Goal: Information Seeking & Learning: Learn about a topic

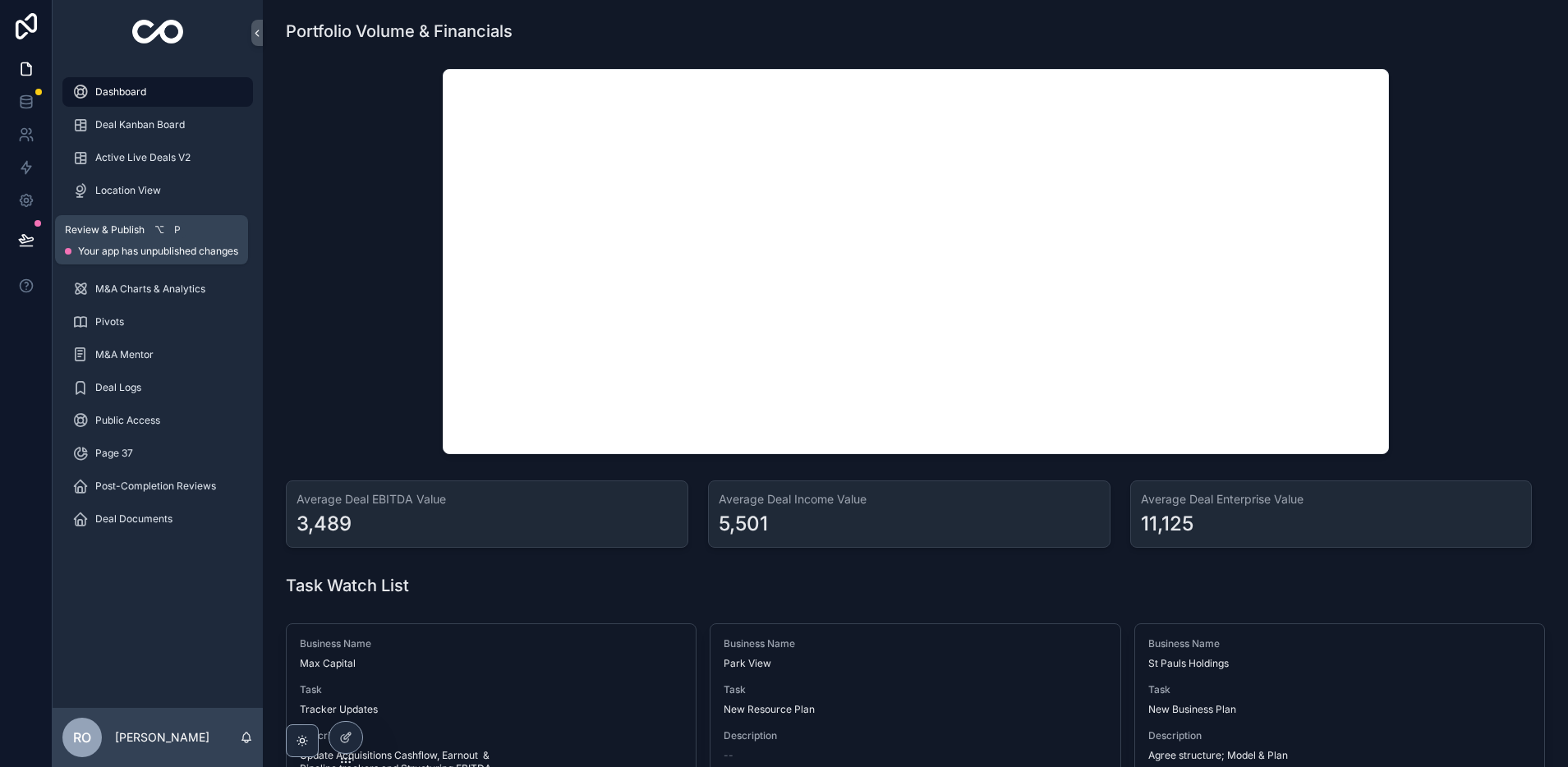
click at [38, 241] on button at bounding box center [26, 240] width 36 height 46
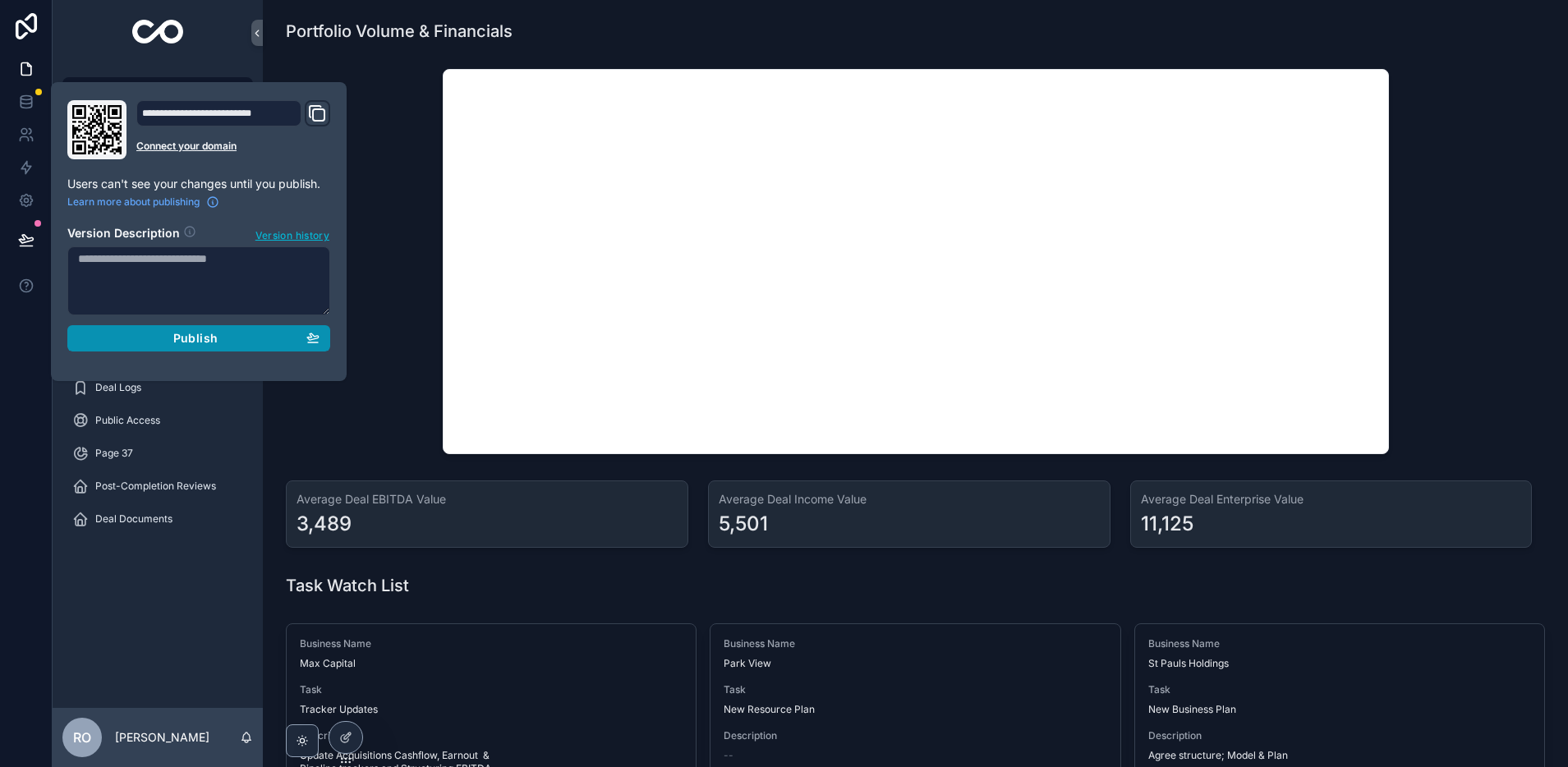
click at [211, 335] on span "Publish" at bounding box center [195, 338] width 44 height 15
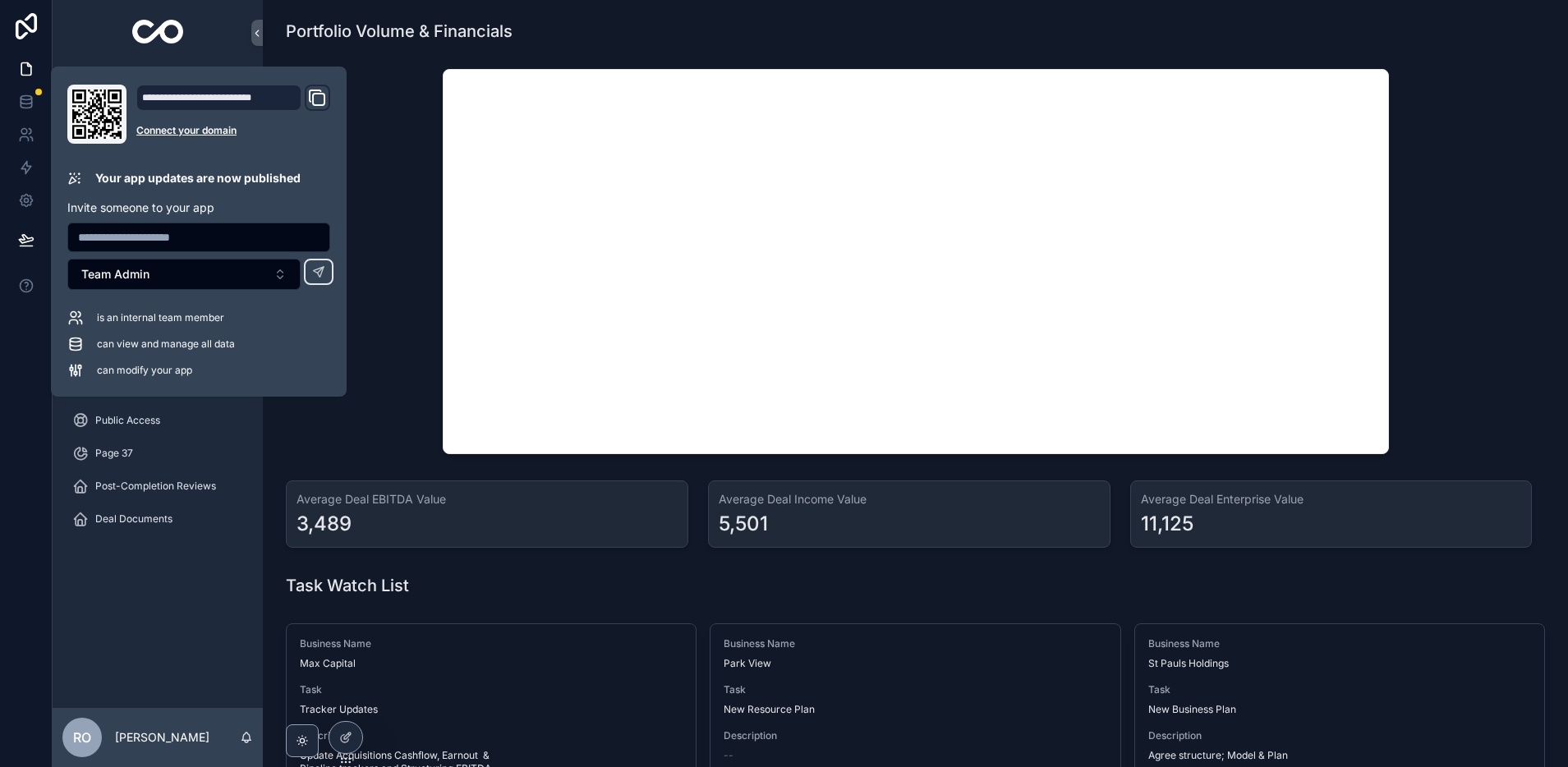
click at [394, 176] on div "scrollable content" at bounding box center [916, 261] width 1279 height 398
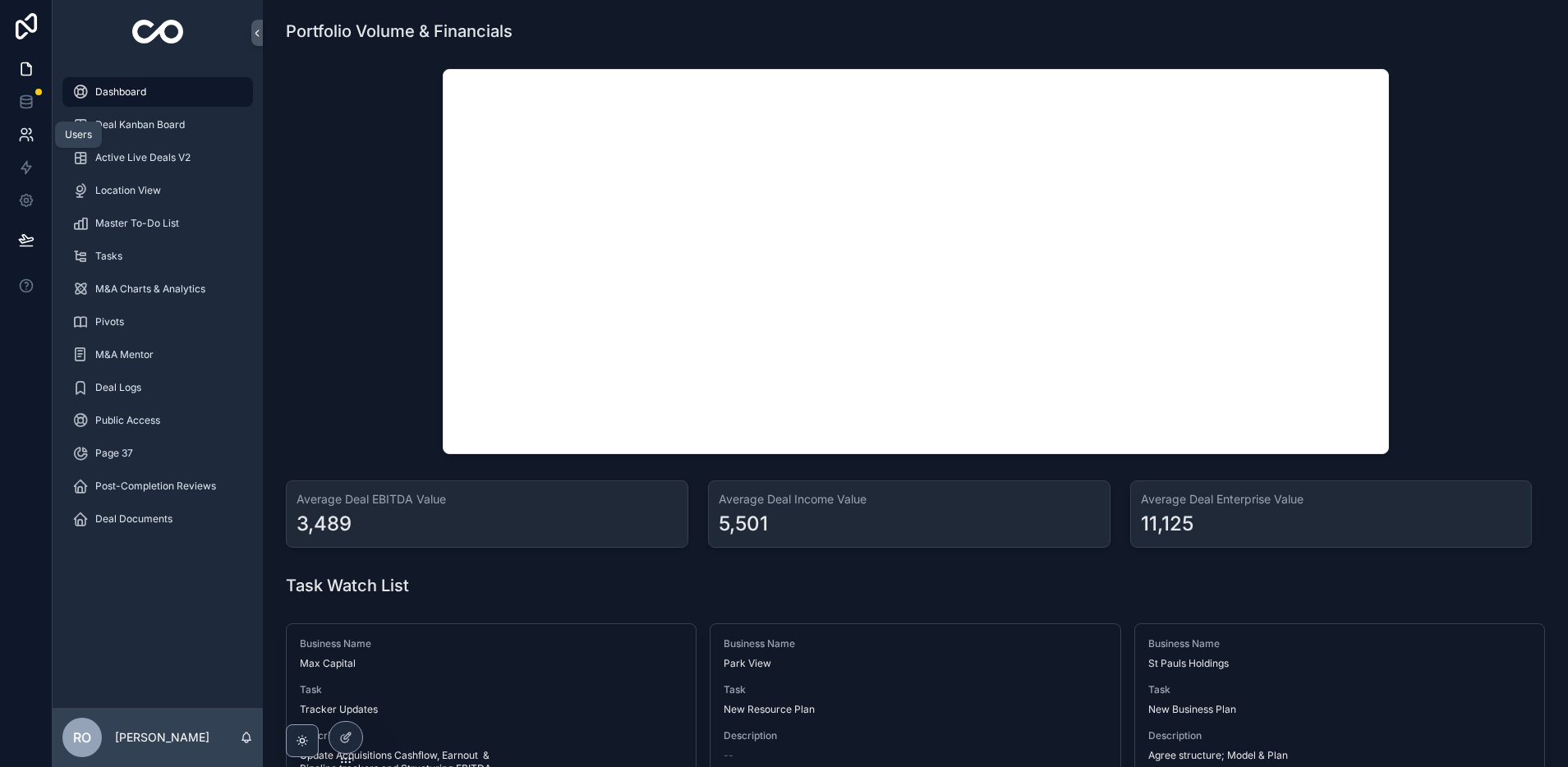
click at [31, 137] on icon at bounding box center [31, 139] width 3 height 4
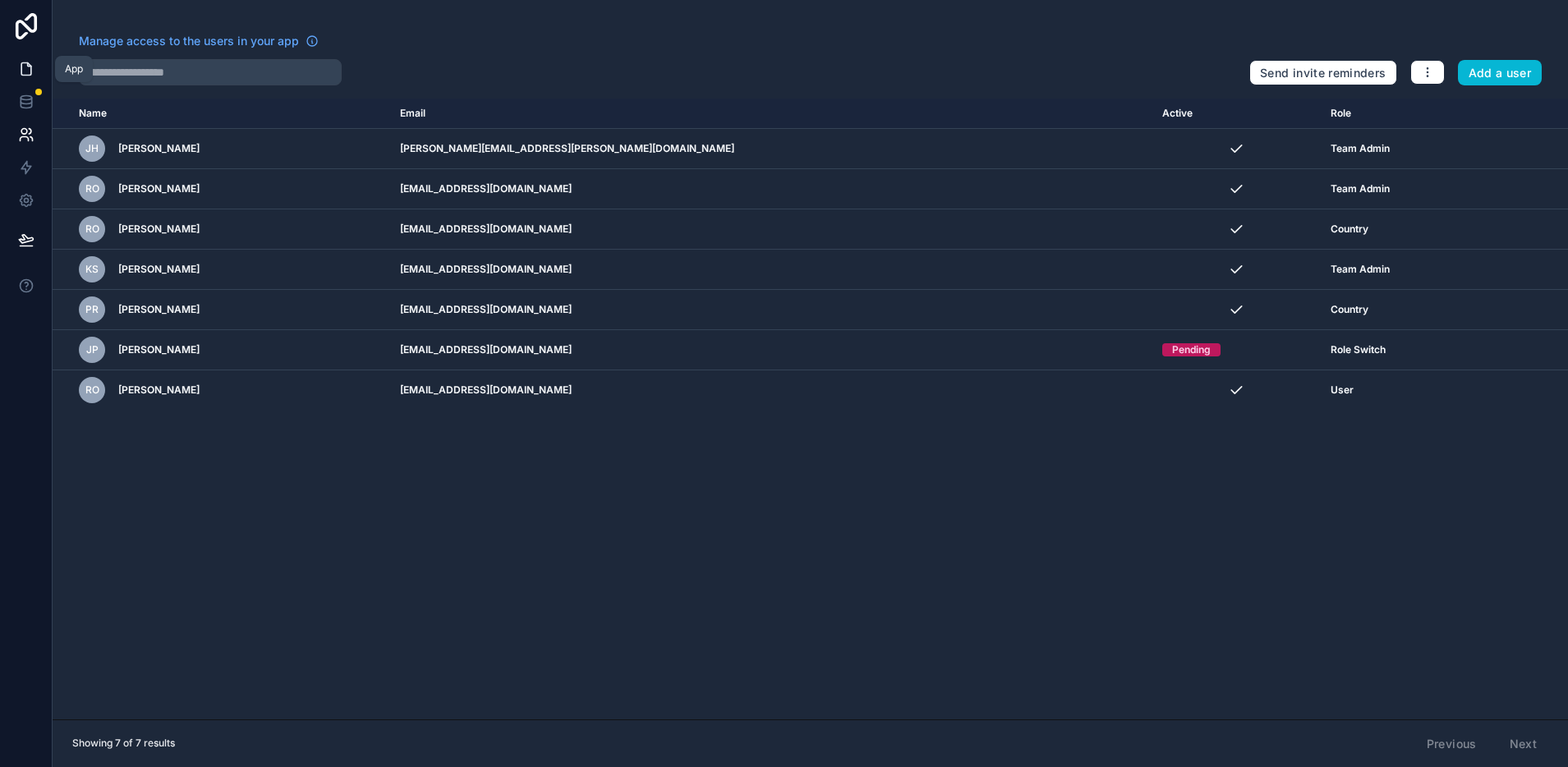
click at [28, 65] on icon at bounding box center [27, 69] width 17 height 17
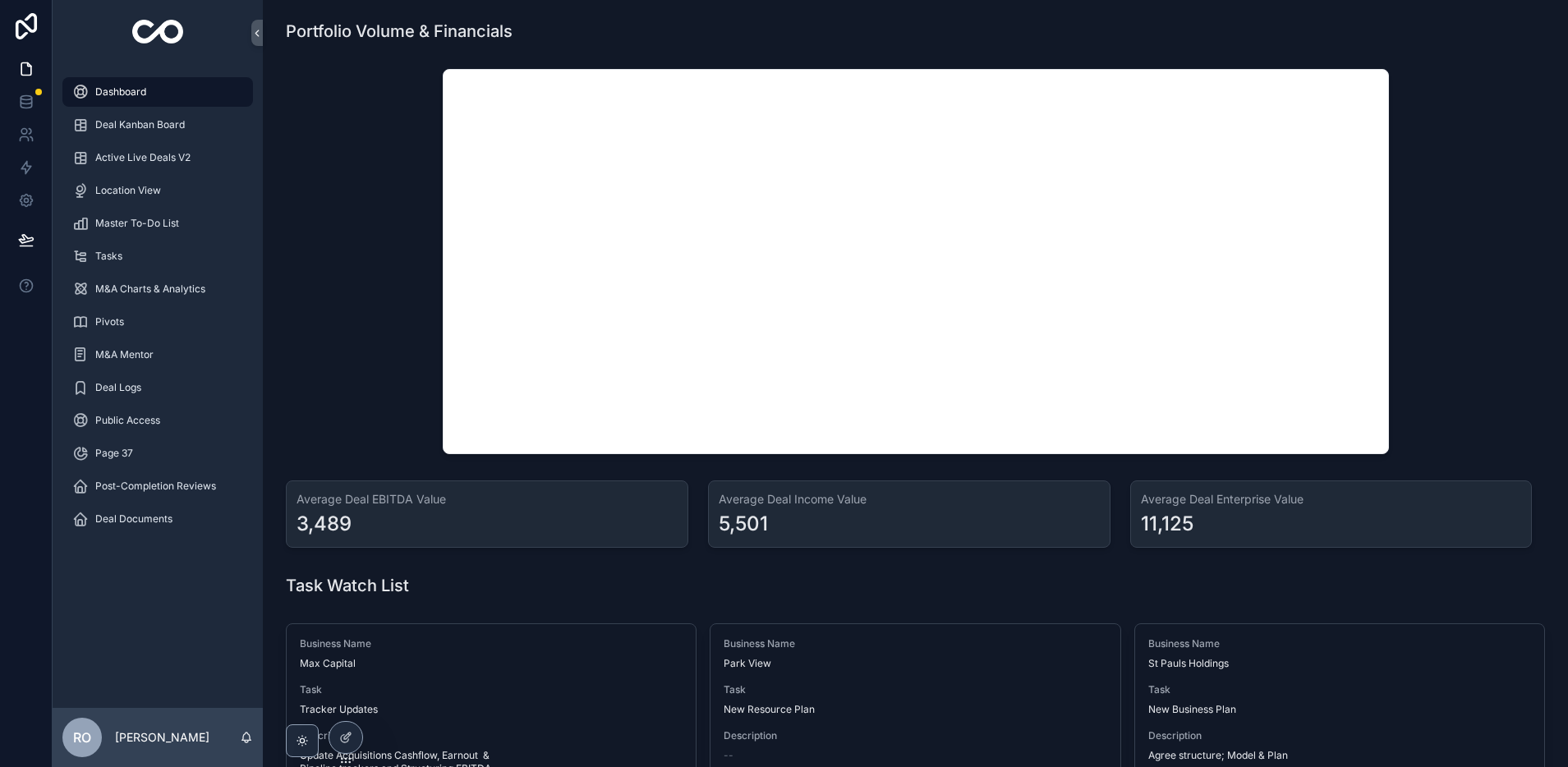
click at [128, 91] on span "Dashboard" at bounding box center [121, 92] width 51 height 13
click at [128, 131] on span "Deal Kanban Board" at bounding box center [140, 125] width 89 height 13
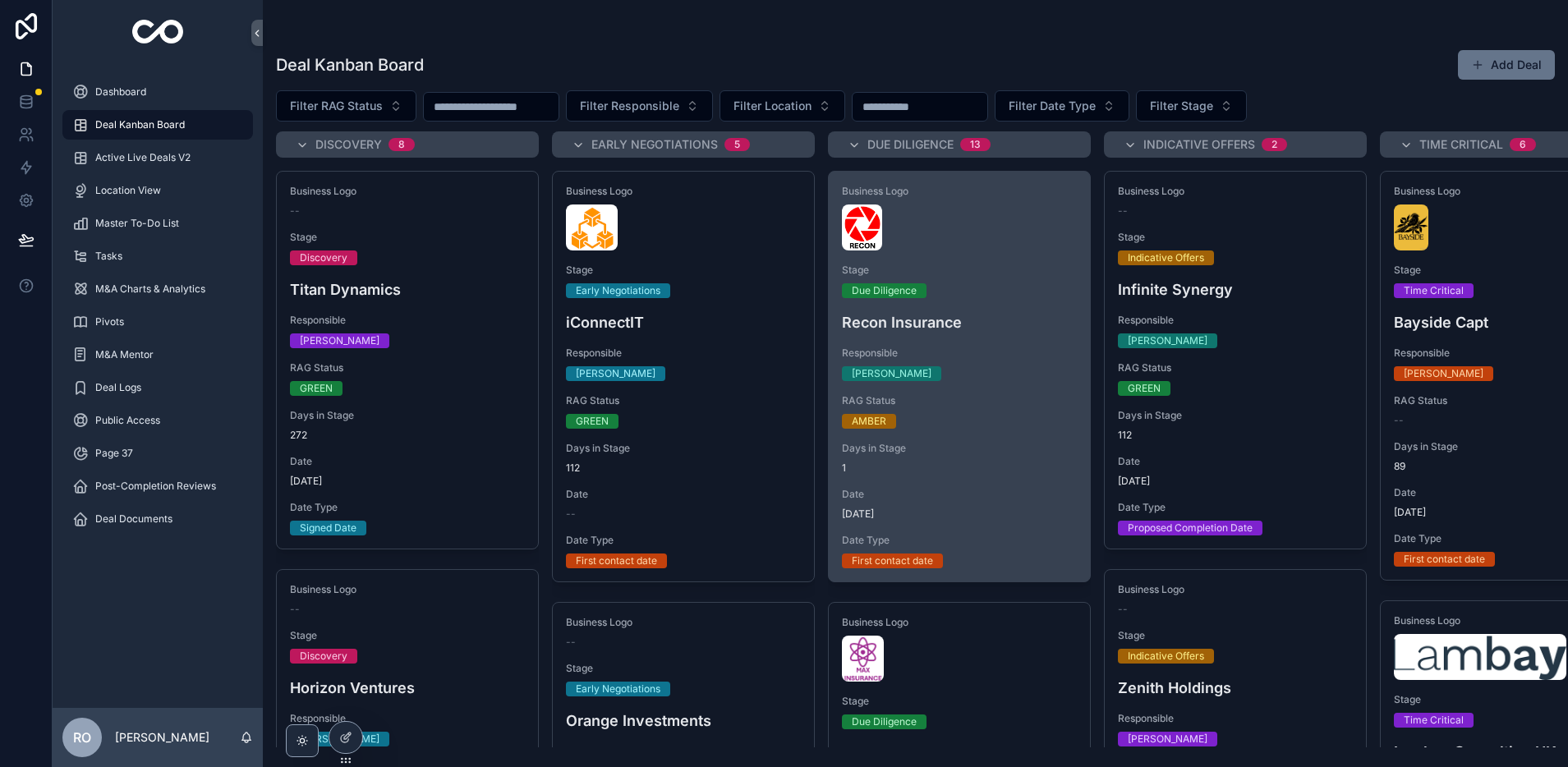
click at [923, 276] on span "Stage" at bounding box center [959, 270] width 235 height 13
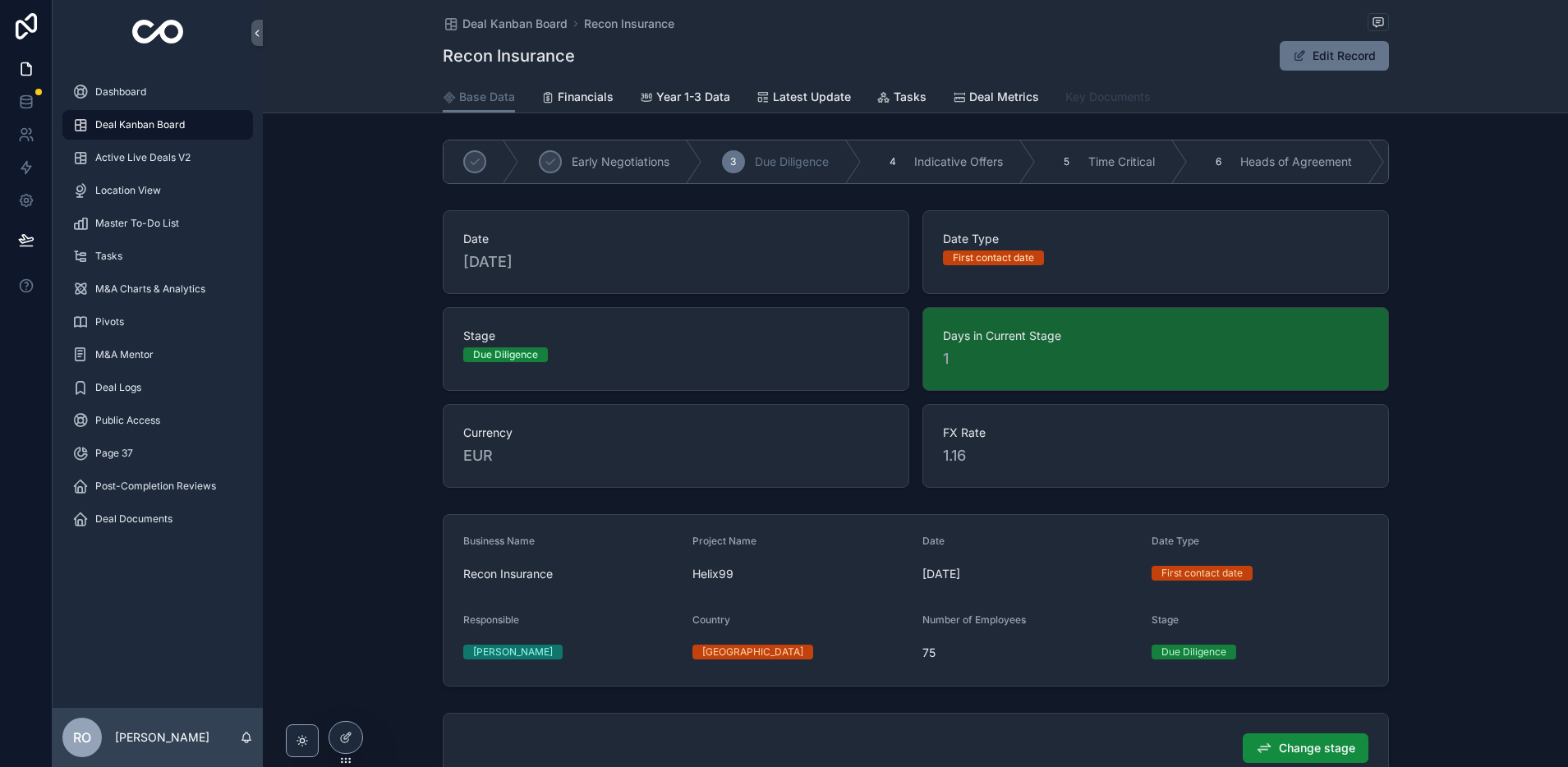
click at [1122, 98] on span "Key Documents" at bounding box center [1108, 97] width 86 height 17
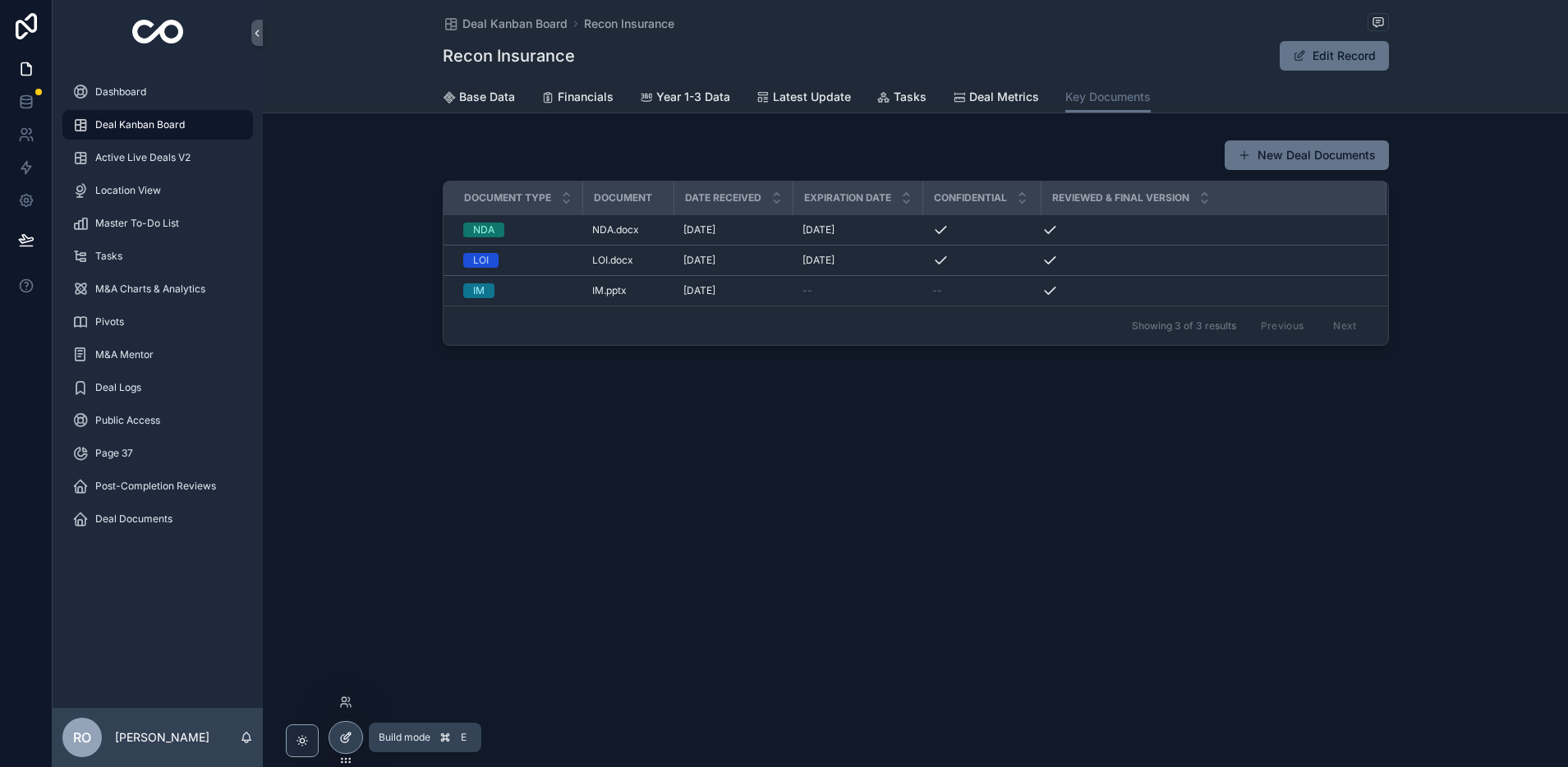
click at [342, 738] on icon at bounding box center [346, 738] width 13 height 13
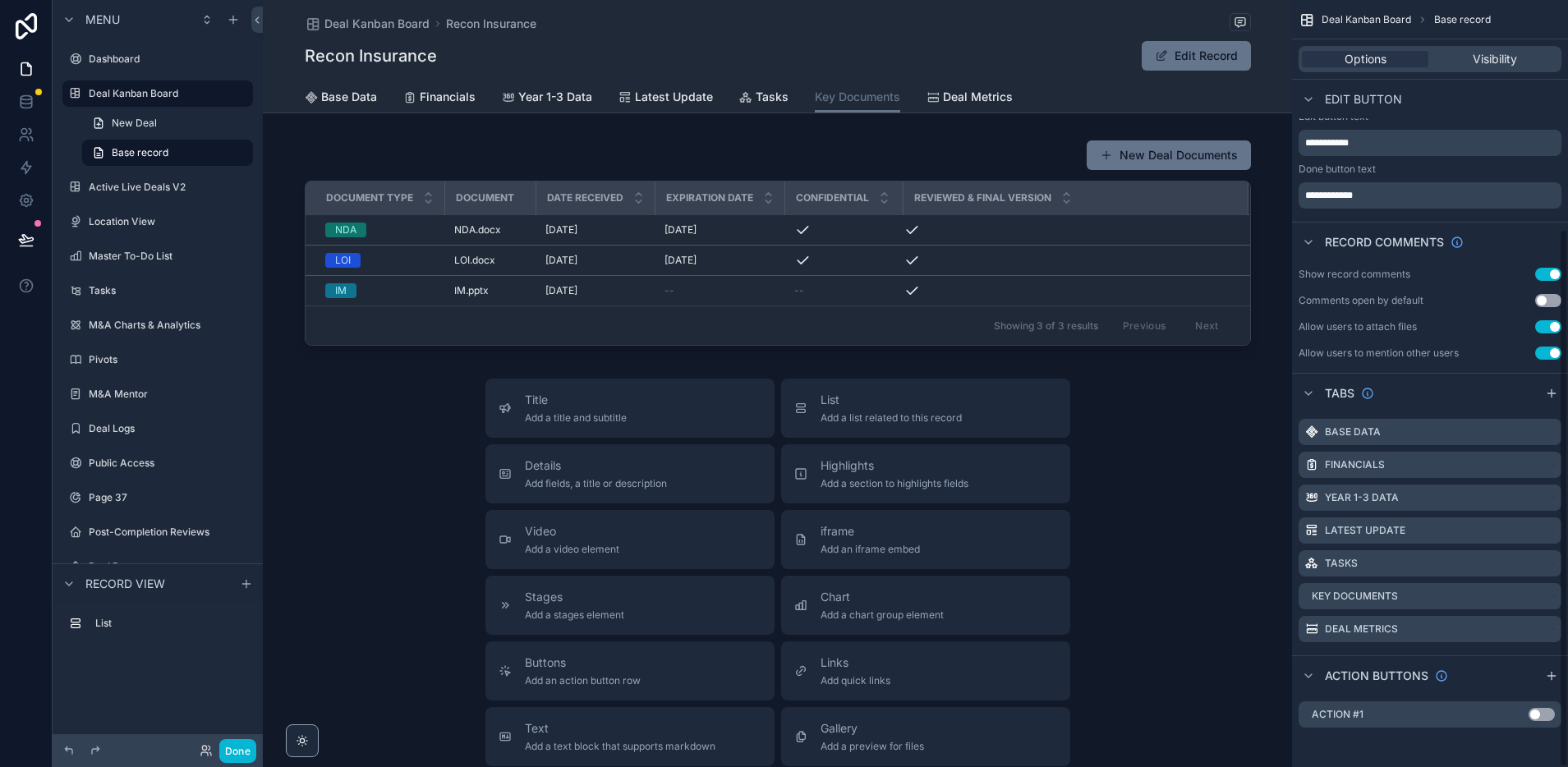
scroll to position [326, 0]
click at [37, 239] on button at bounding box center [26, 240] width 36 height 46
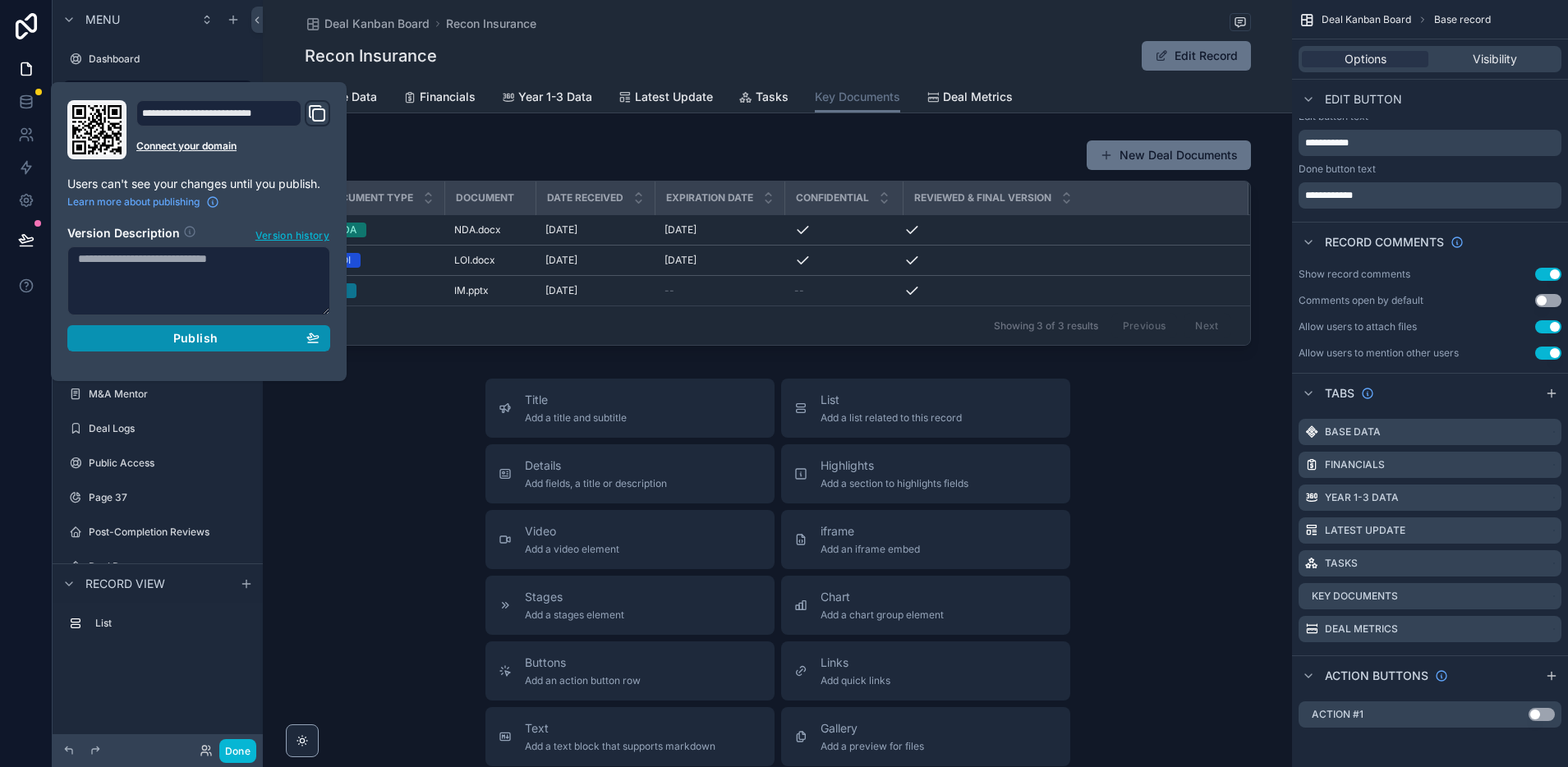
click at [212, 338] on span "Publish" at bounding box center [195, 338] width 44 height 15
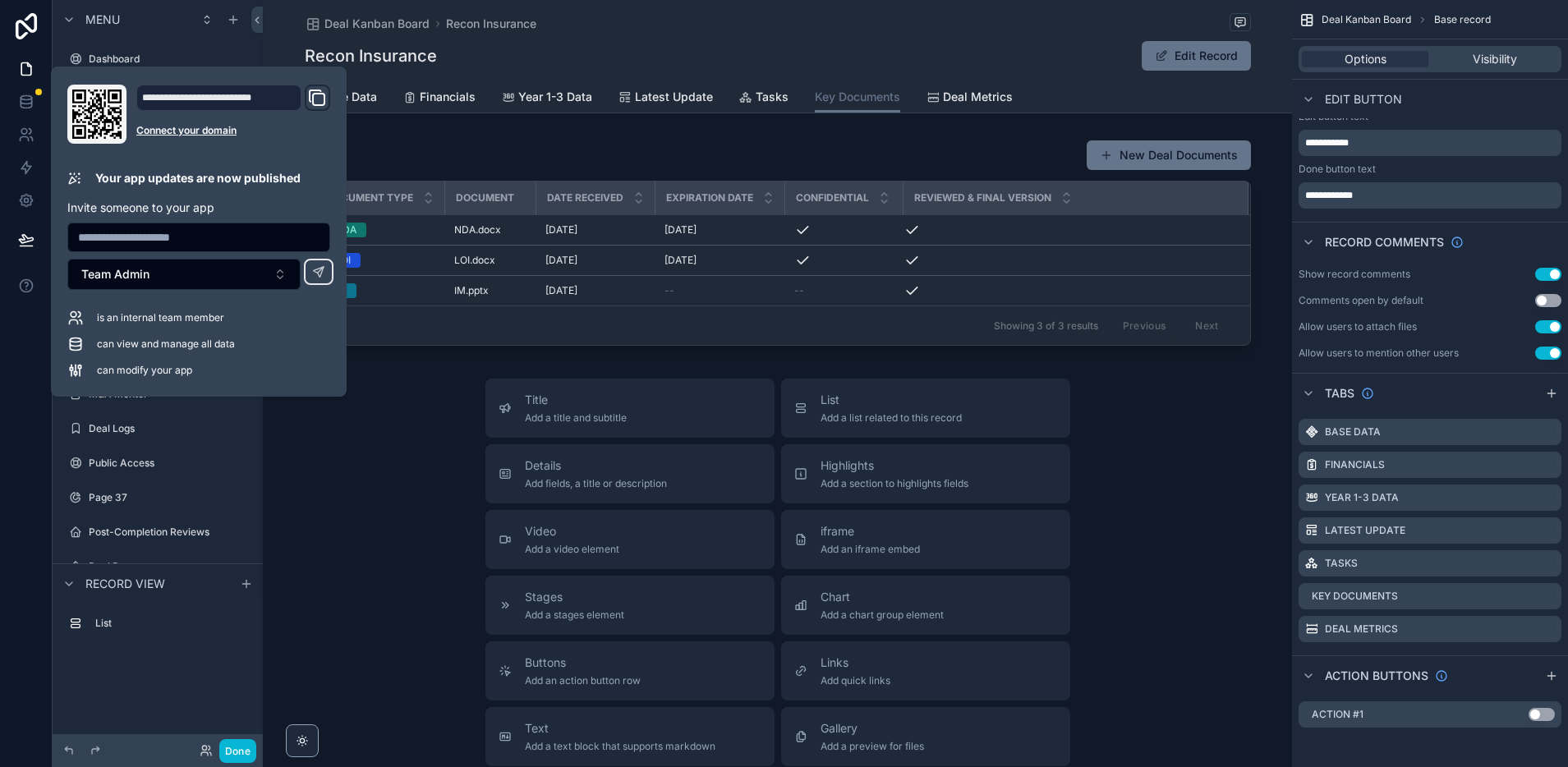
click at [390, 525] on div "Title Add a title and subtitle List Add a list related to this record Details A…" at bounding box center [778, 671] width 1030 height 585
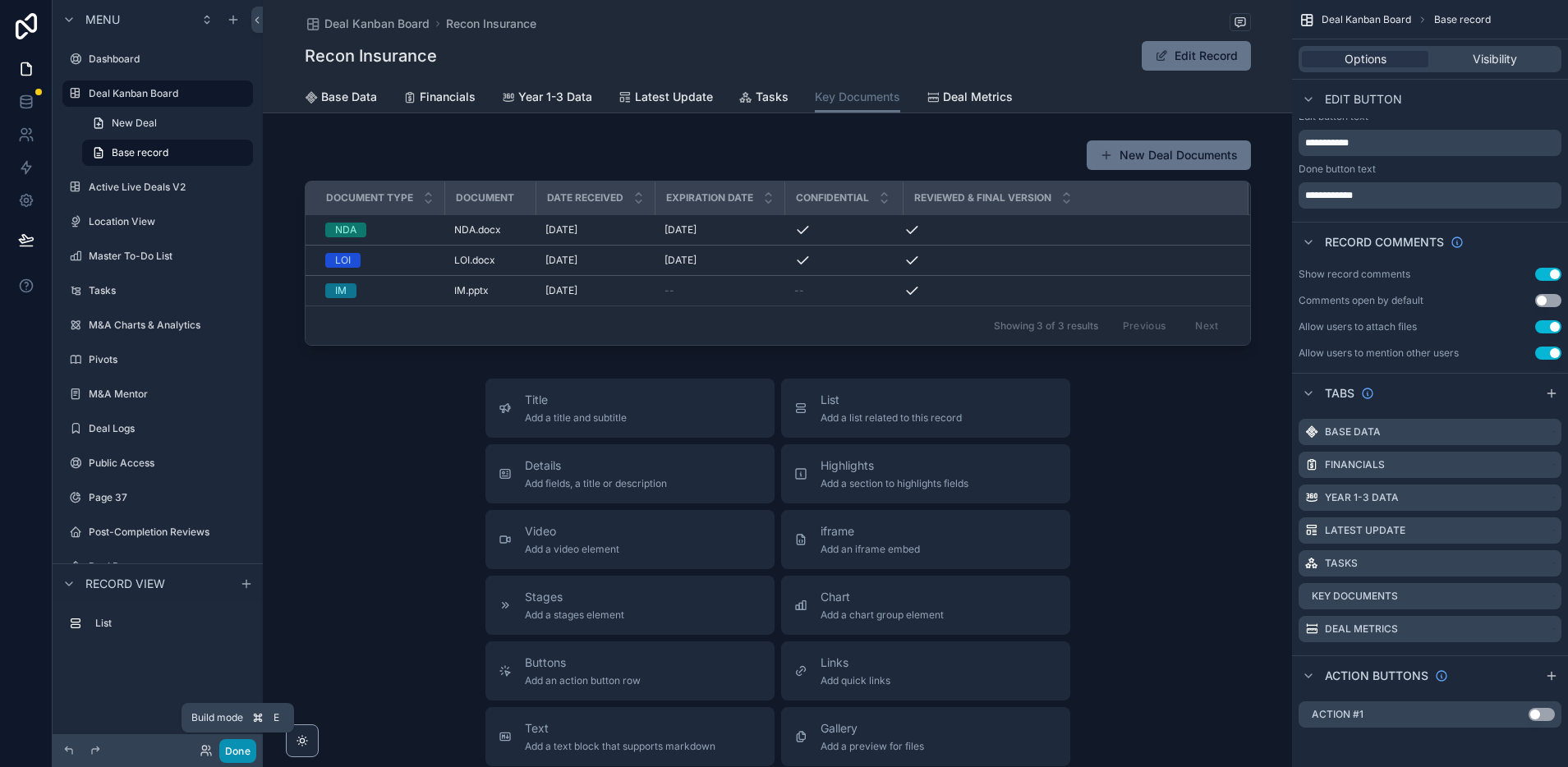
click at [241, 751] on button "Done" at bounding box center [237, 751] width 37 height 24
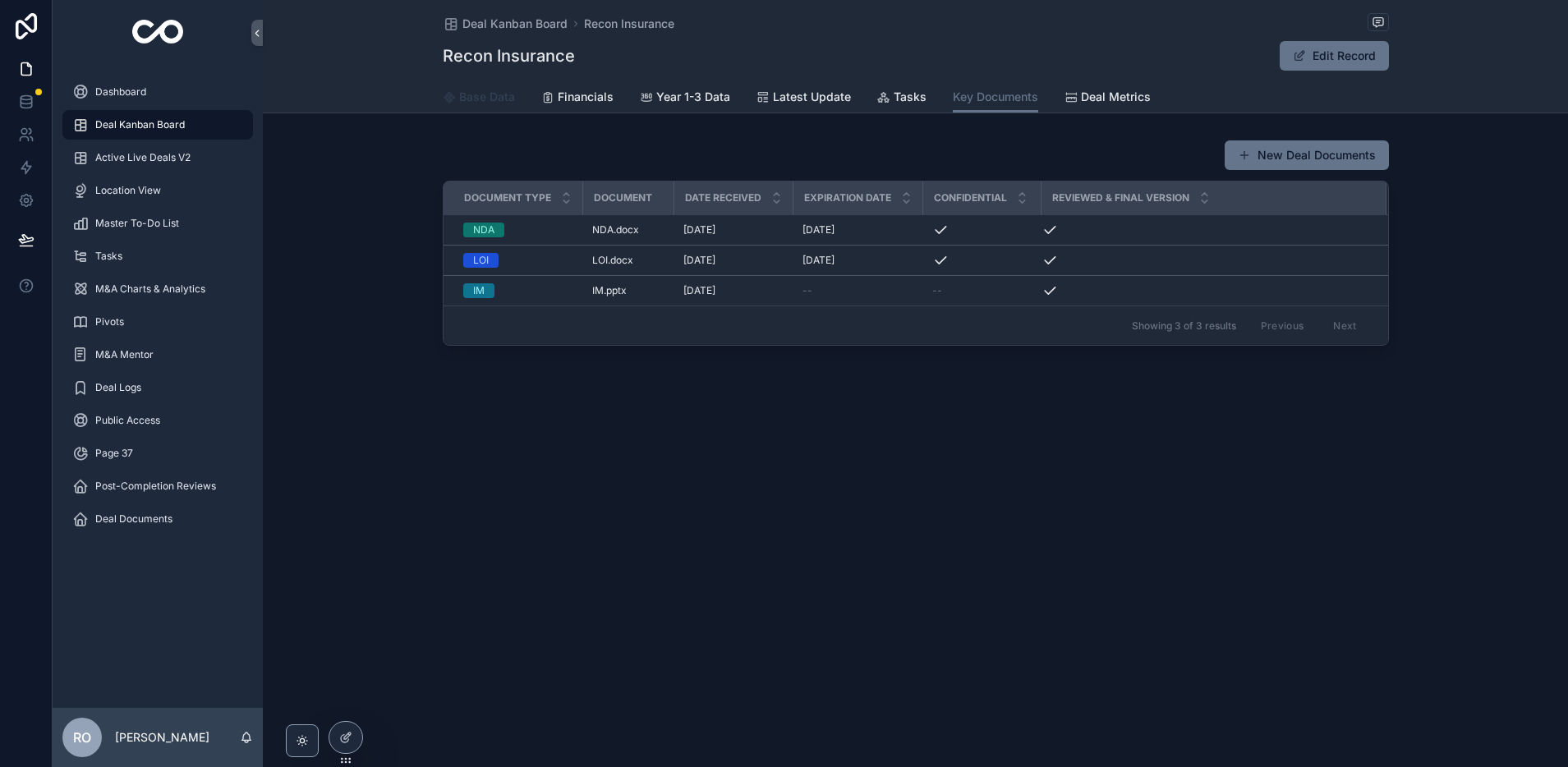
click at [494, 96] on span "Base Data" at bounding box center [487, 97] width 56 height 17
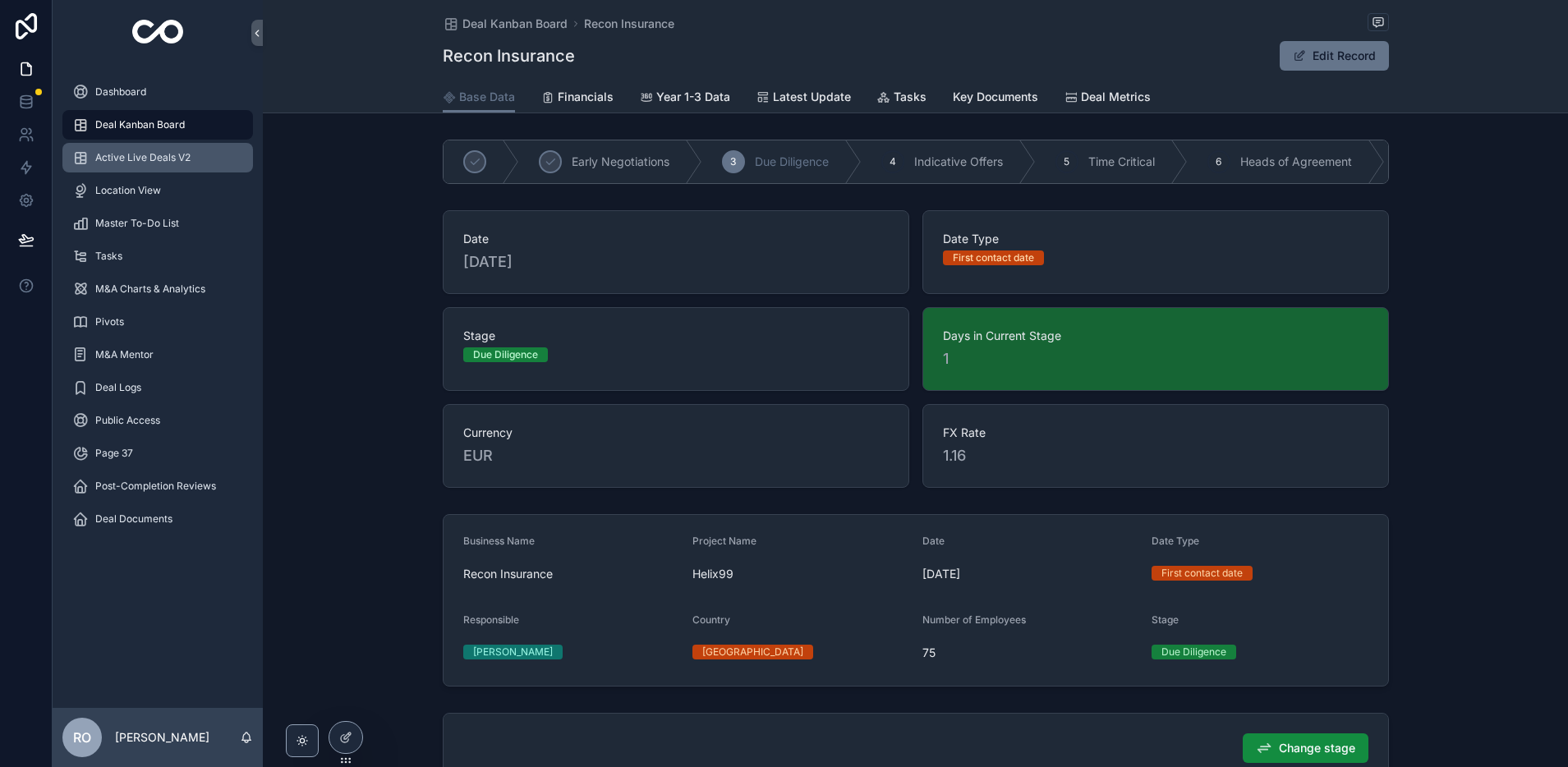
click at [152, 156] on span "Active Live Deals V2" at bounding box center [144, 157] width 96 height 13
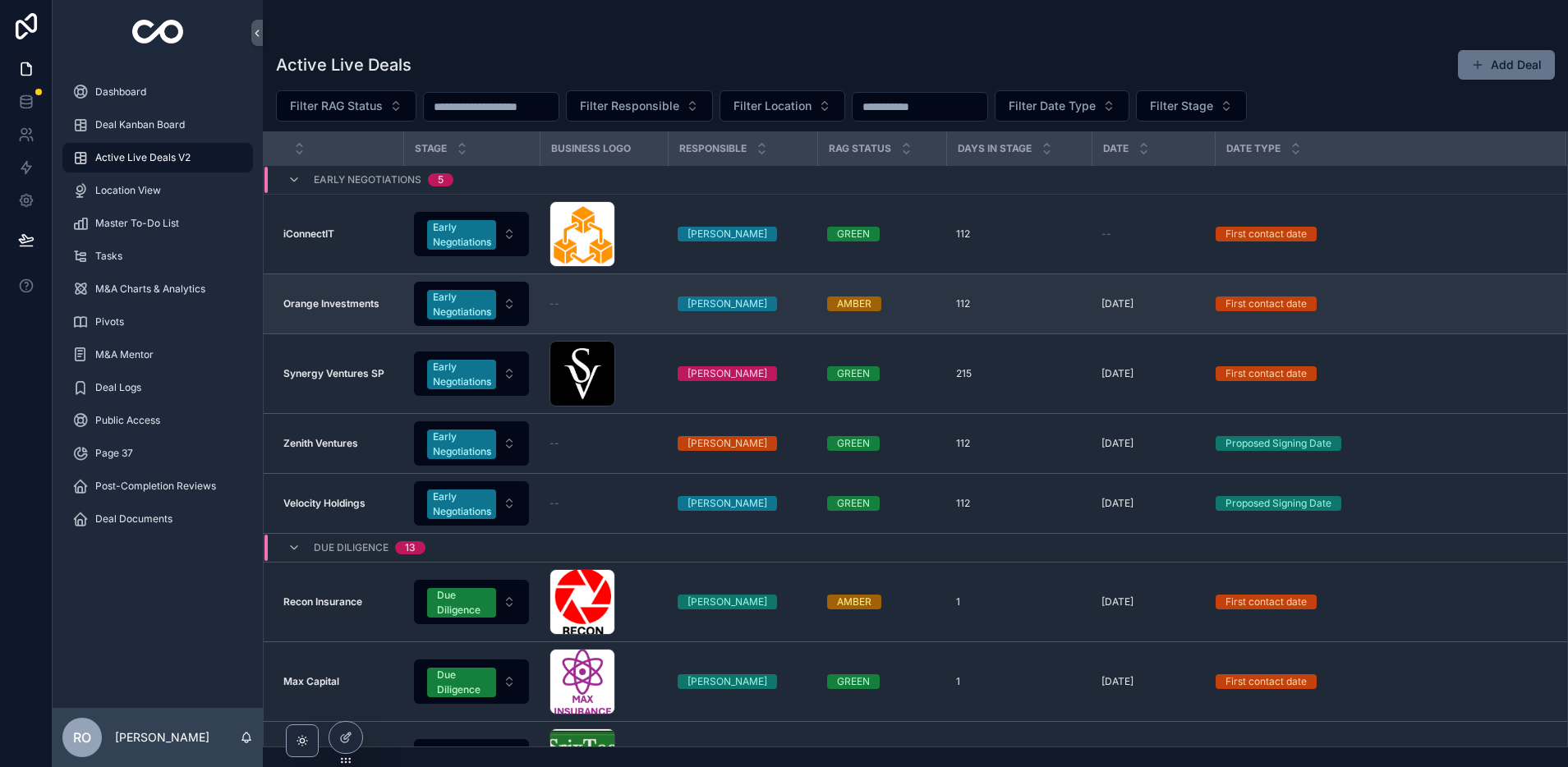
click at [345, 305] on strong "Orange Investments" at bounding box center [331, 303] width 96 height 12
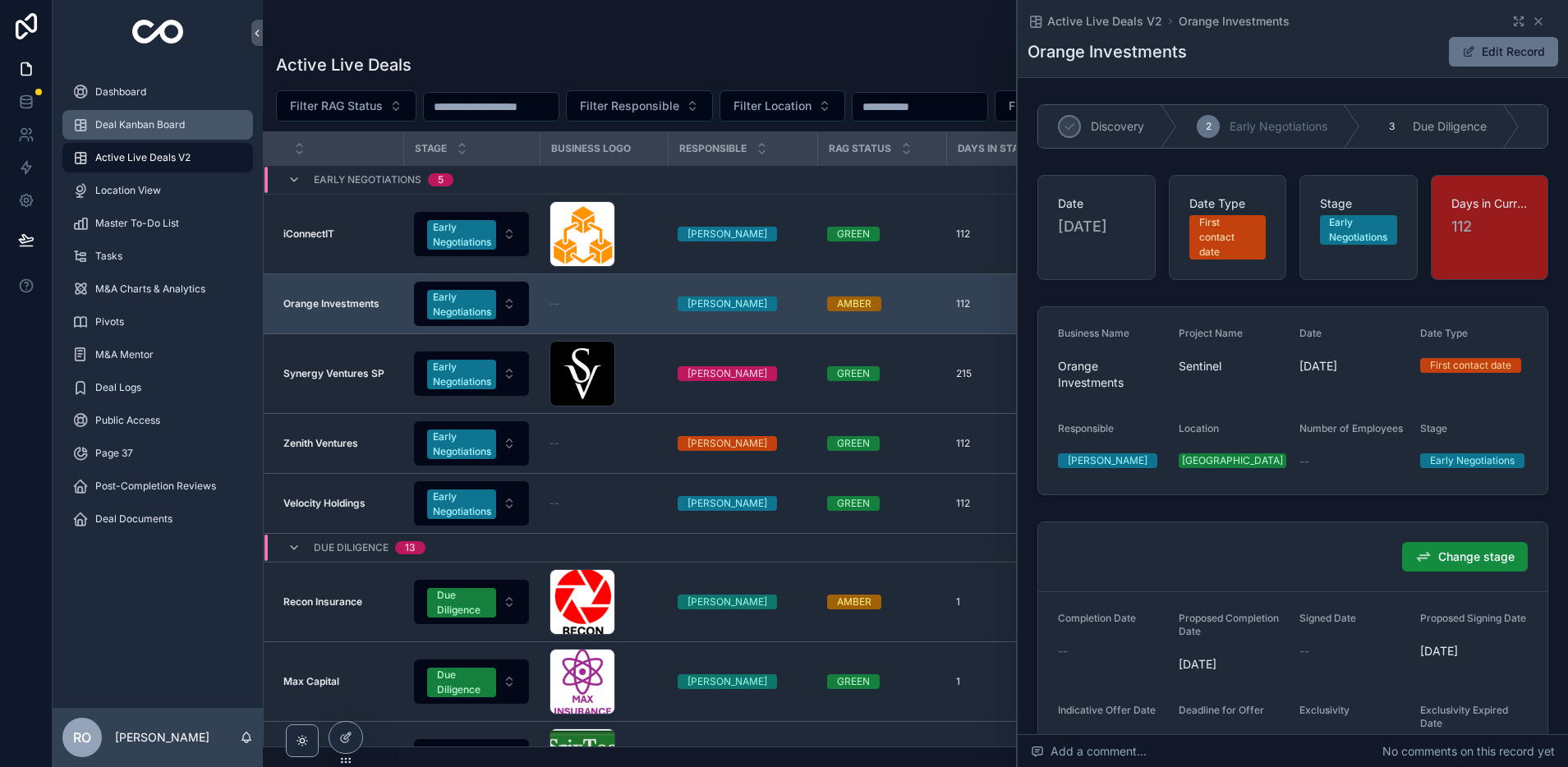
click at [155, 126] on span "Deal Kanban Board" at bounding box center [140, 125] width 89 height 13
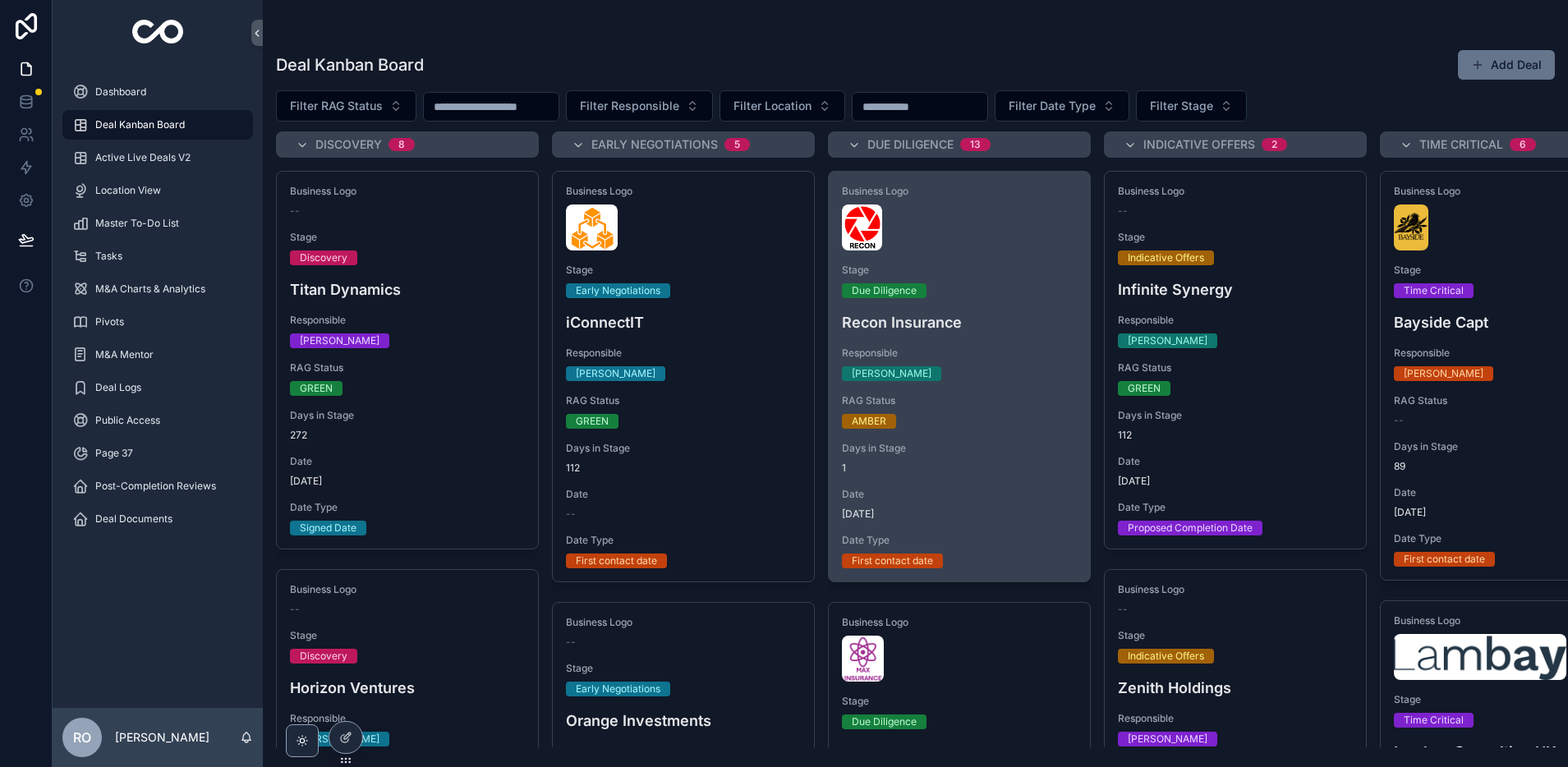
click at [939, 246] on div "scrollable content" at bounding box center [959, 227] width 235 height 46
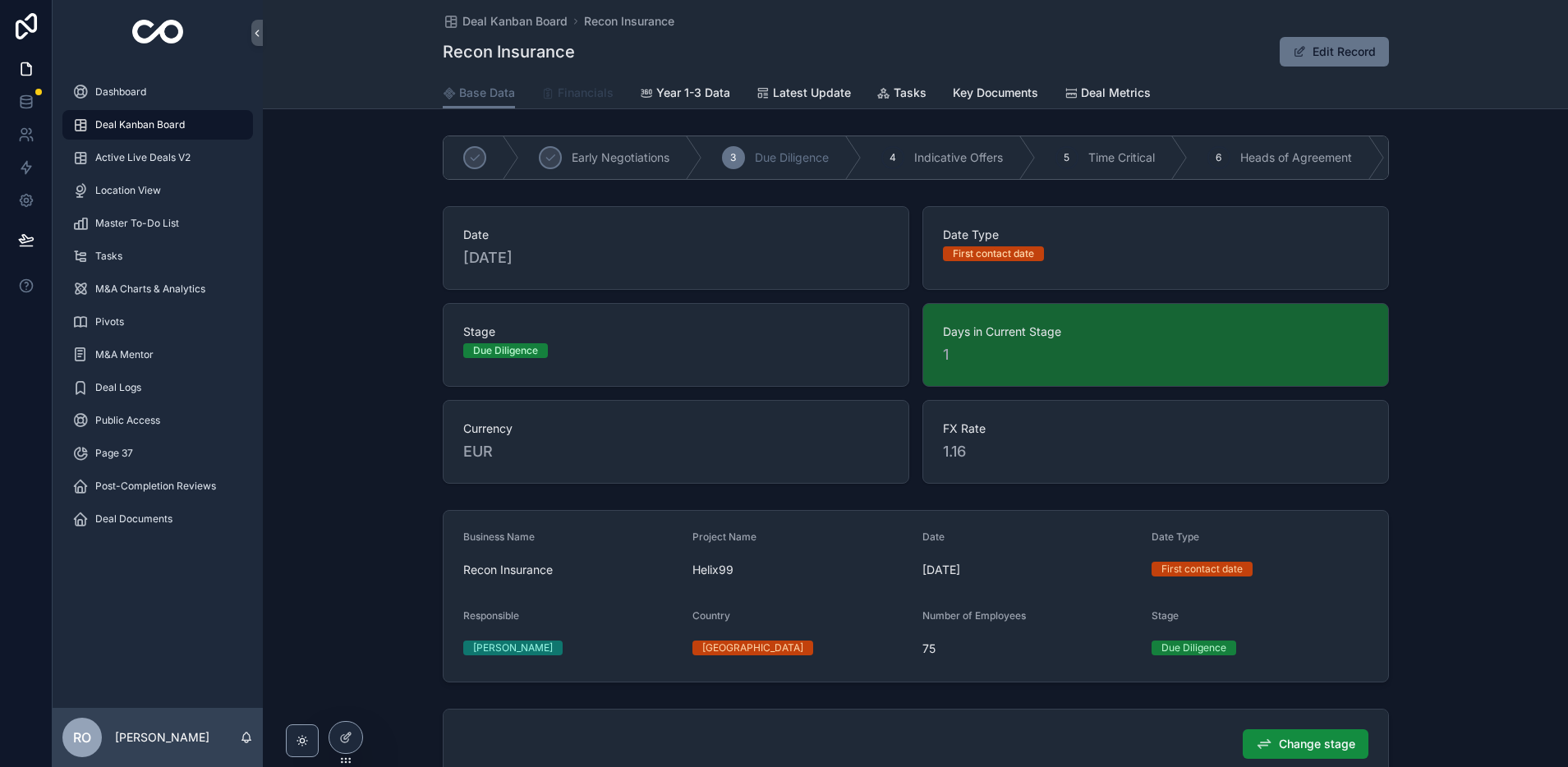
click at [586, 98] on span "Financials" at bounding box center [585, 93] width 56 height 17
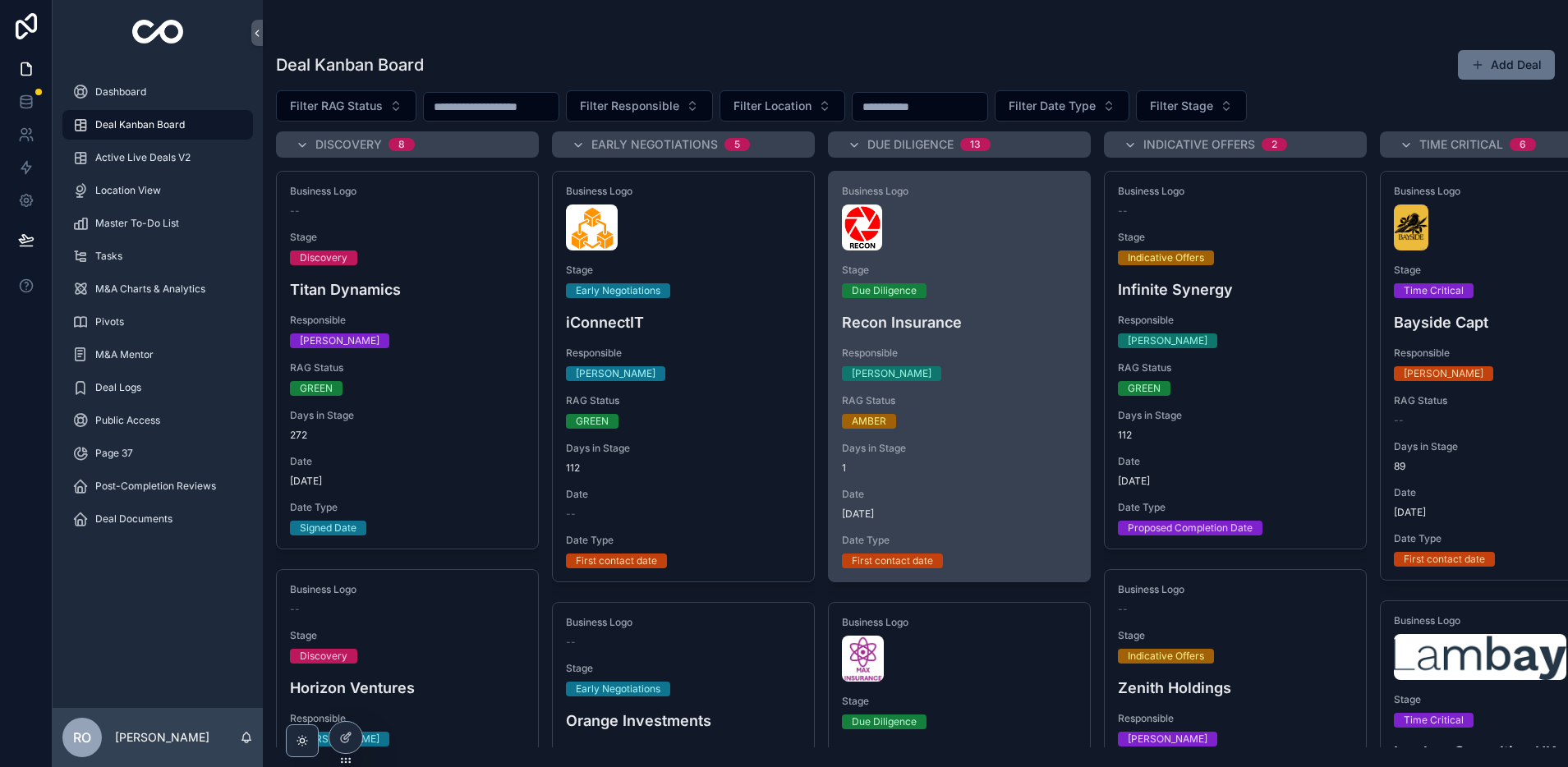
click at [963, 347] on span "Responsible" at bounding box center [959, 353] width 235 height 13
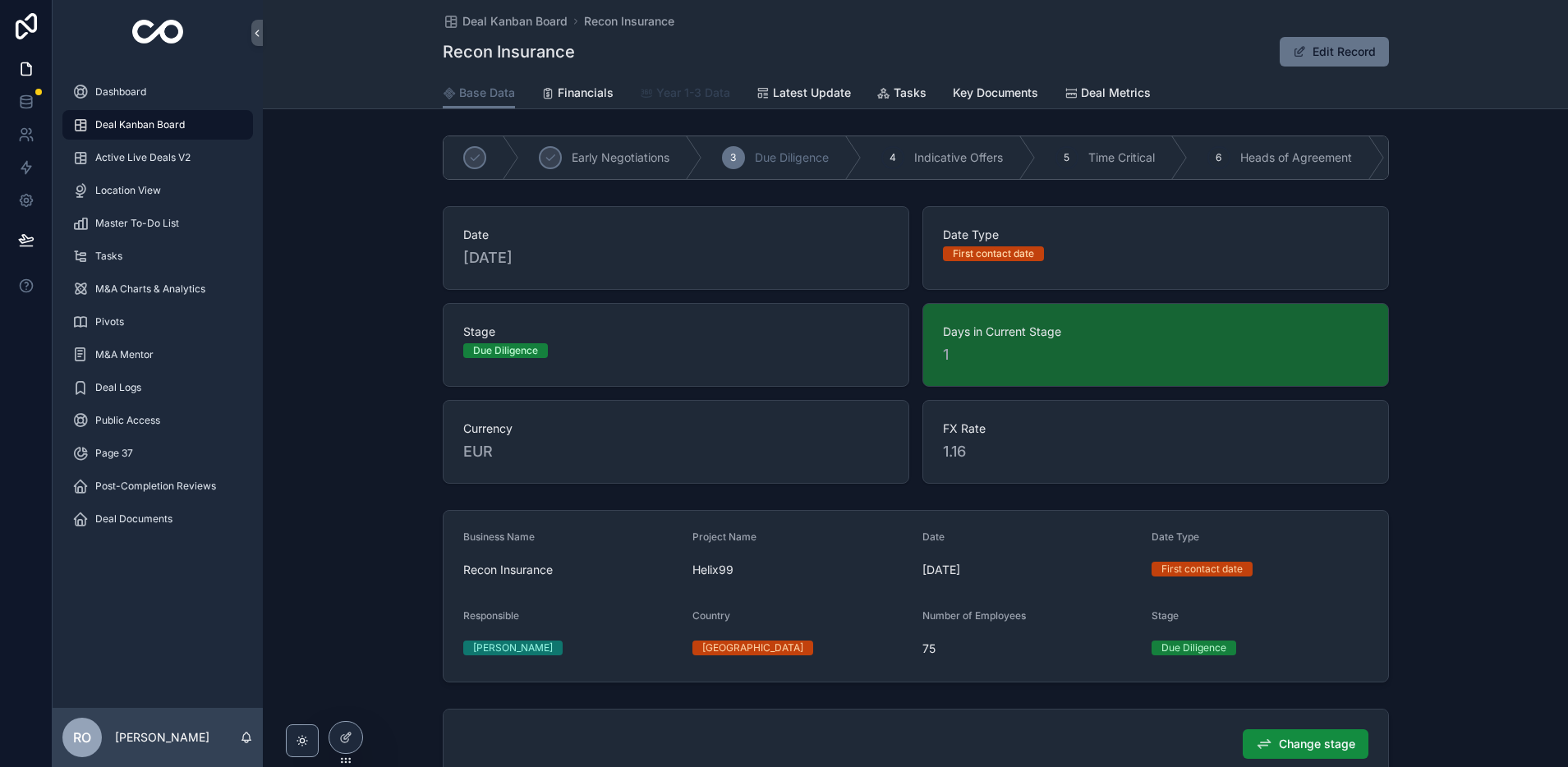
click at [688, 97] on span "Year 1-3 Data" at bounding box center [693, 93] width 74 height 17
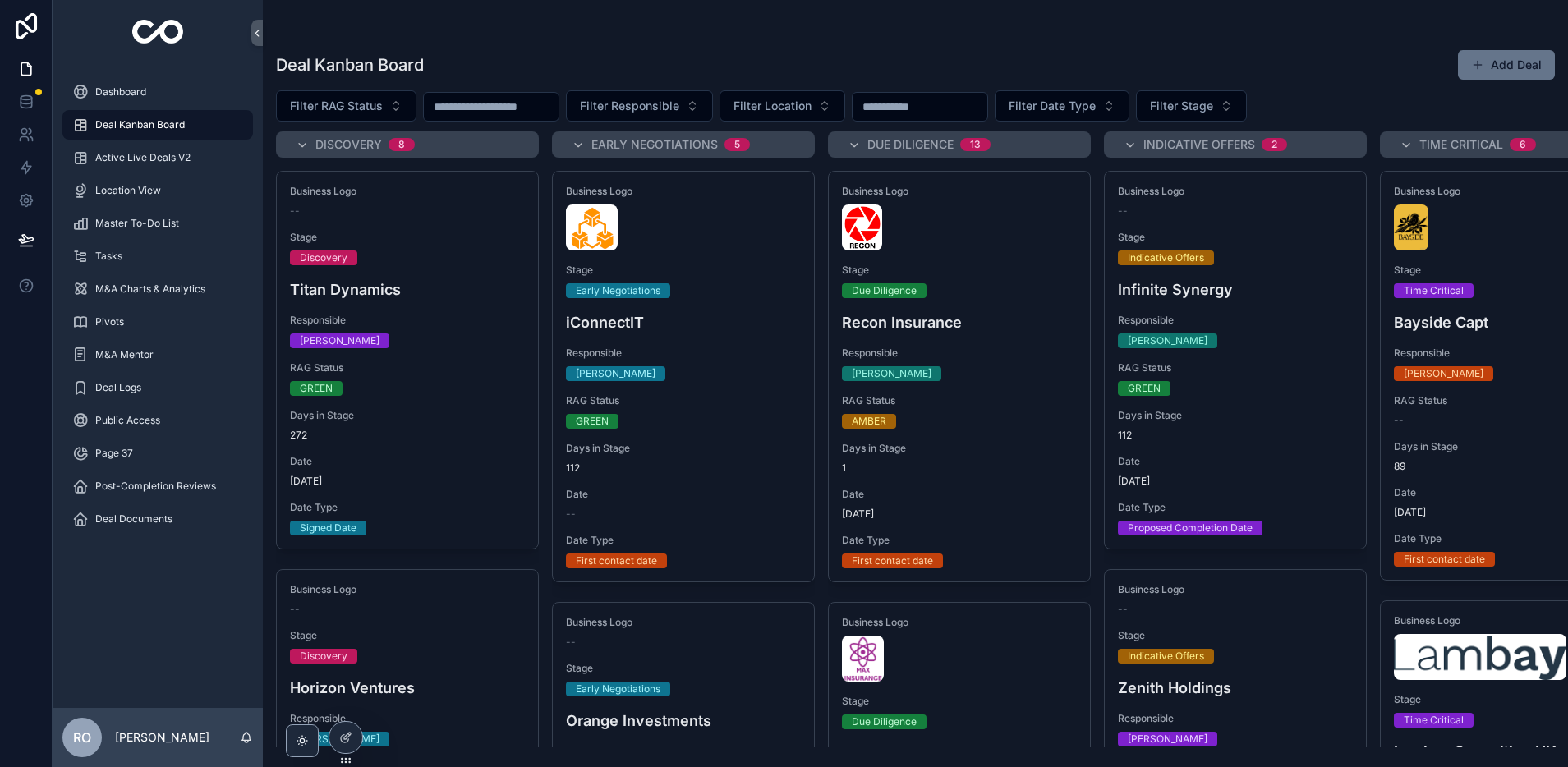
click at [948, 277] on div "Stage Due Diligence" at bounding box center [959, 280] width 235 height 34
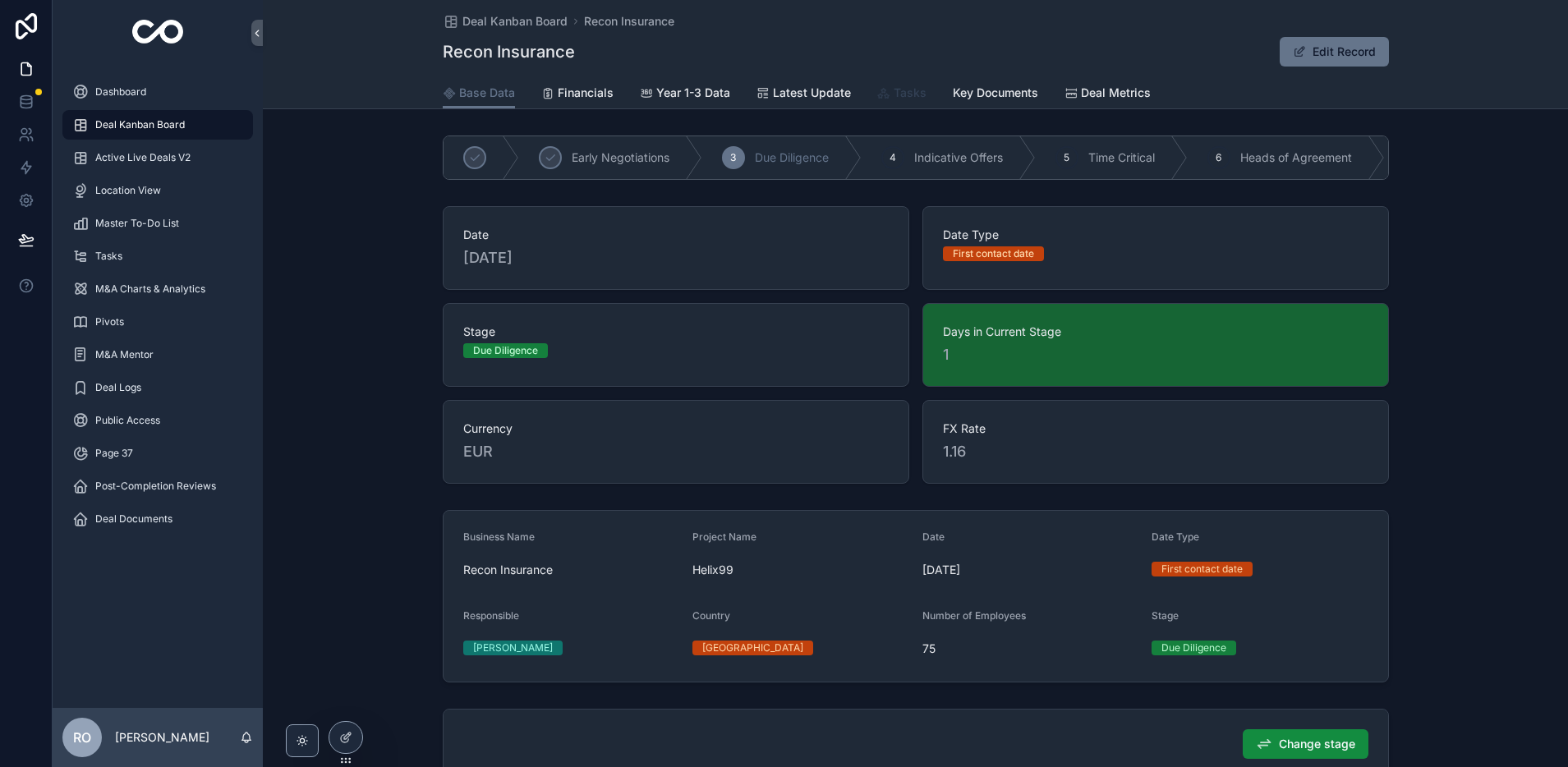
click at [903, 97] on span "Tasks" at bounding box center [910, 93] width 33 height 17
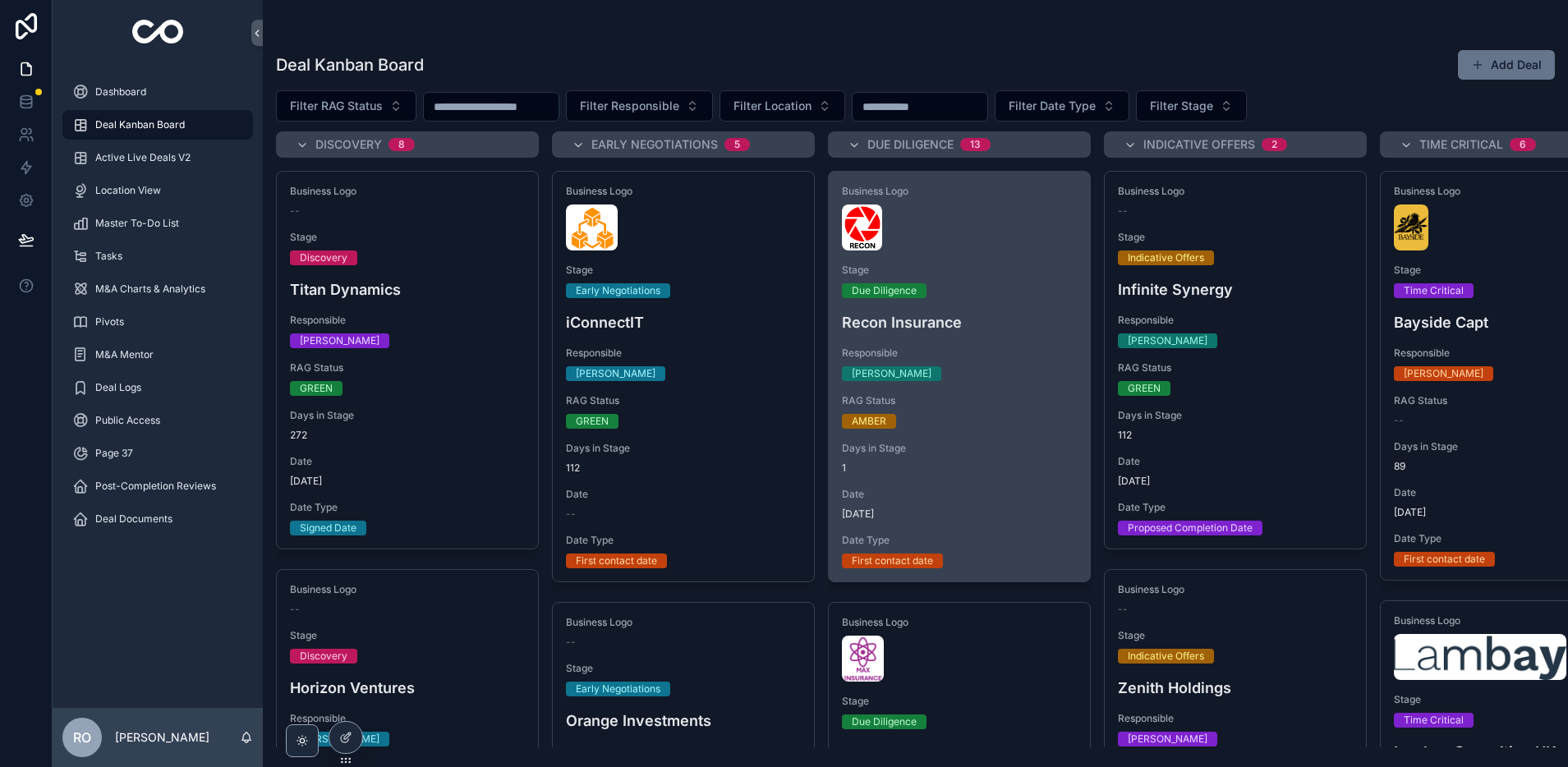
click at [967, 273] on span "Stage" at bounding box center [959, 270] width 235 height 13
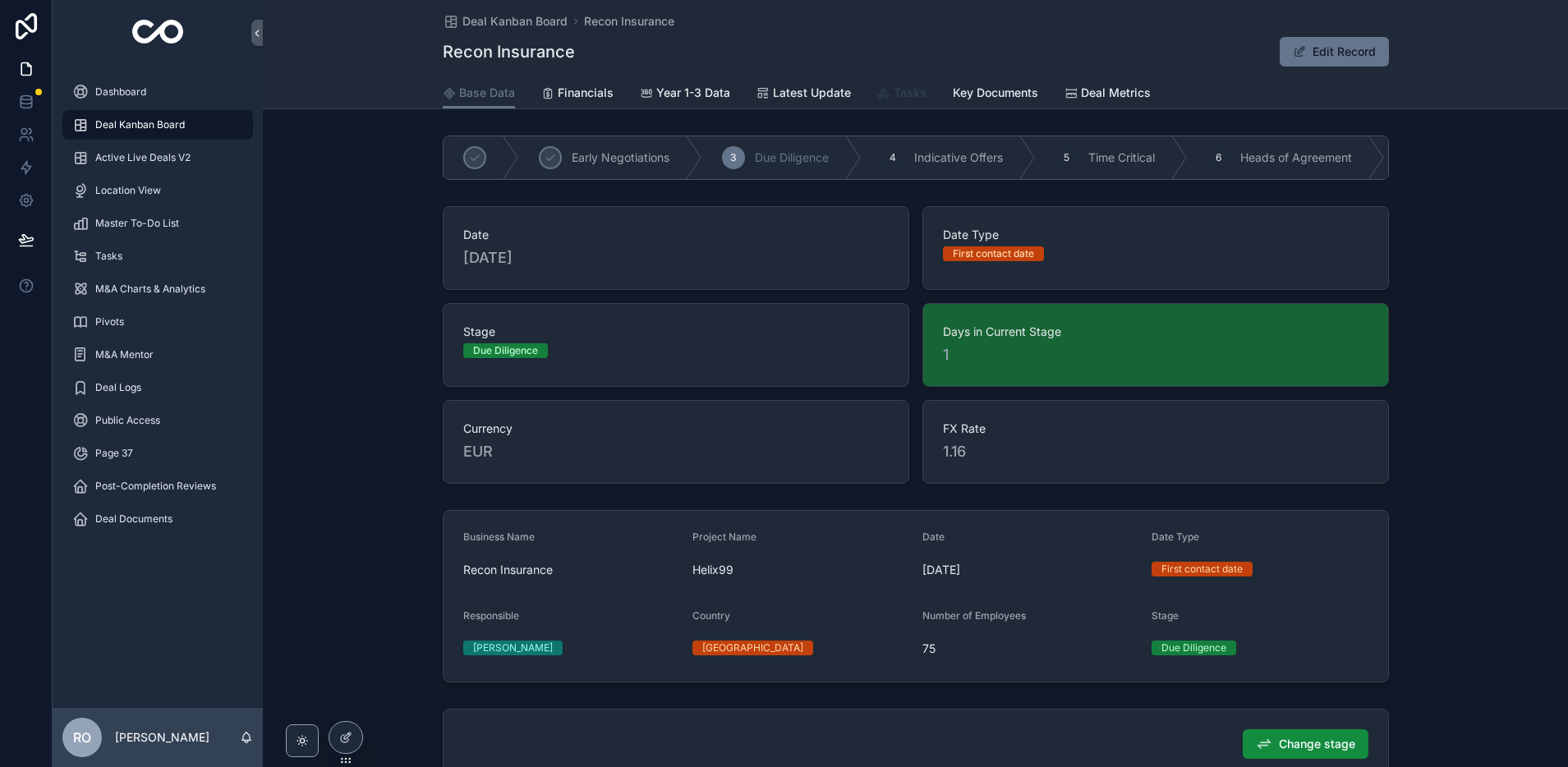
click at [901, 86] on span "Tasks" at bounding box center [910, 93] width 33 height 17
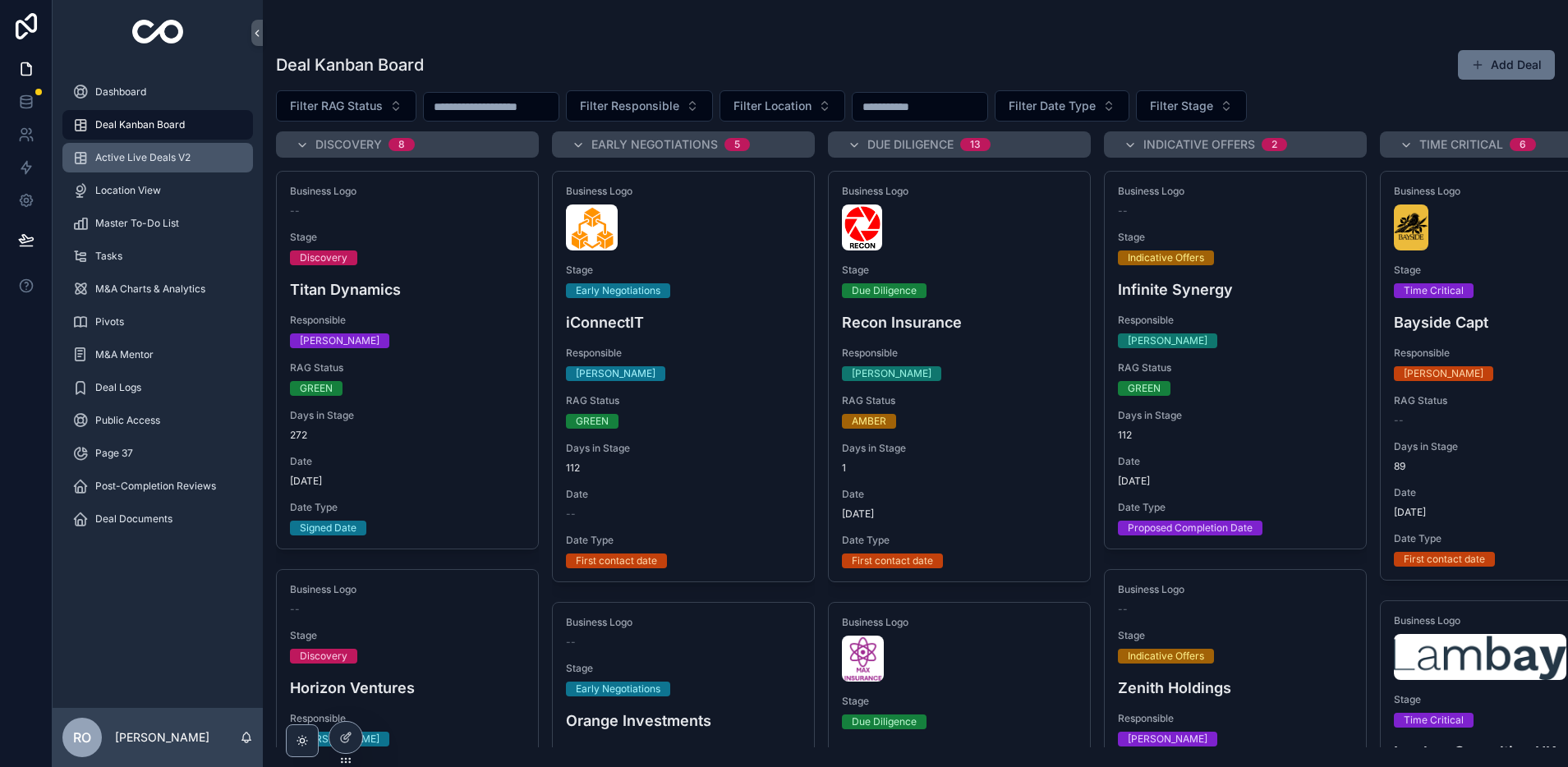
click at [115, 159] on span "Active Live Deals V2" at bounding box center [144, 157] width 96 height 13
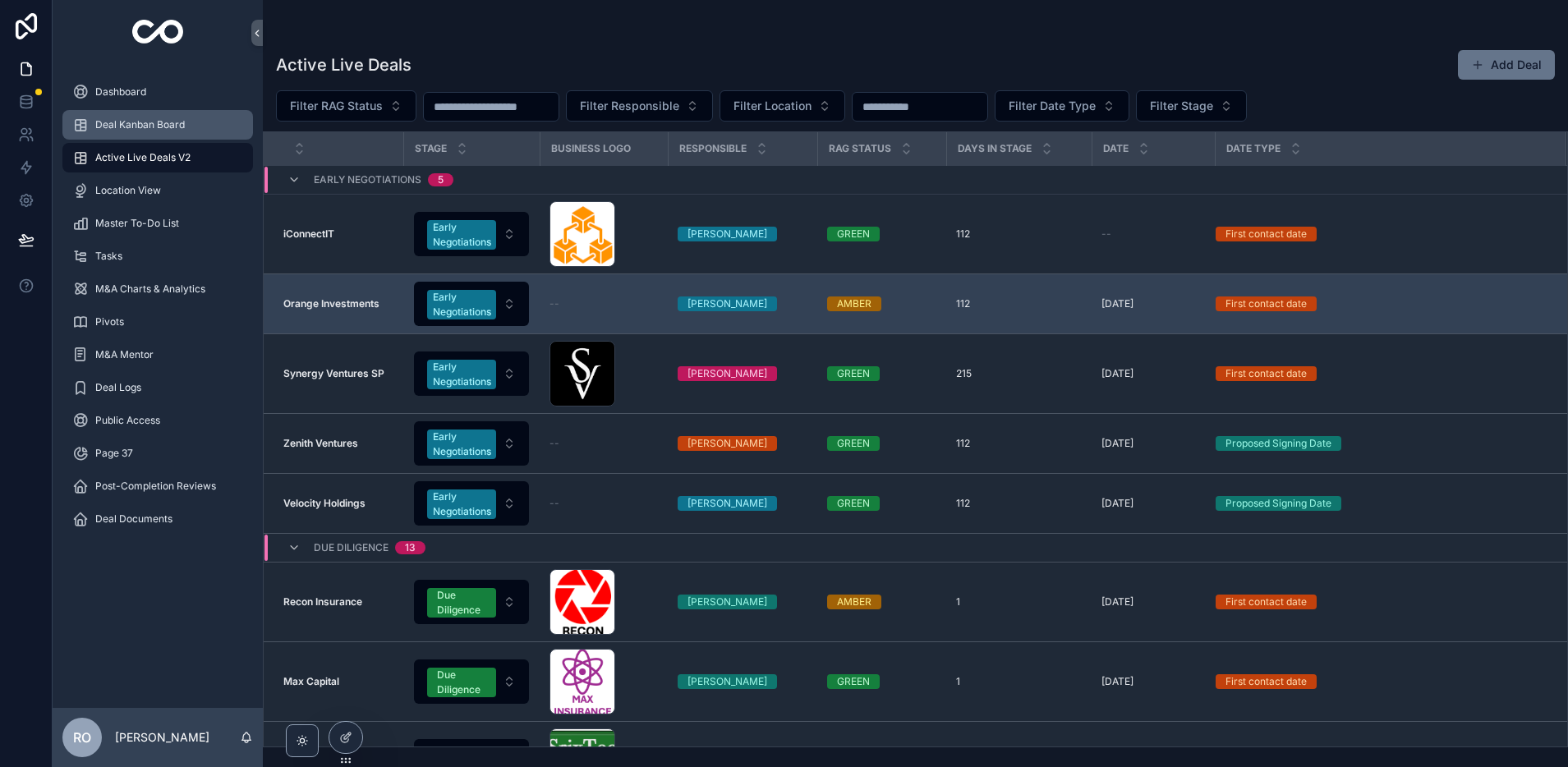
click at [110, 129] on span "Deal Kanban Board" at bounding box center [140, 125] width 89 height 13
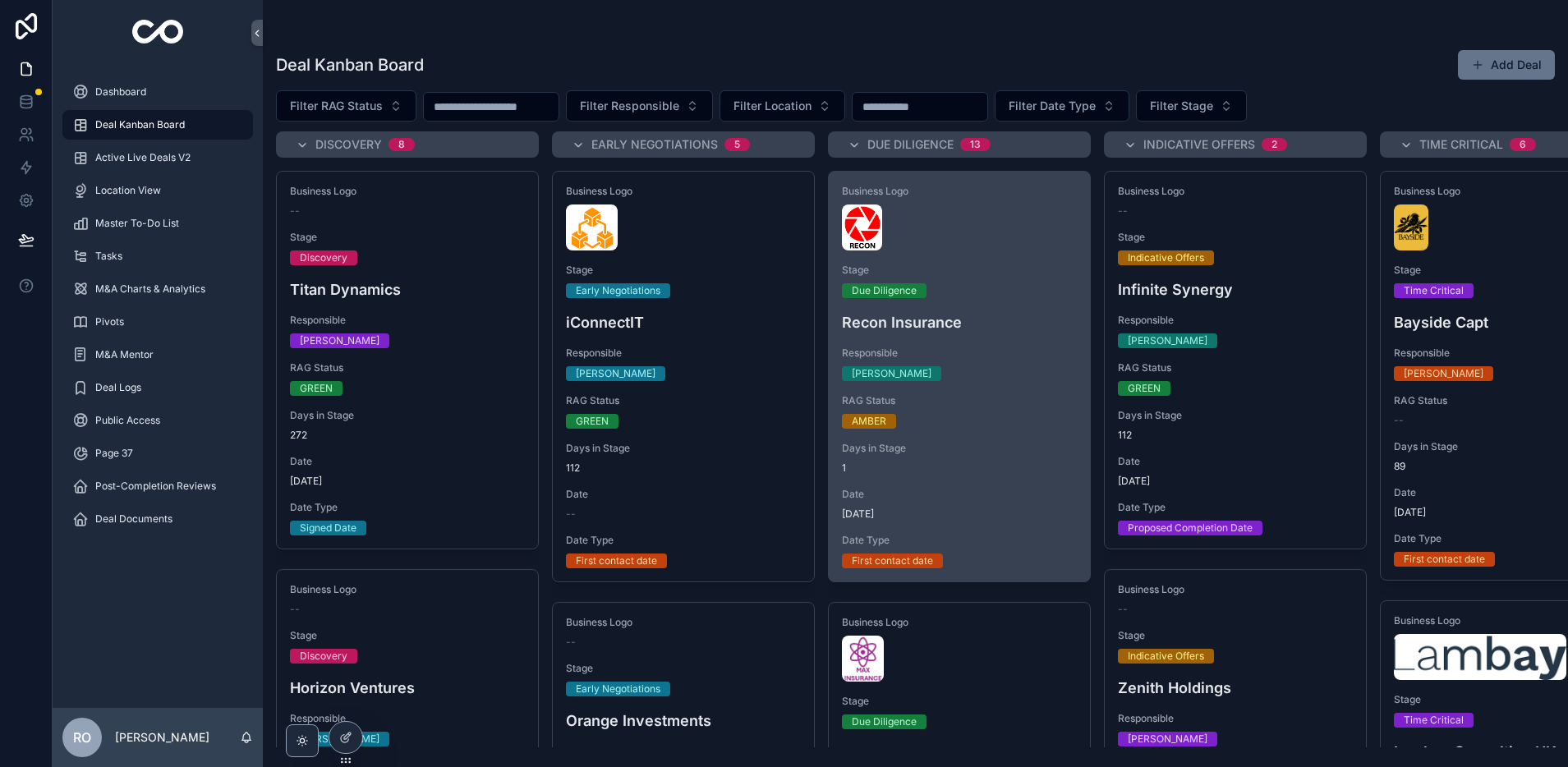
click at [1069, 415] on div "AMBER" at bounding box center [959, 421] width 235 height 15
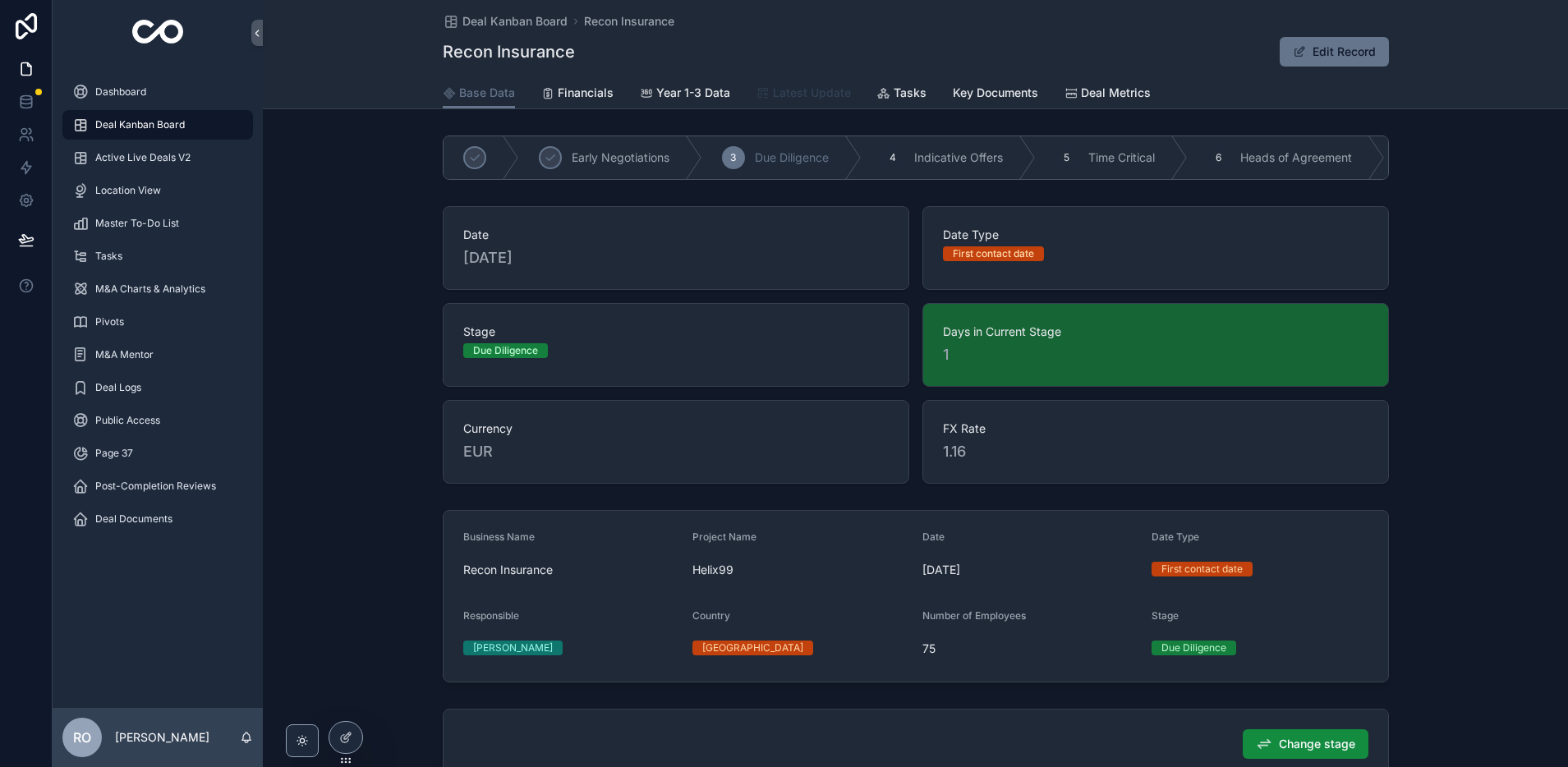
click at [798, 97] on span "Latest Update" at bounding box center [812, 93] width 78 height 17
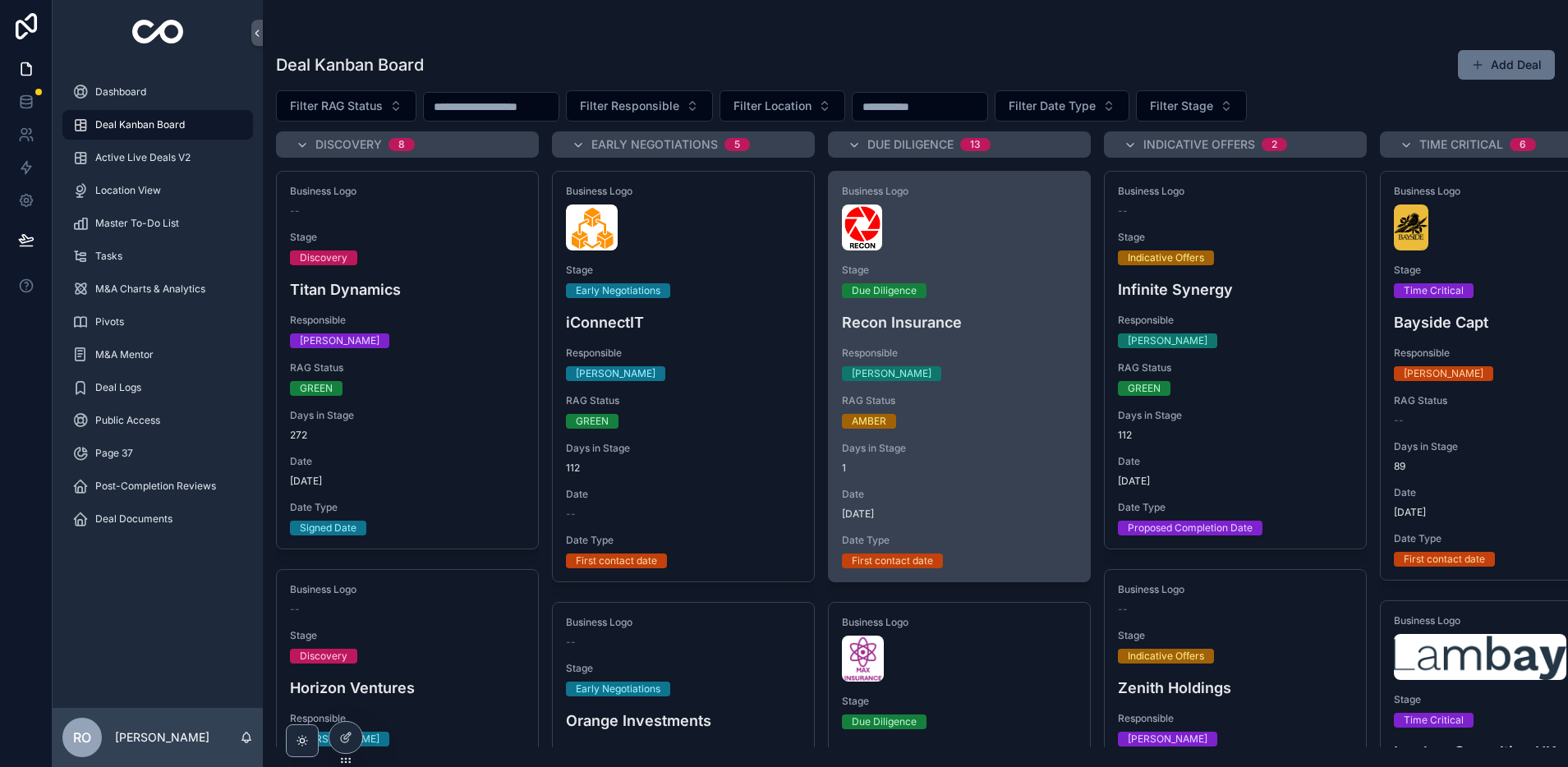
click at [956, 366] on div "[PERSON_NAME]" at bounding box center [959, 373] width 235 height 15
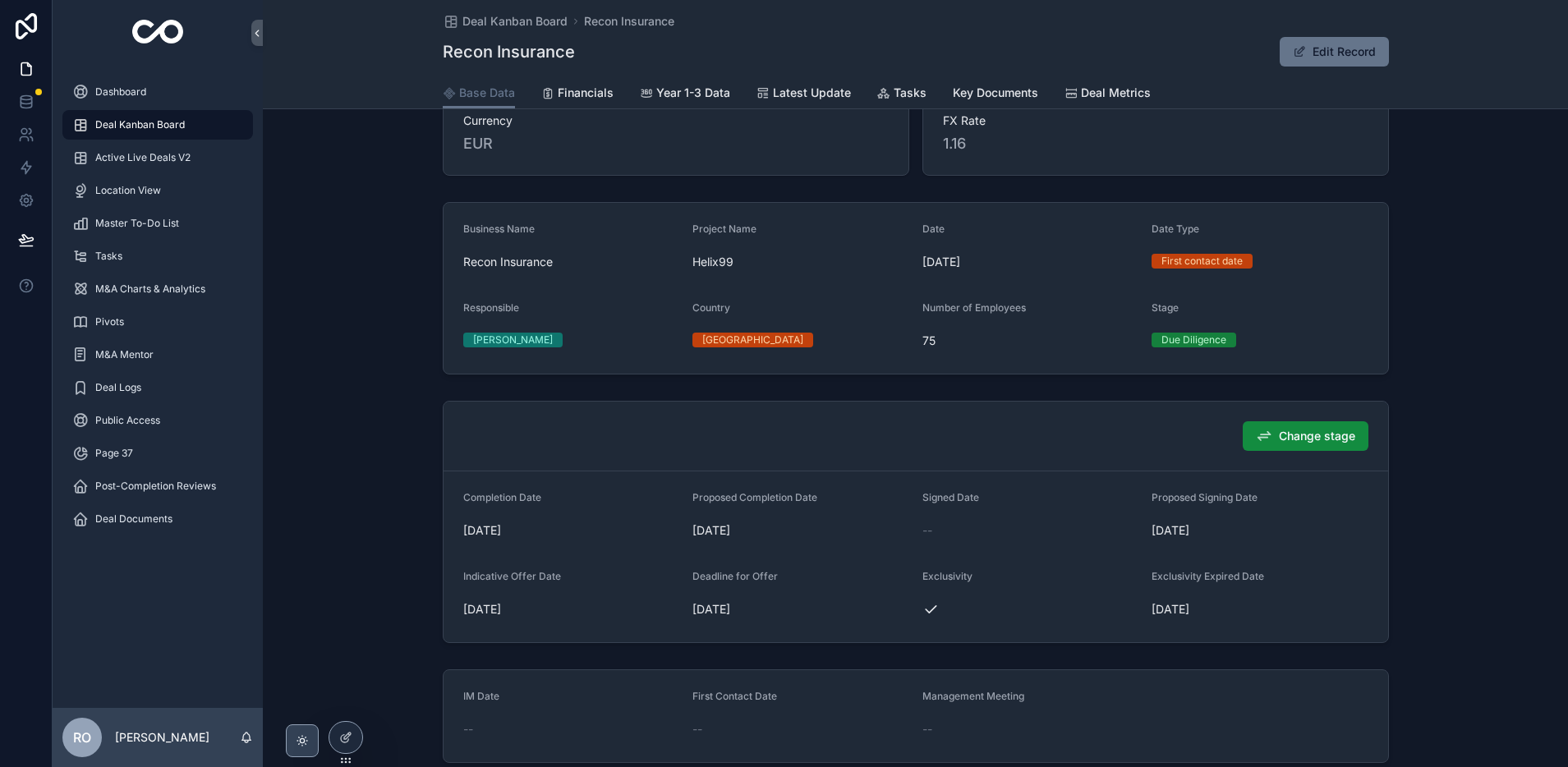
scroll to position [309, 0]
click at [591, 93] on span "Financials" at bounding box center [585, 93] width 56 height 17
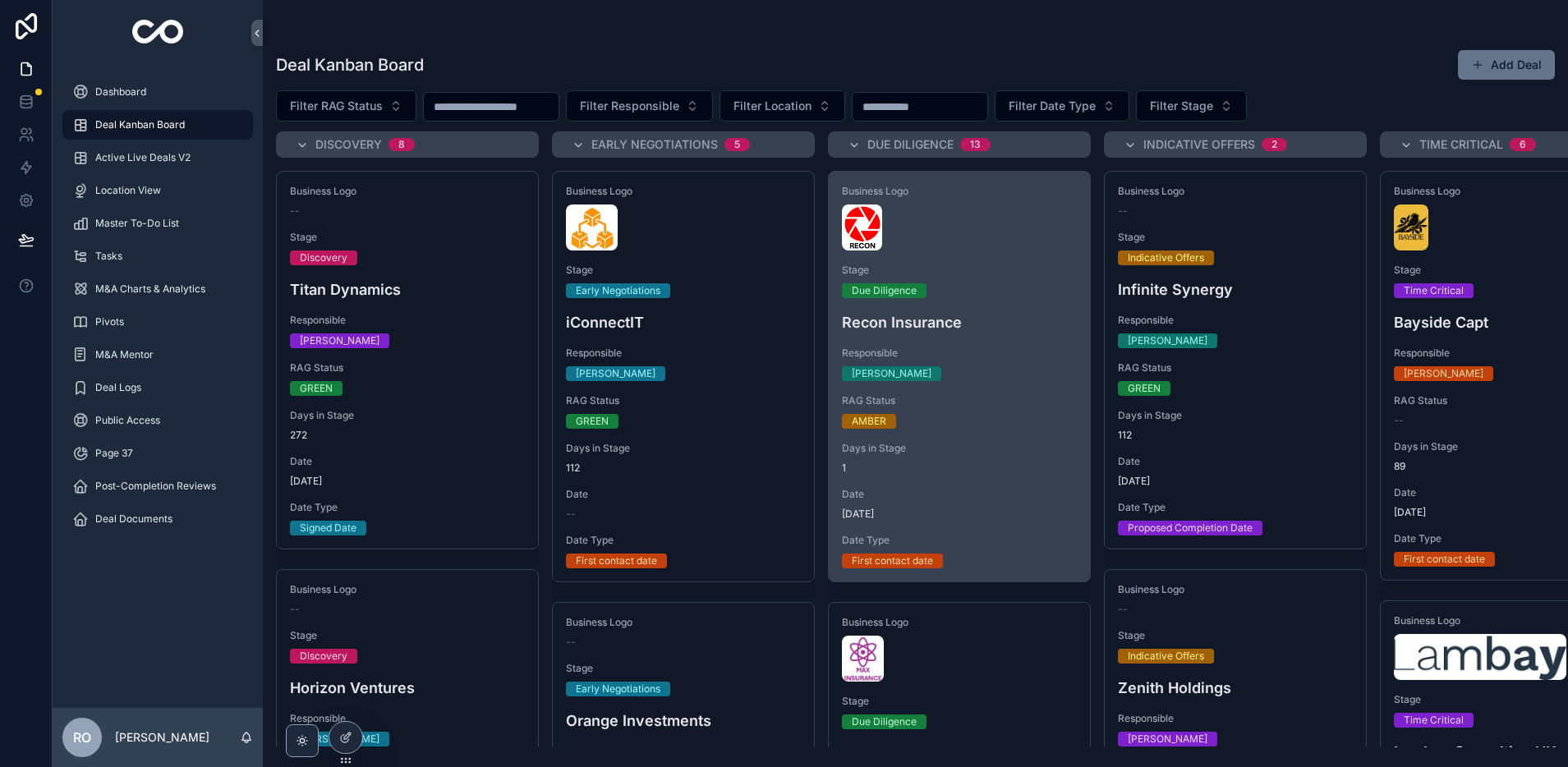
click at [935, 324] on h4 "Recon Insurance" at bounding box center [959, 322] width 235 height 22
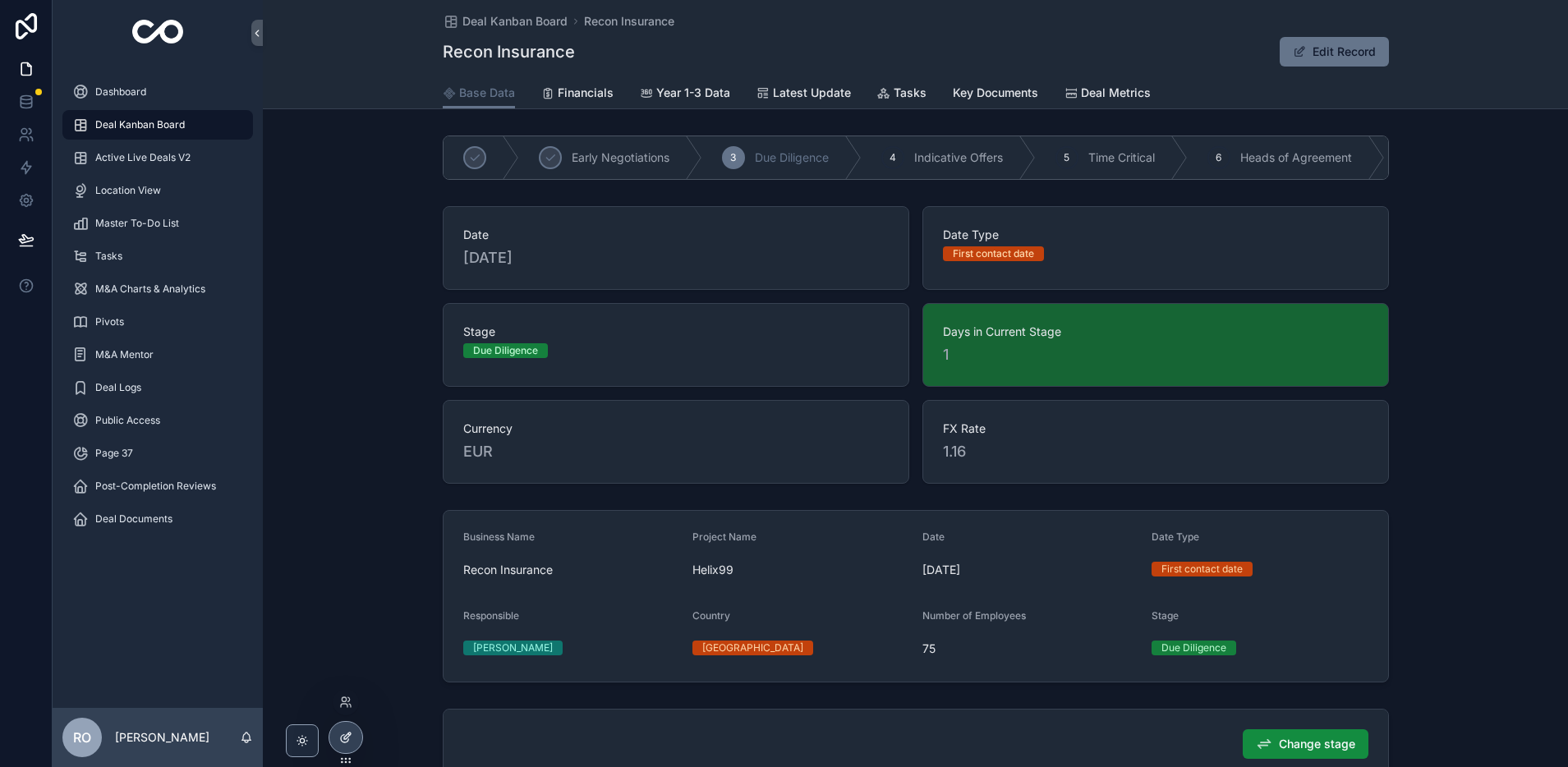
click at [356, 736] on div at bounding box center [346, 738] width 33 height 31
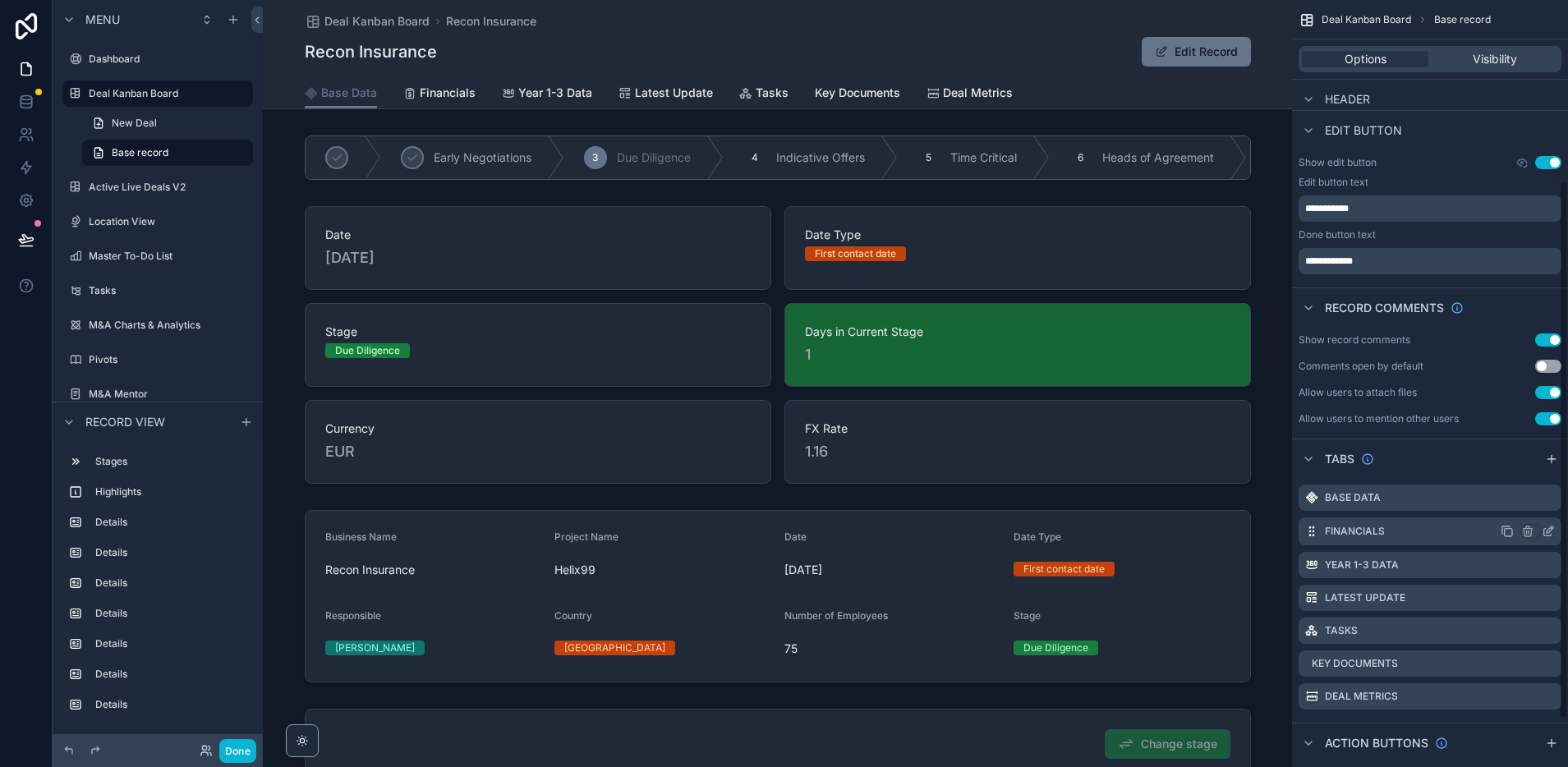
scroll to position [261, 0]
click at [1550, 661] on icon "scrollable content" at bounding box center [1550, 658] width 6 height 6
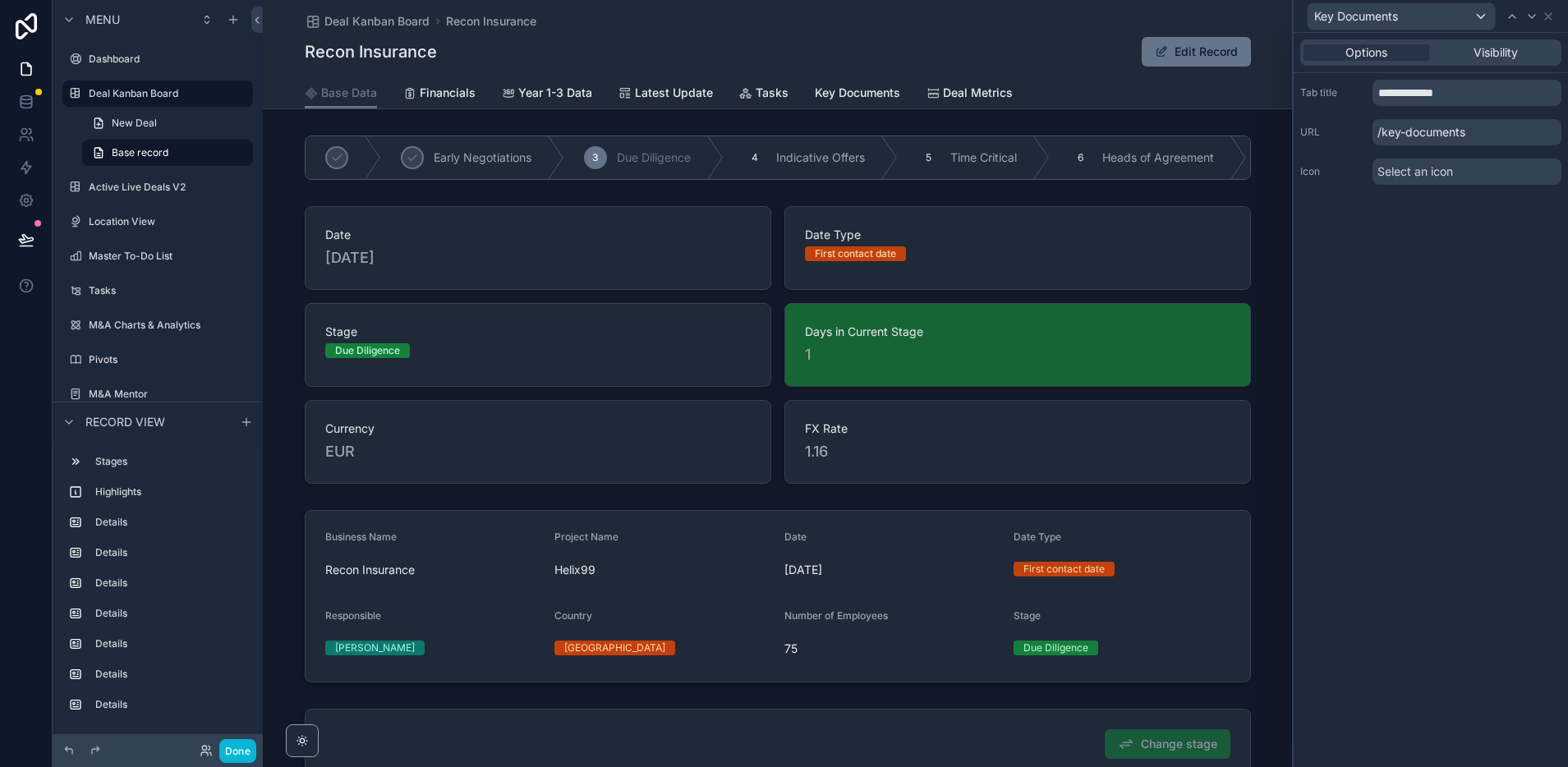
click at [1482, 166] on div "Select an icon" at bounding box center [1467, 171] width 189 height 27
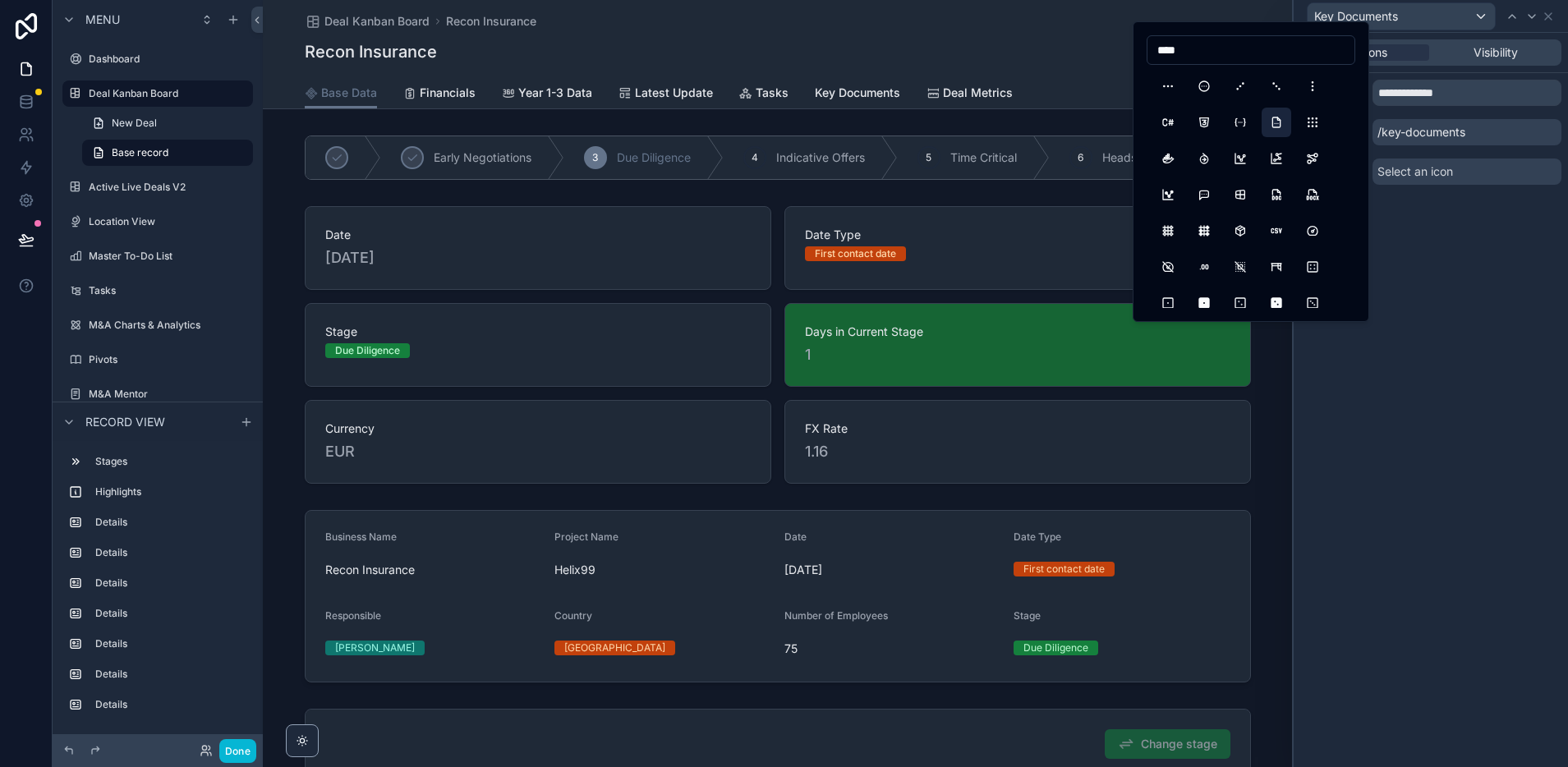
type input "****"
click at [1276, 123] on button "FileDots" at bounding box center [1276, 122] width 29 height 29
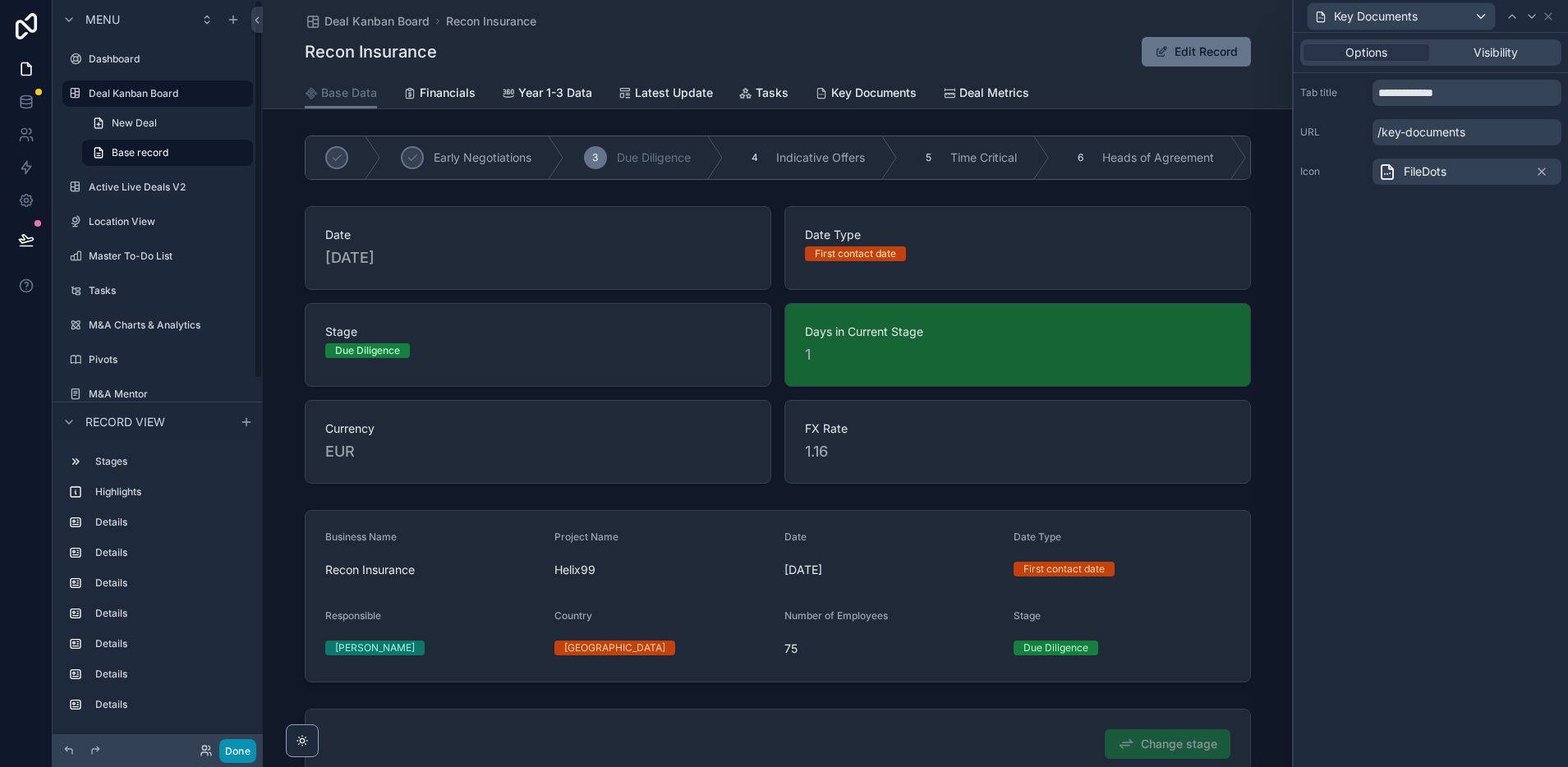
click at [234, 750] on button "Done" at bounding box center [237, 751] width 37 height 24
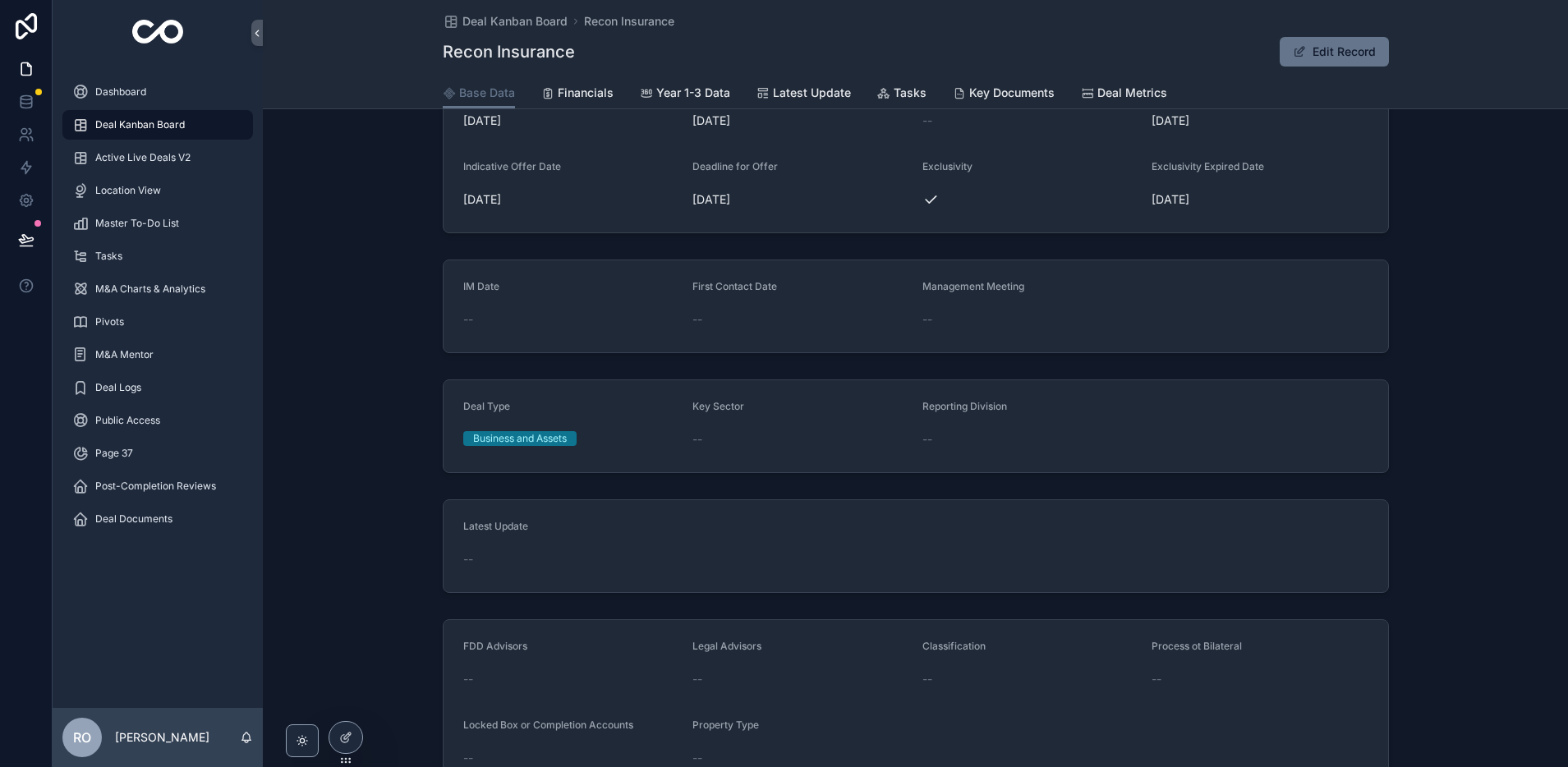
scroll to position [724, 0]
click at [674, 95] on span "Year 1-3 Data" at bounding box center [693, 93] width 74 height 17
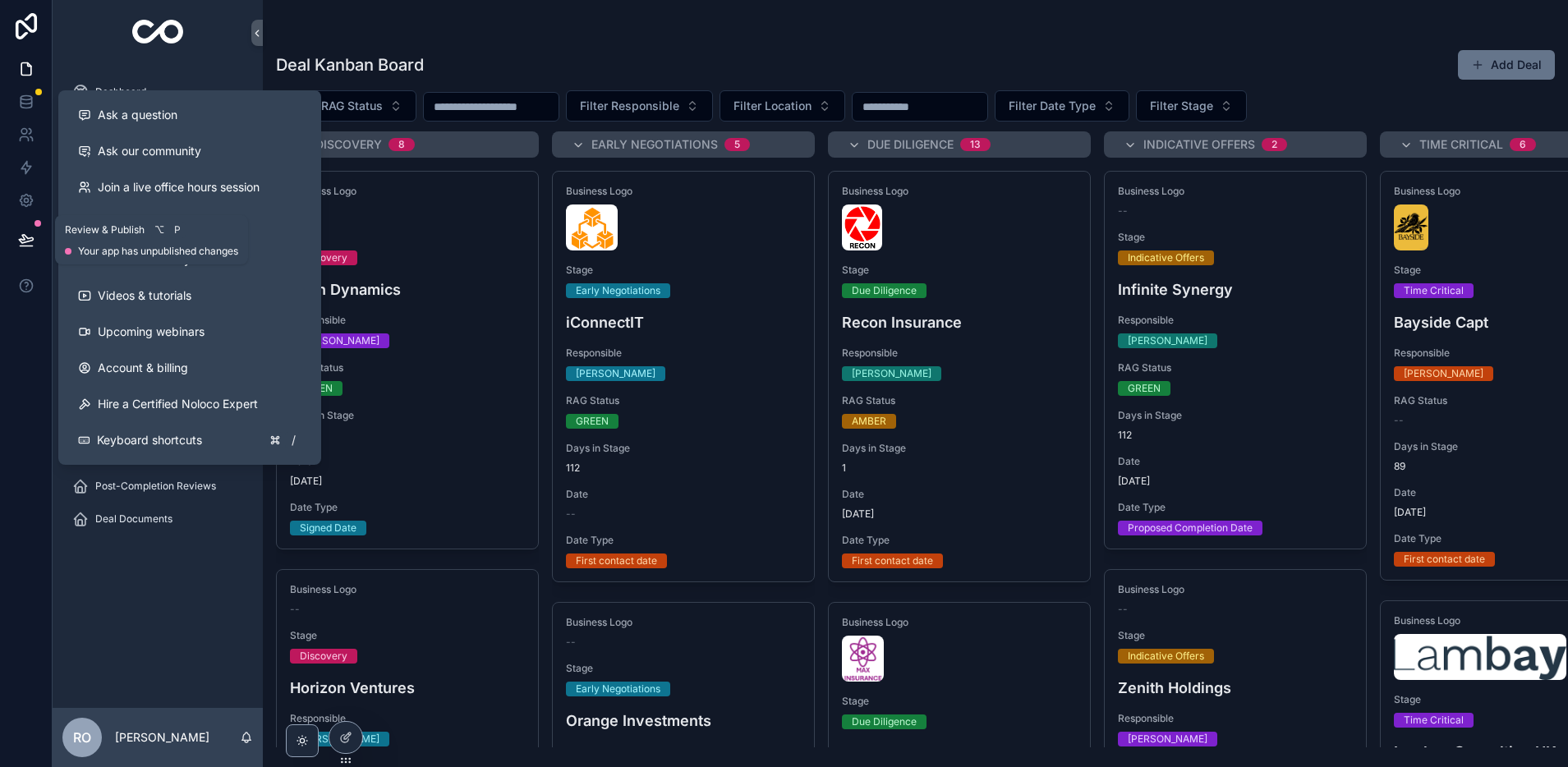
click at [19, 238] on icon at bounding box center [26, 238] width 14 height 8
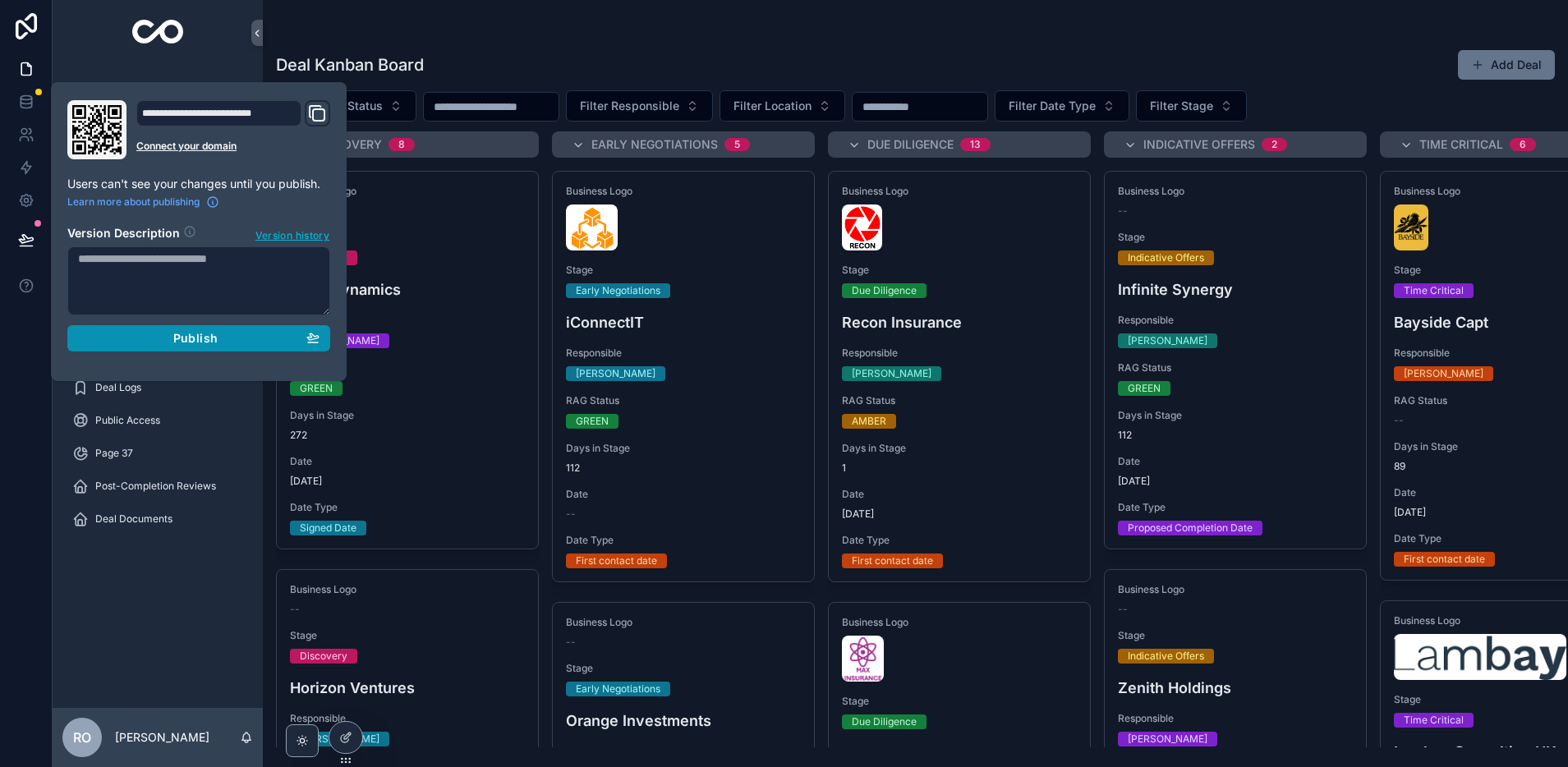
click at [194, 341] on span "Publish" at bounding box center [195, 338] width 44 height 15
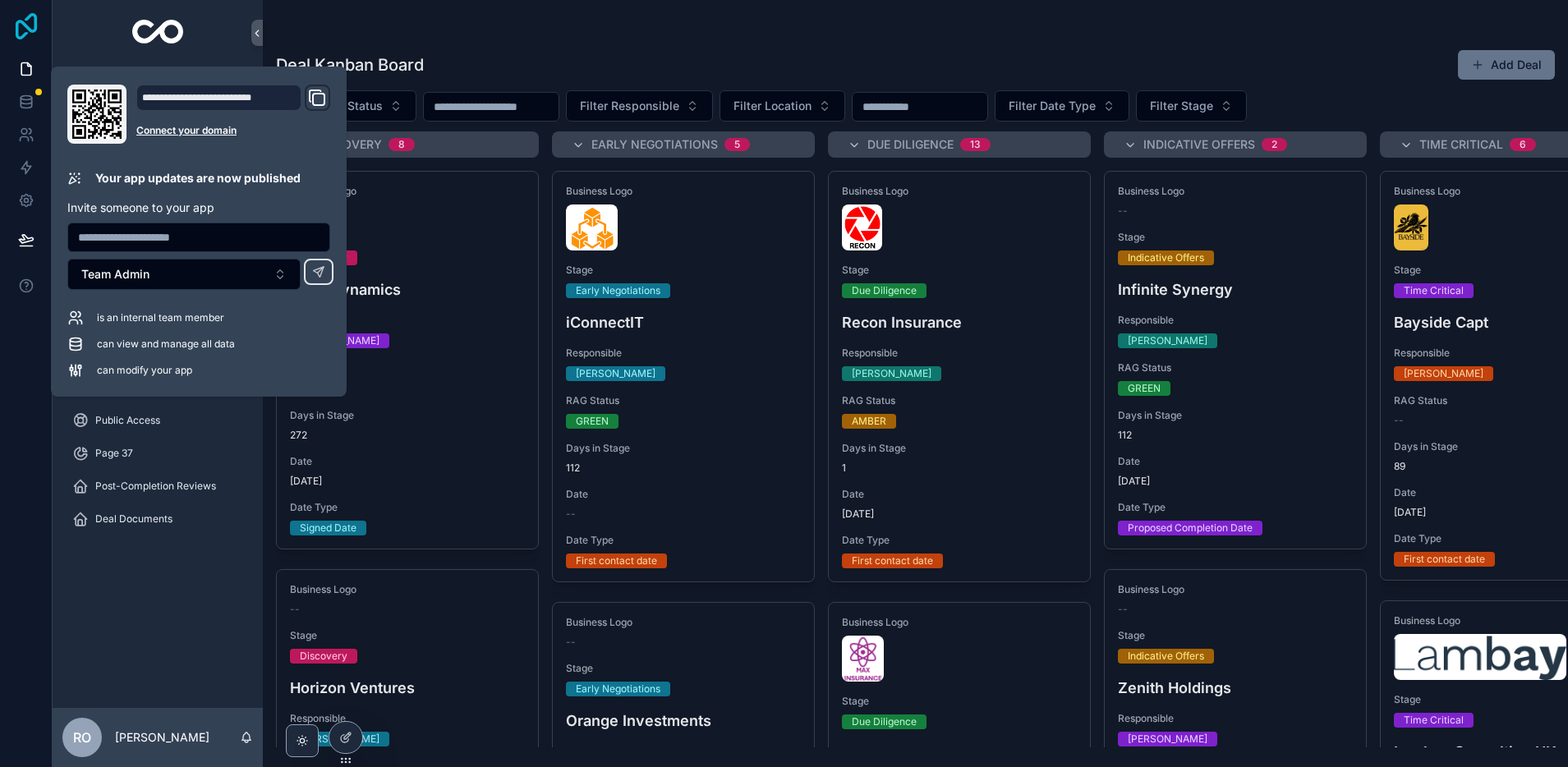
click at [25, 25] on icon at bounding box center [26, 26] width 21 height 27
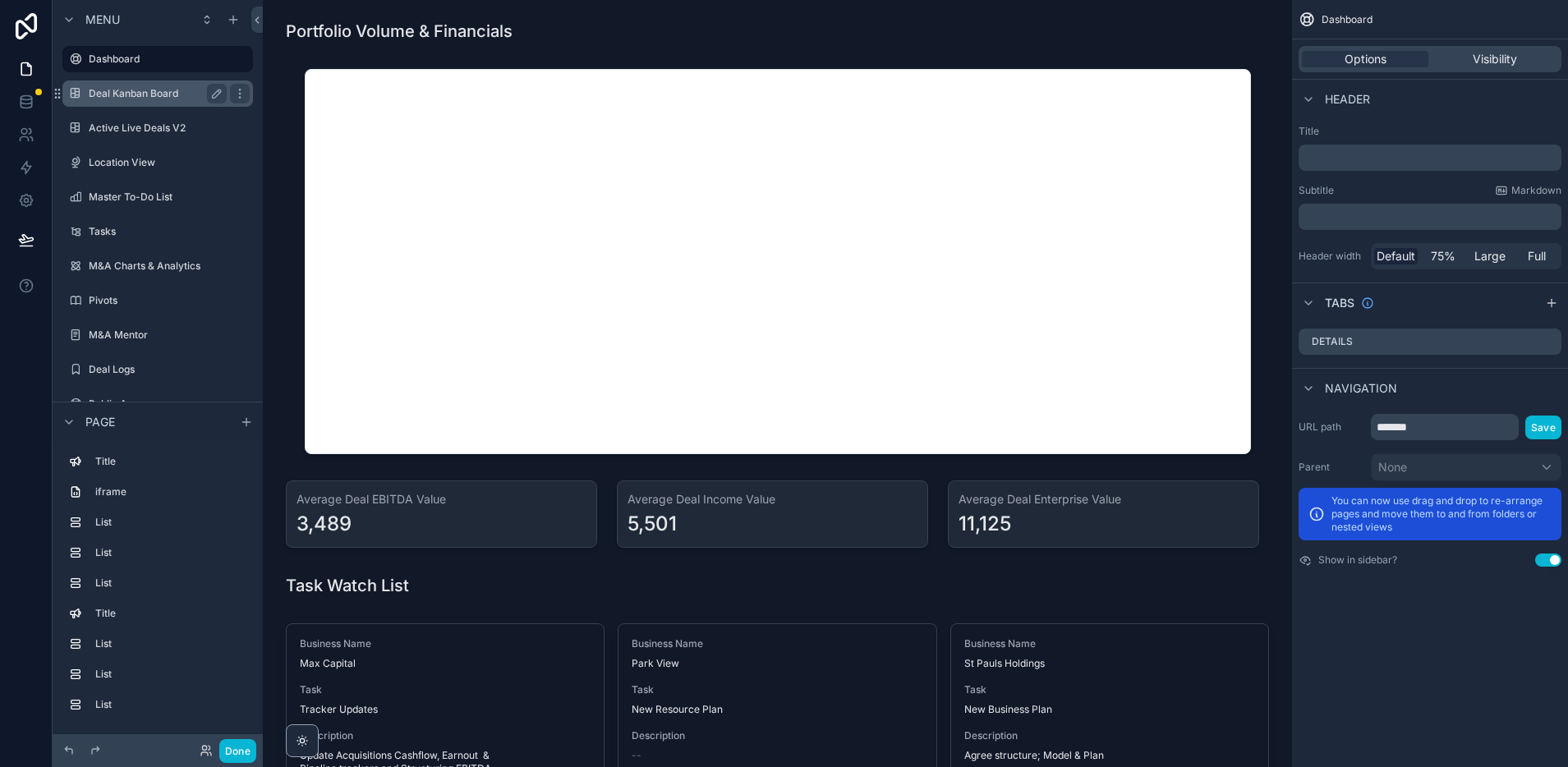
click at [144, 91] on label "Deal Kanban Board" at bounding box center [154, 94] width 132 height 13
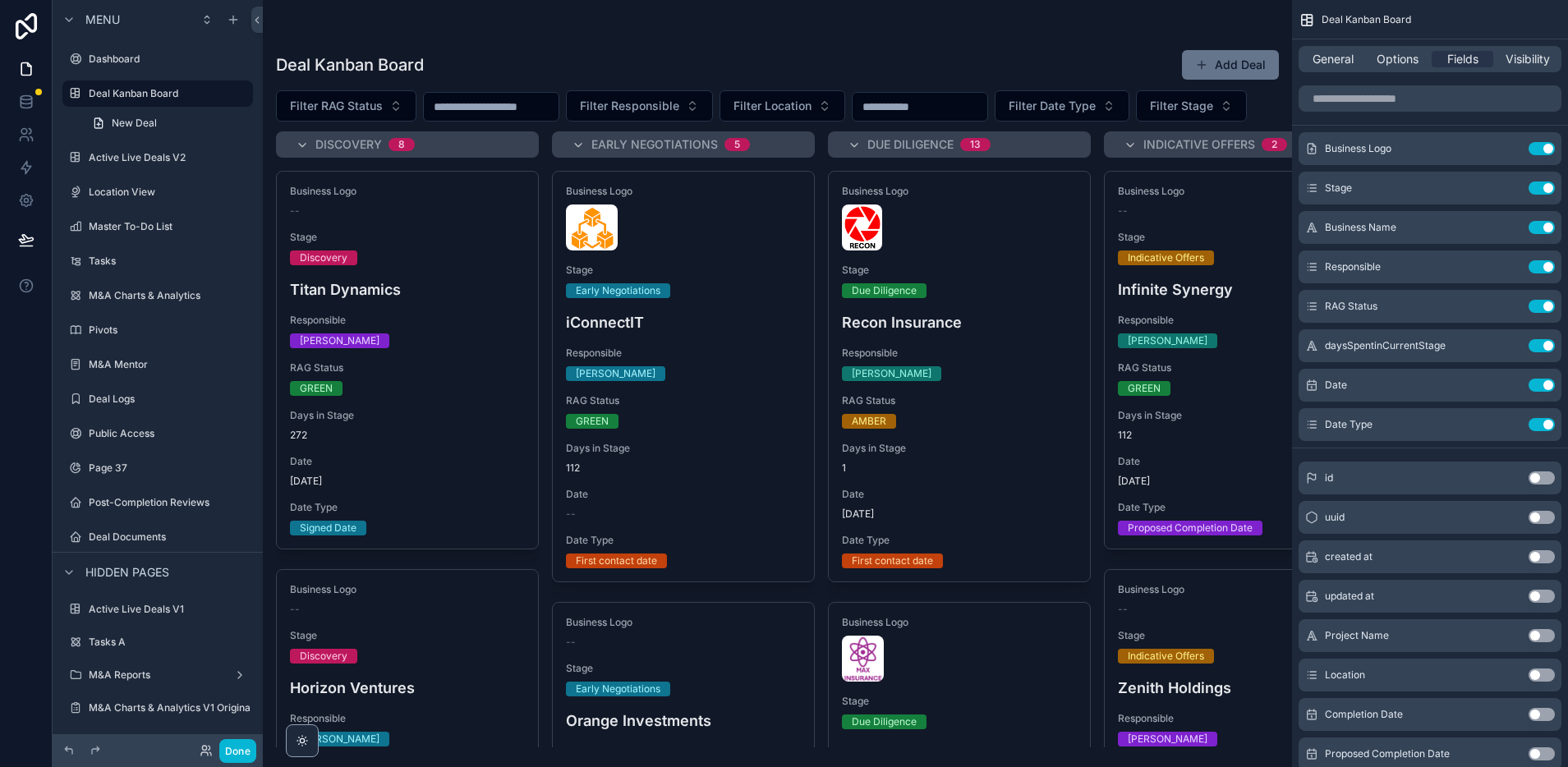
click at [1002, 279] on div "scrollable content" at bounding box center [778, 384] width 1030 height 767
click at [985, 250] on div "scrollable content" at bounding box center [959, 227] width 235 height 46
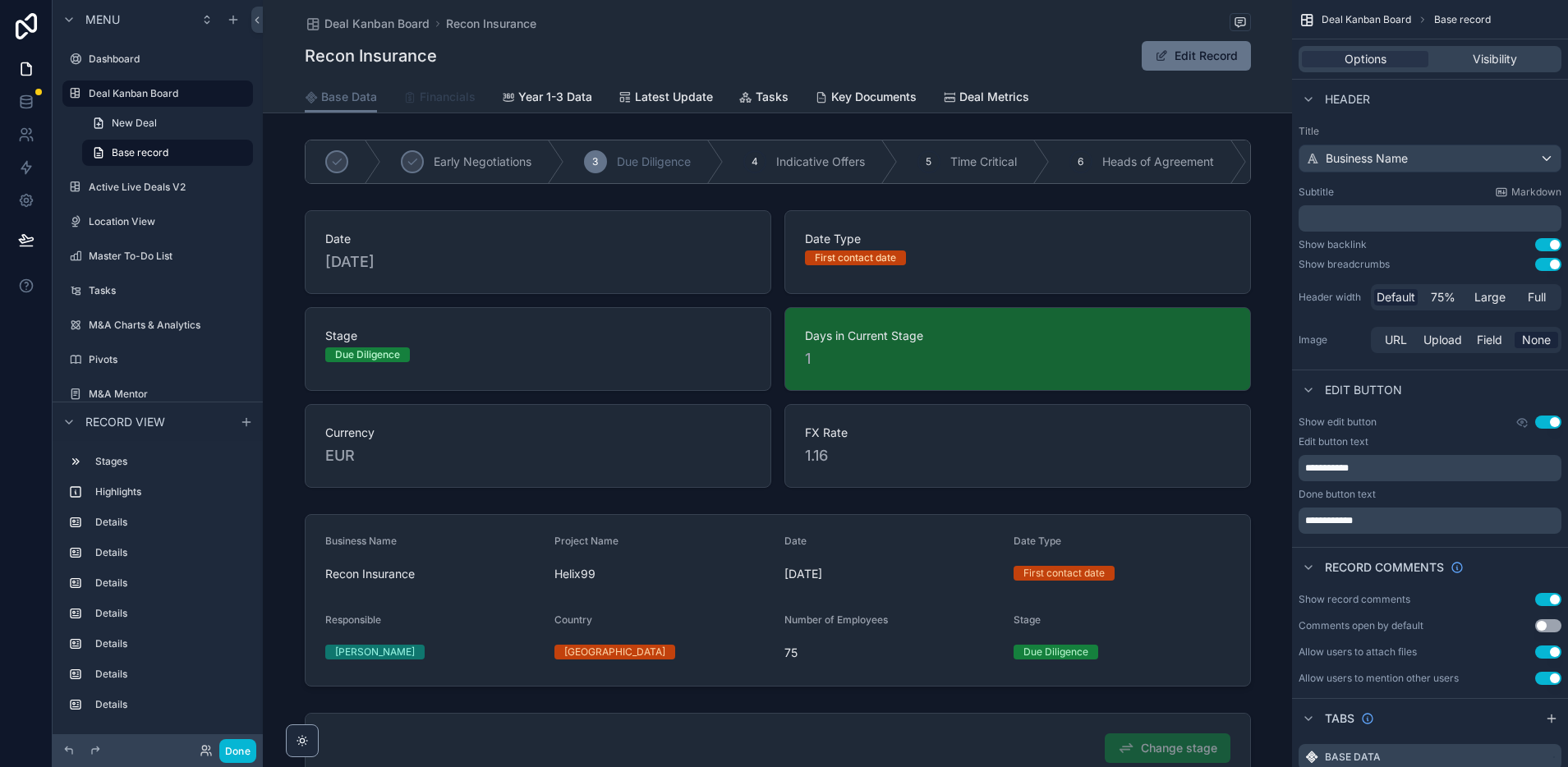
click at [448, 96] on span "Financials" at bounding box center [447, 97] width 56 height 17
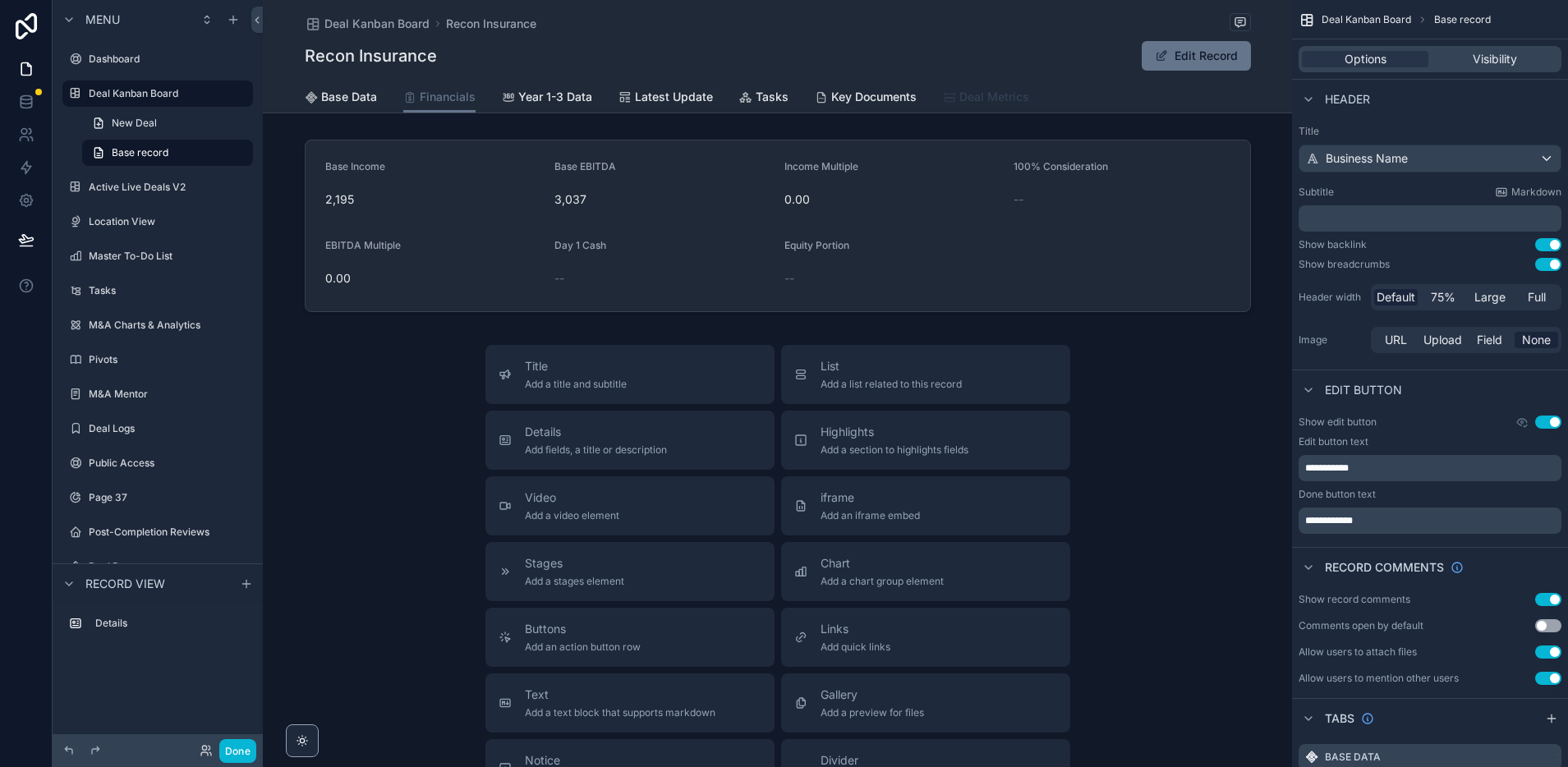
click at [974, 96] on span "Deal Metrics" at bounding box center [995, 97] width 70 height 17
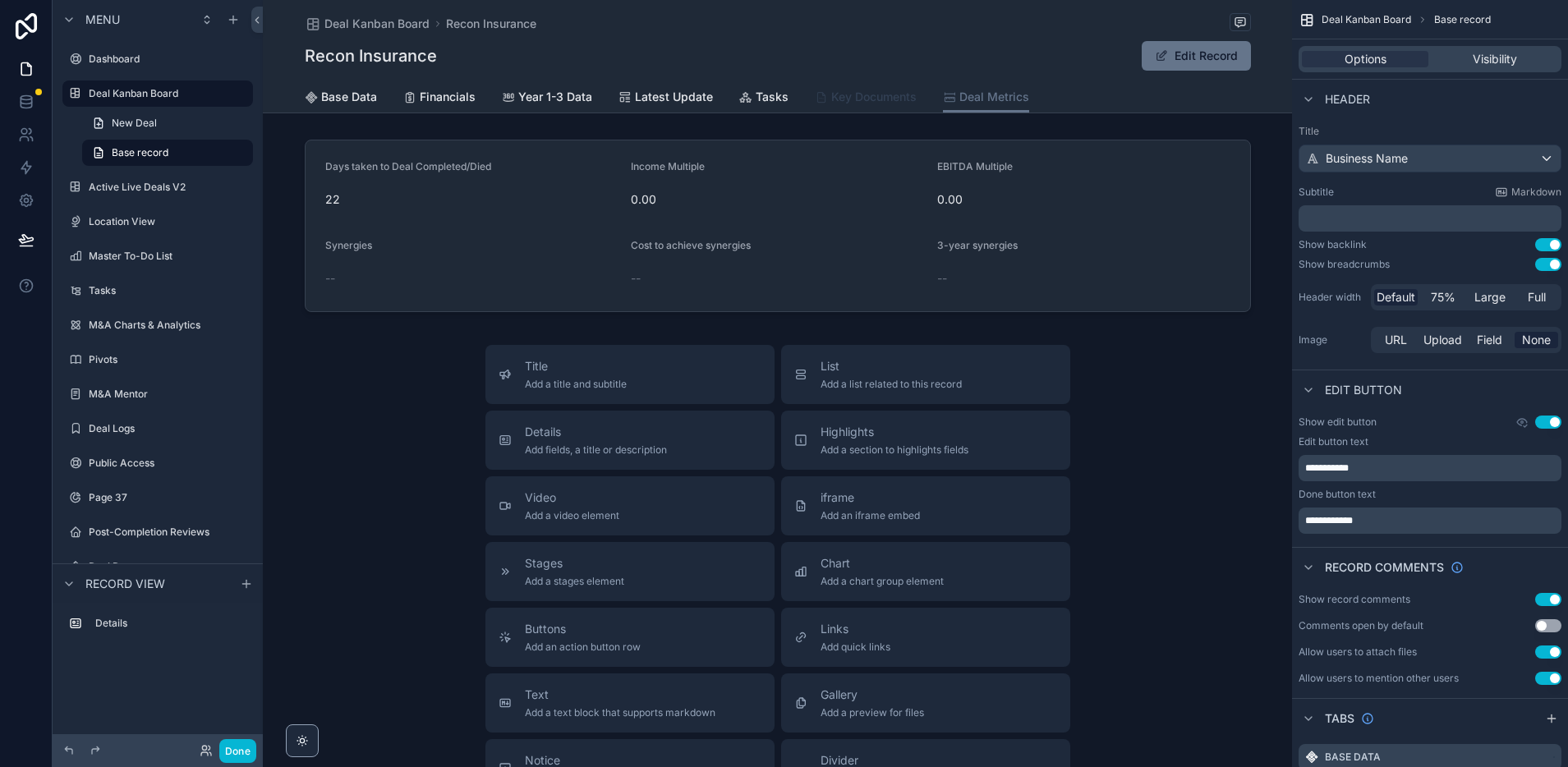
click at [885, 98] on span "Key Documents" at bounding box center [874, 97] width 86 height 17
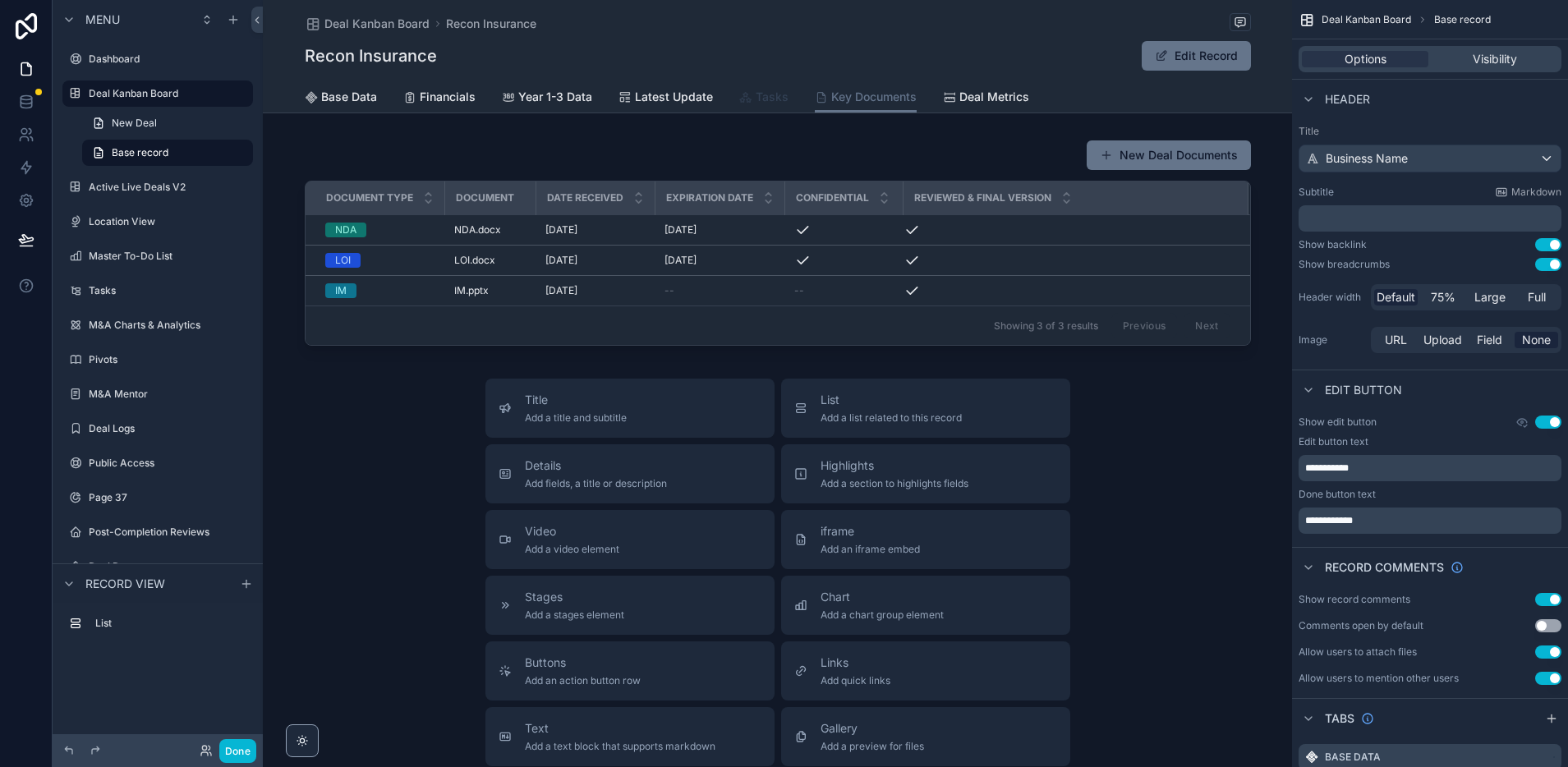
click at [755, 96] on span "Tasks" at bounding box center [772, 97] width 33 height 17
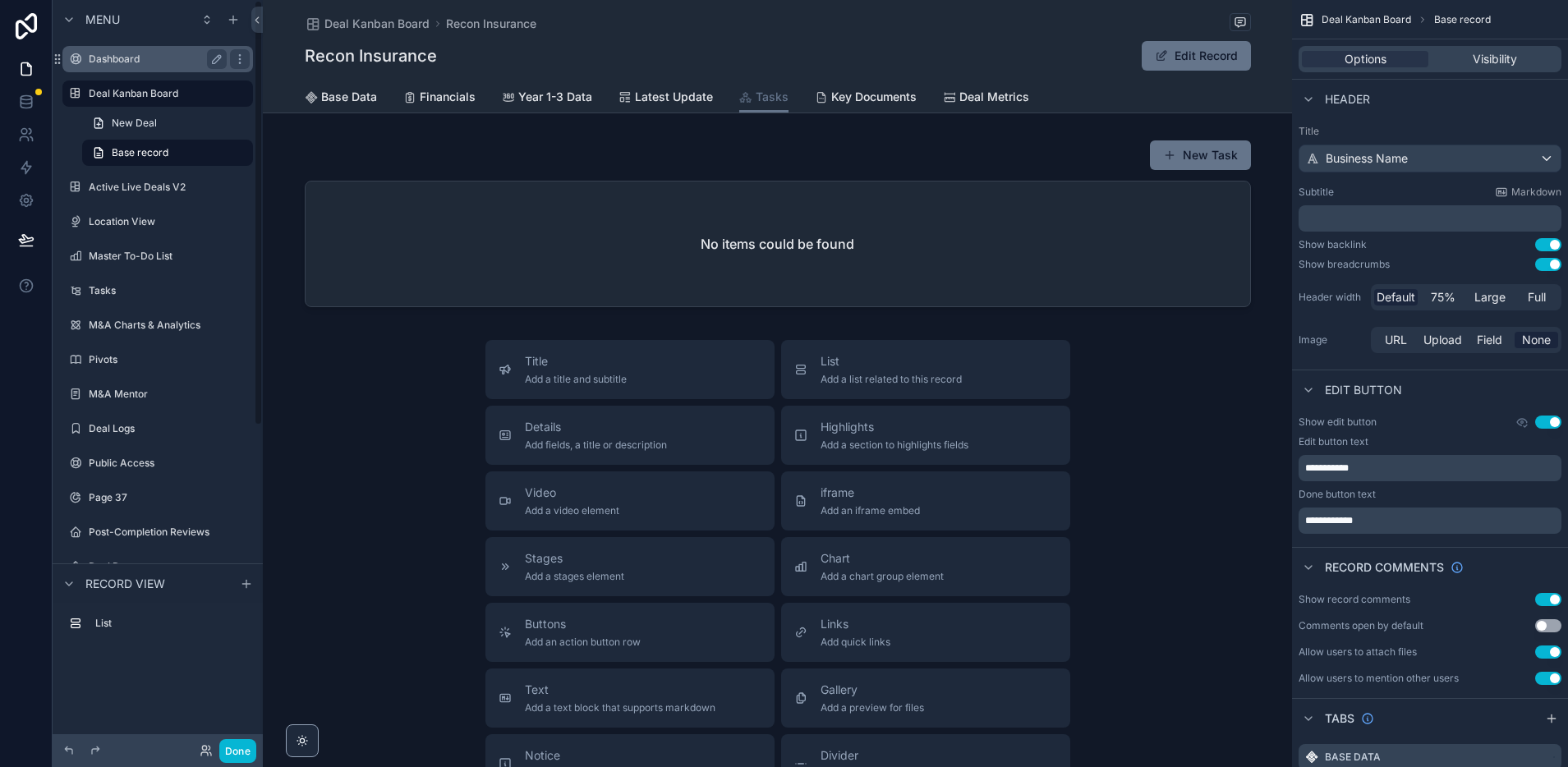
click at [133, 61] on label "Dashboard" at bounding box center [154, 59] width 132 height 13
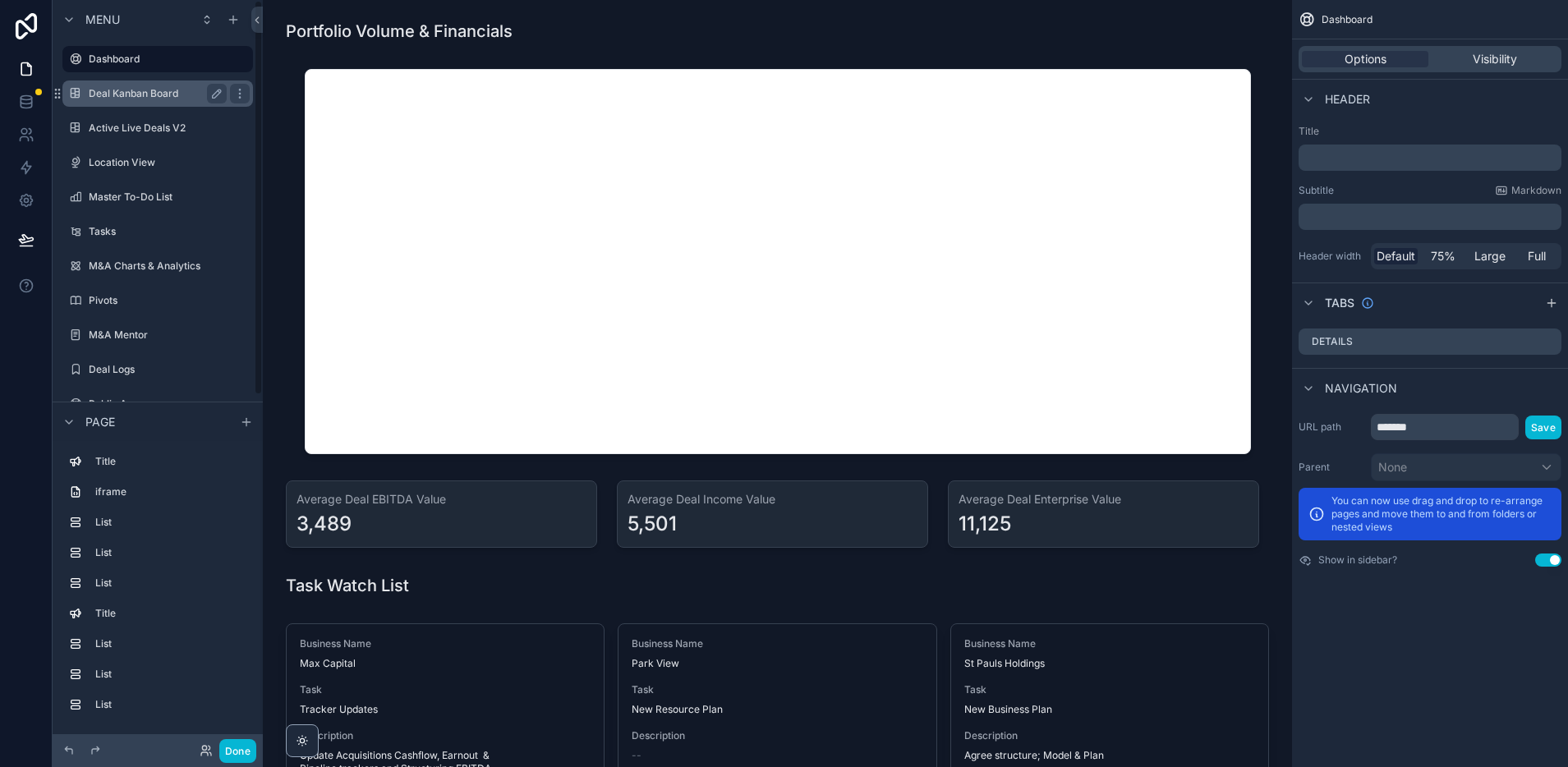
click at [149, 92] on label "Deal Kanban Board" at bounding box center [154, 94] width 132 height 13
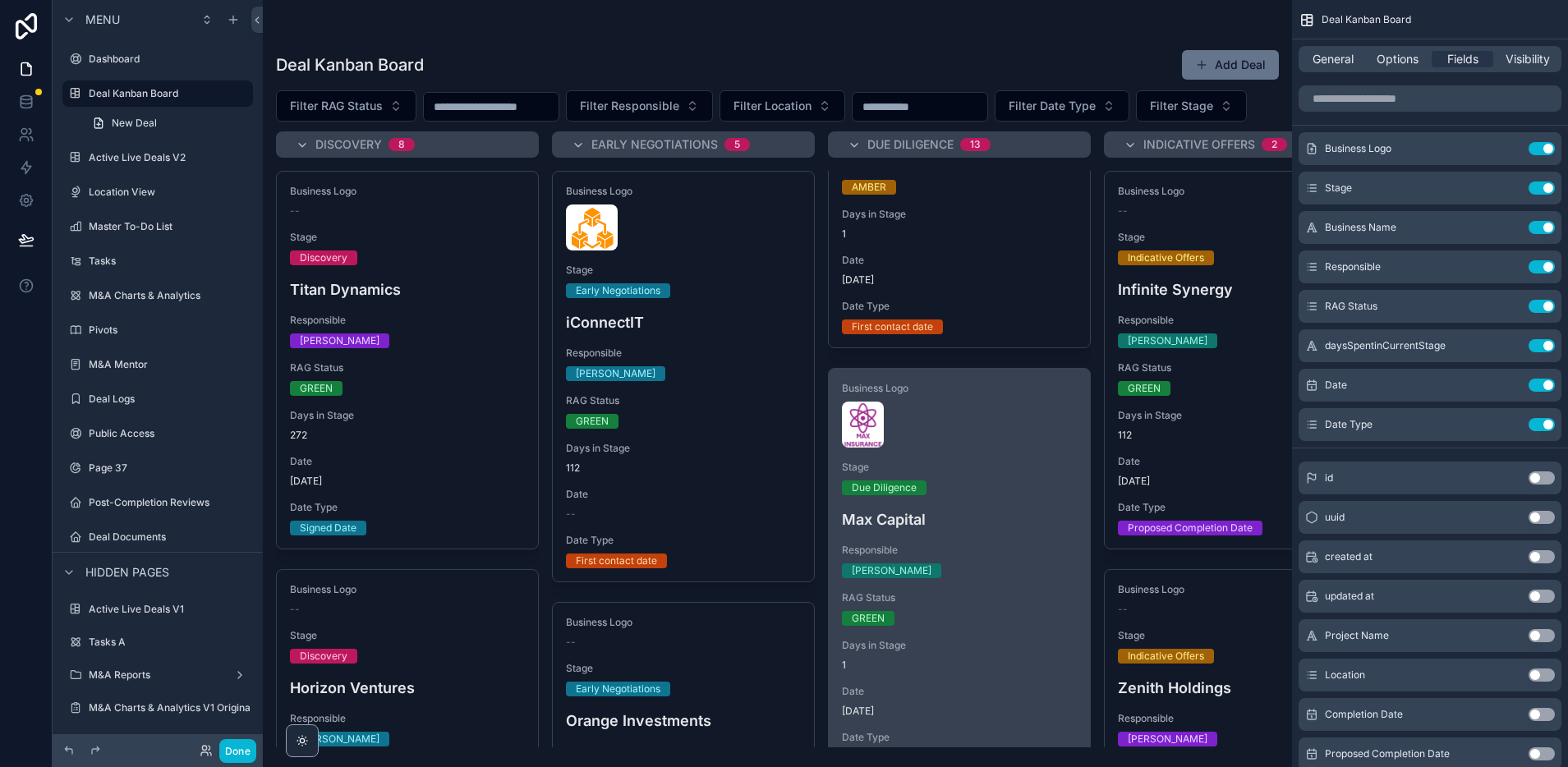
scroll to position [235, 0]
click at [1007, 493] on div "Business Logo Stage Due Diligence Max Capital Responsible [PERSON_NAME] RAG Sta…" at bounding box center [960, 573] width 261 height 410
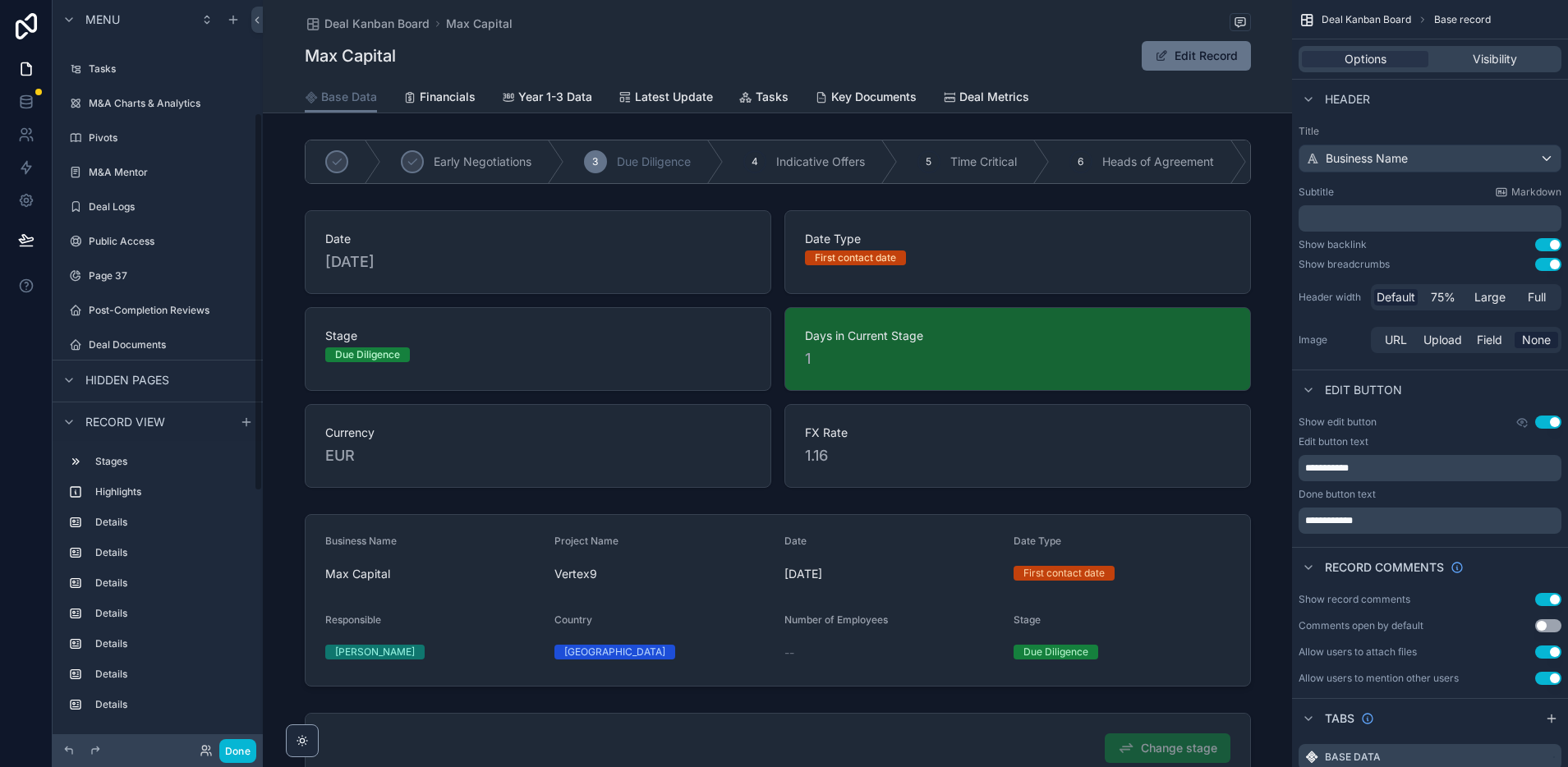
scroll to position [223, 0]
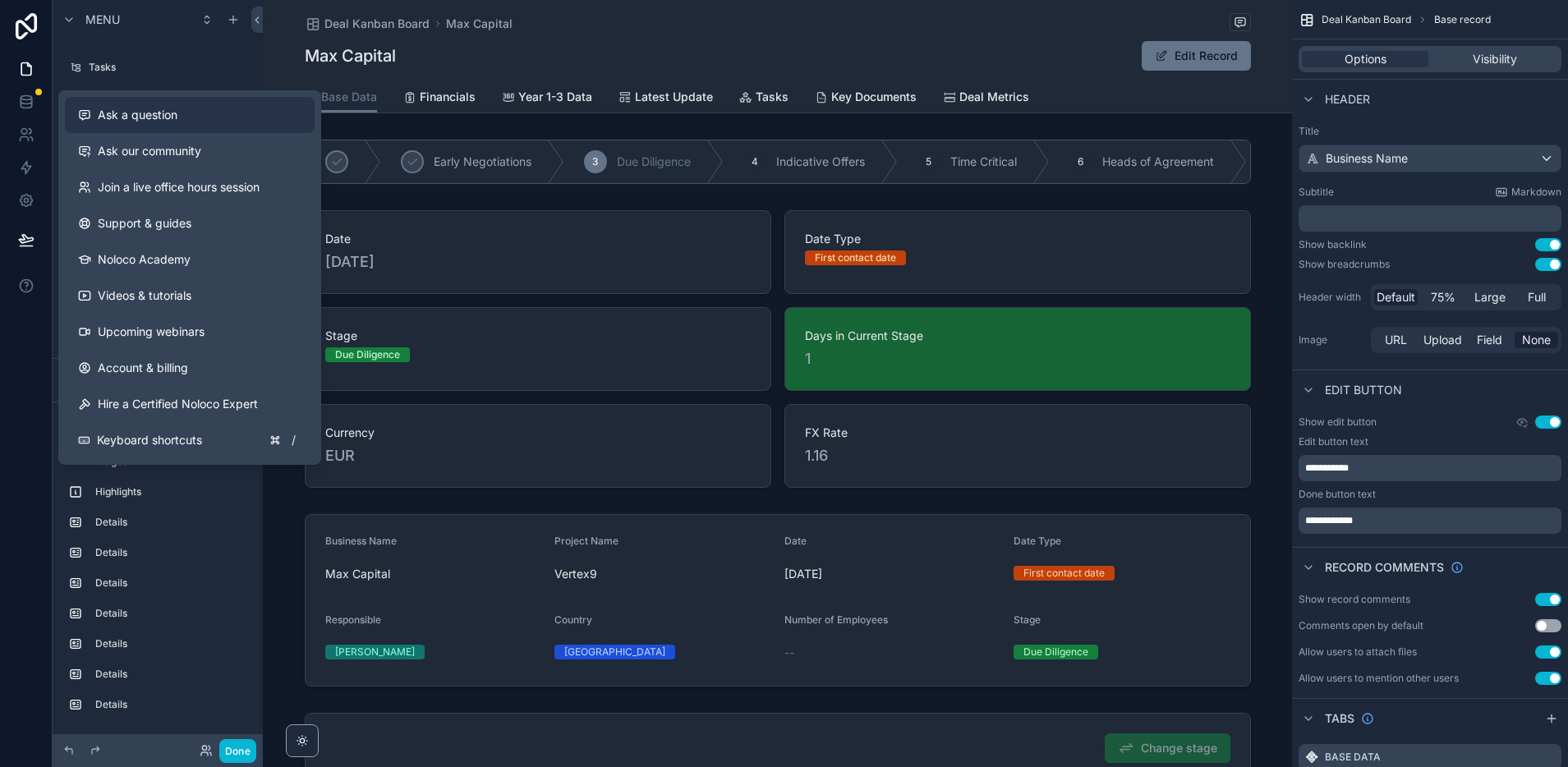
click at [161, 117] on span "Ask a question" at bounding box center [137, 115] width 80 height 17
click at [187, 148] on span "Ask our community" at bounding box center [149, 151] width 103 height 17
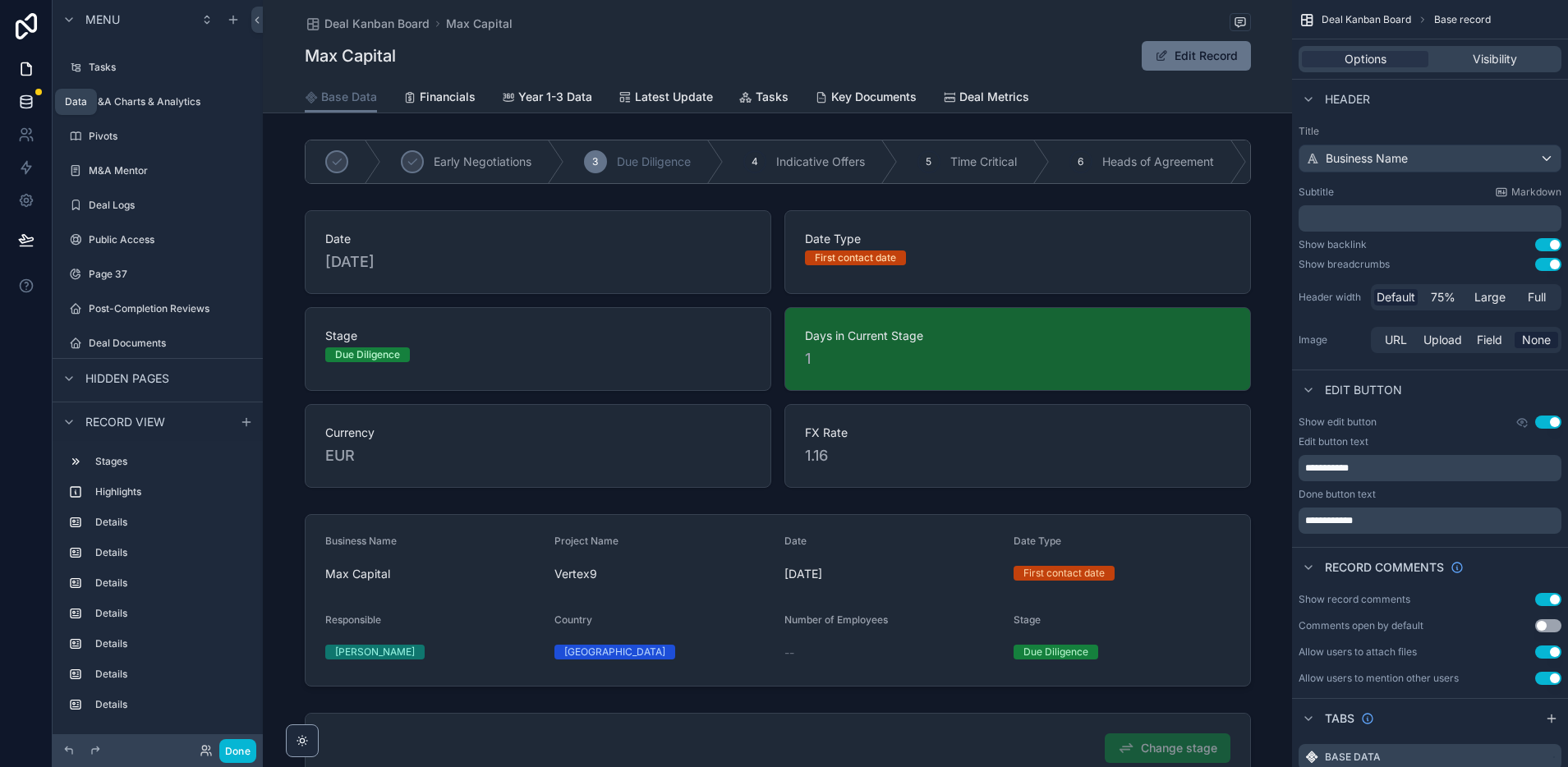
click at [26, 99] on icon at bounding box center [26, 97] width 11 height 4
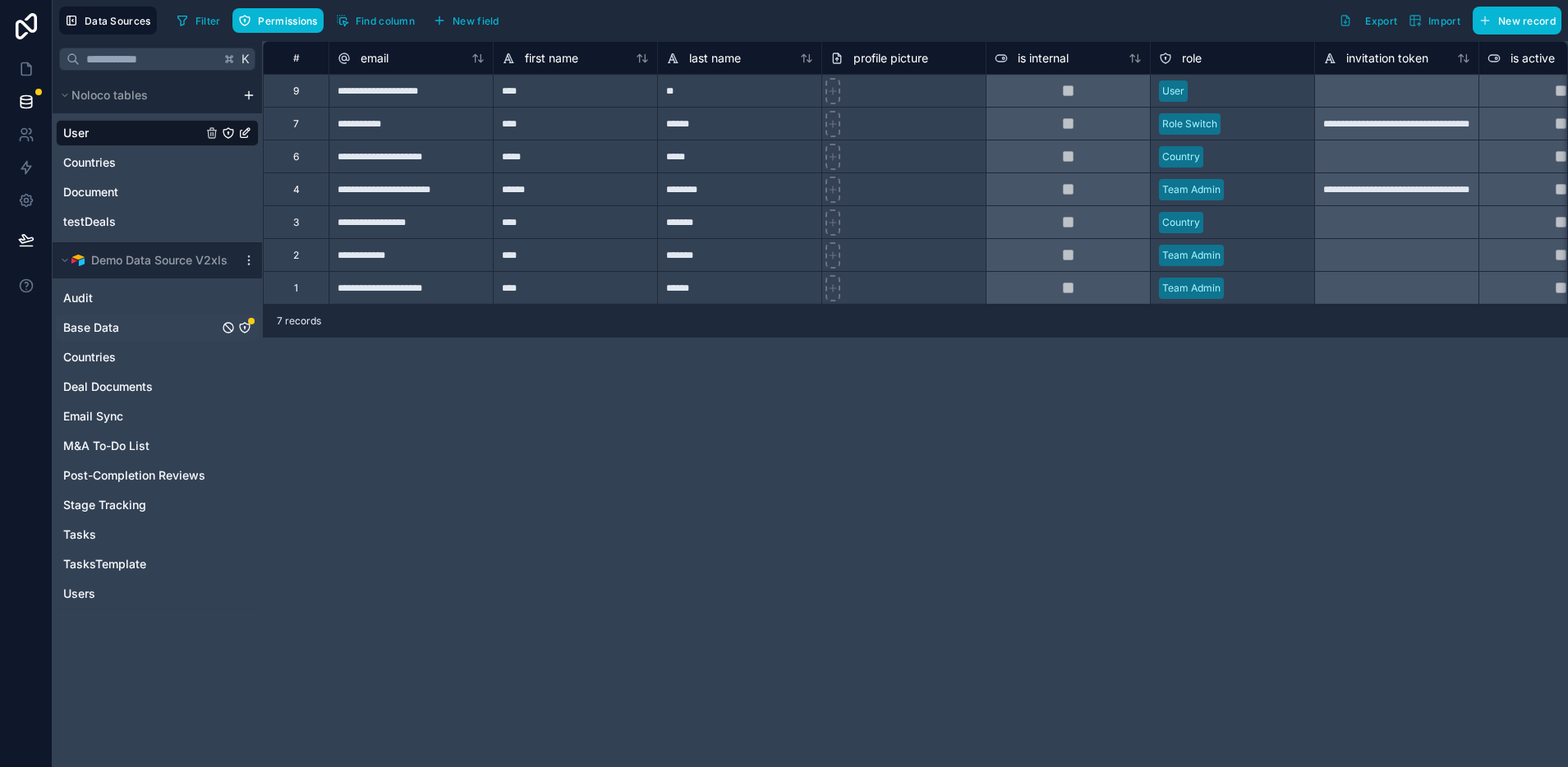
click at [106, 330] on span "Base Data" at bounding box center [91, 327] width 56 height 17
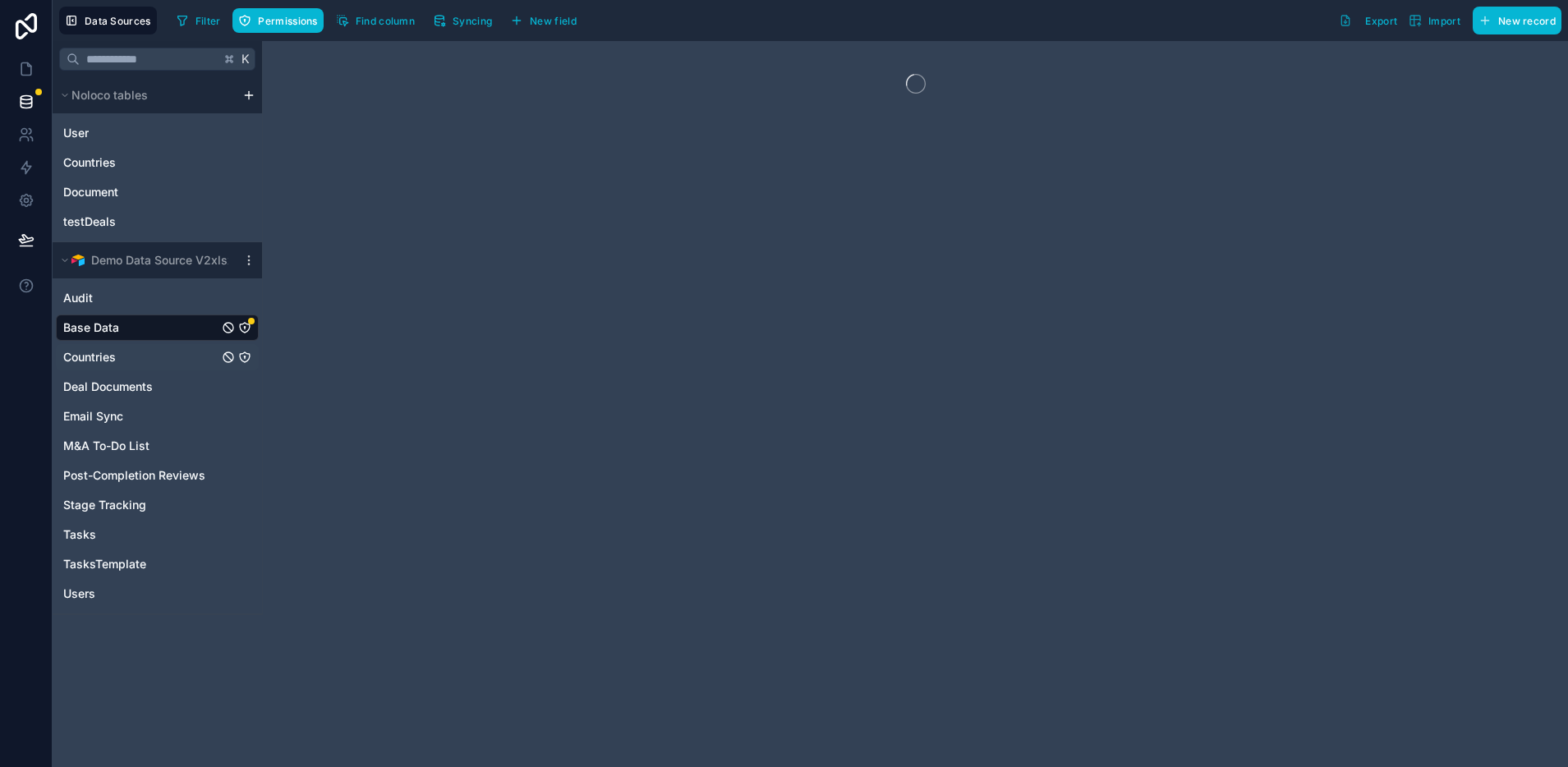
click at [96, 358] on span "Countries" at bounding box center [89, 357] width 52 height 17
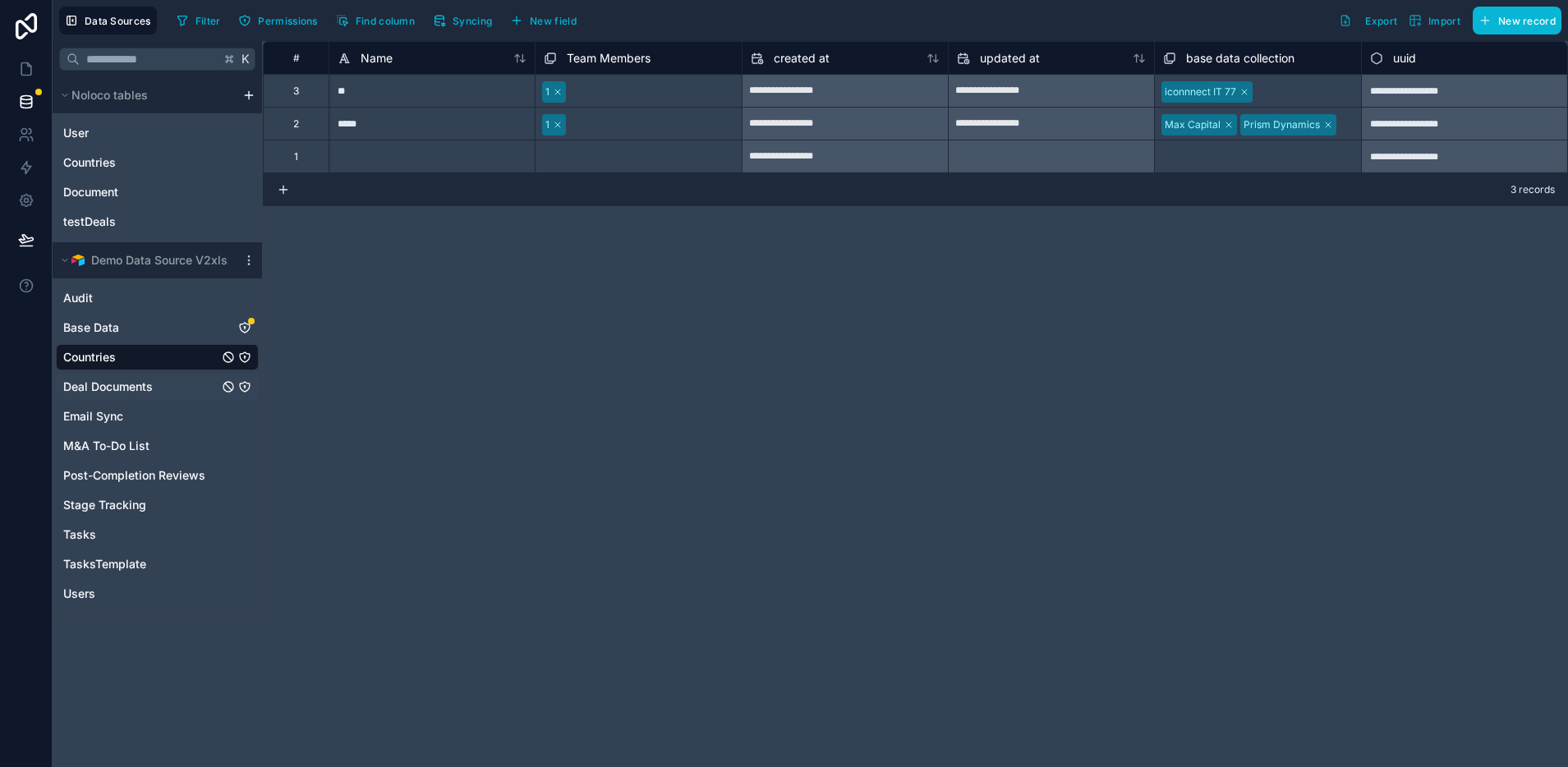
click at [86, 390] on span "Deal Documents" at bounding box center [108, 387] width 89 height 17
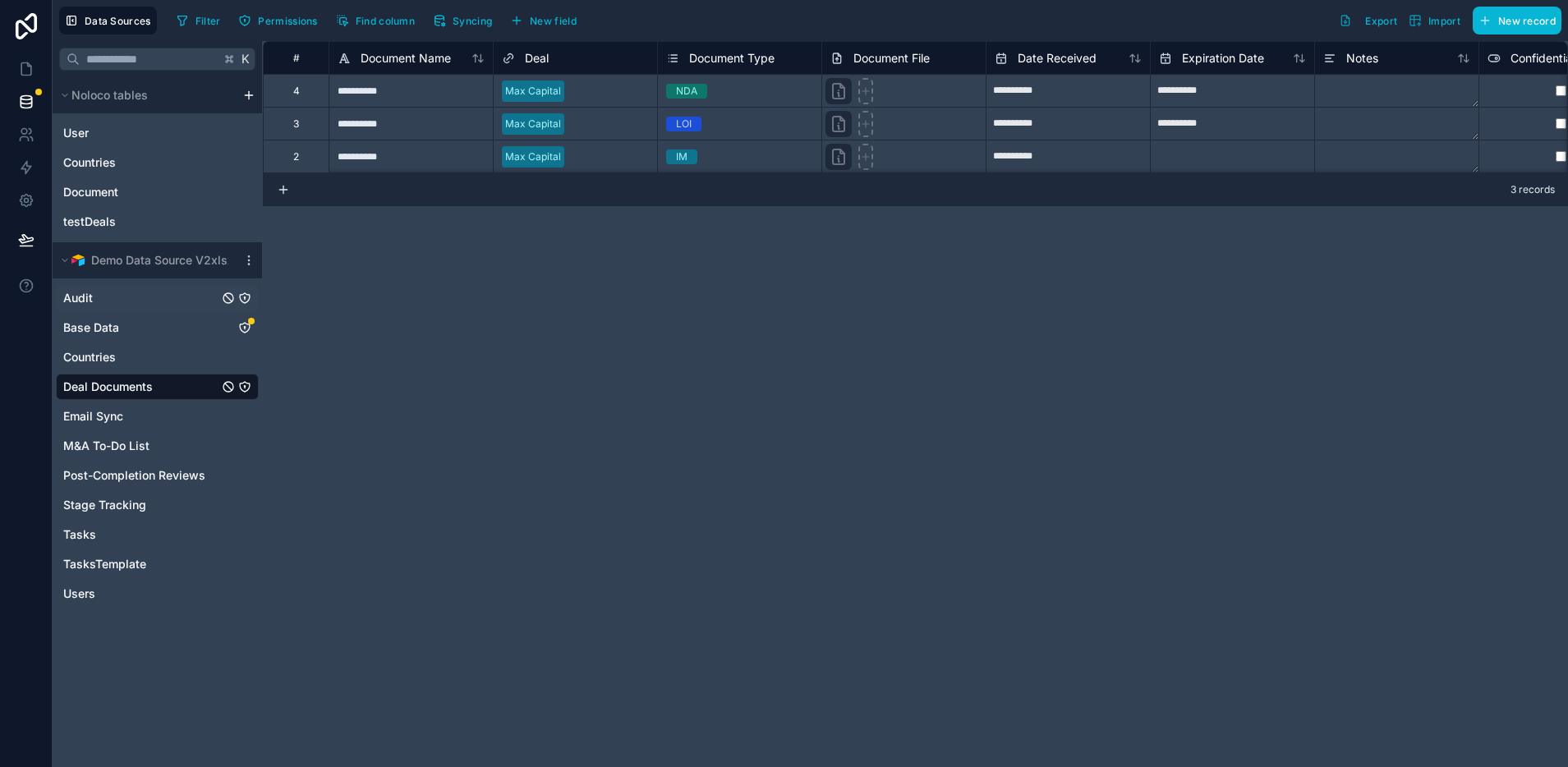
click at [75, 295] on span "Audit" at bounding box center [78, 298] width 29 height 17
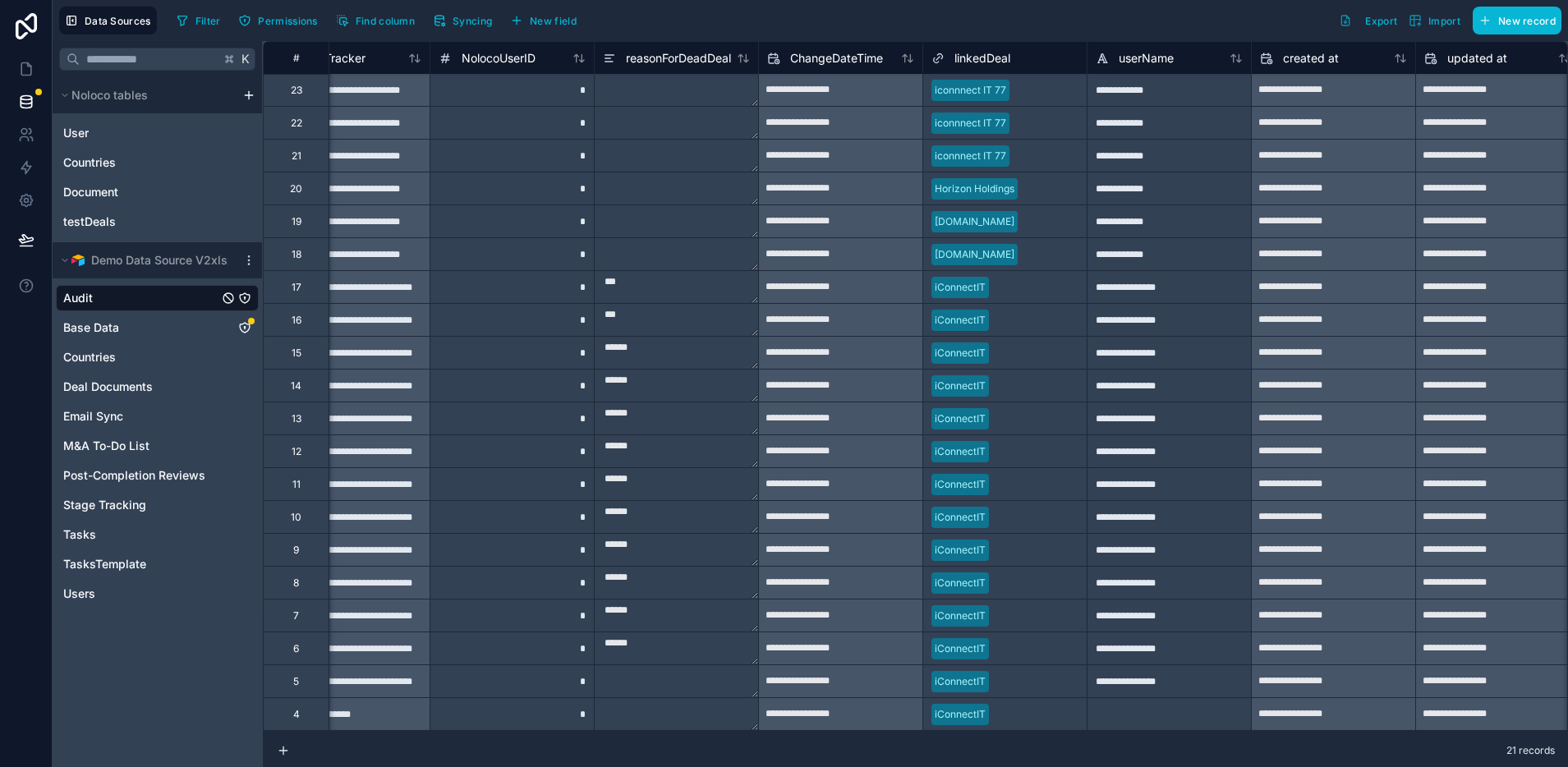
scroll to position [34, 0]
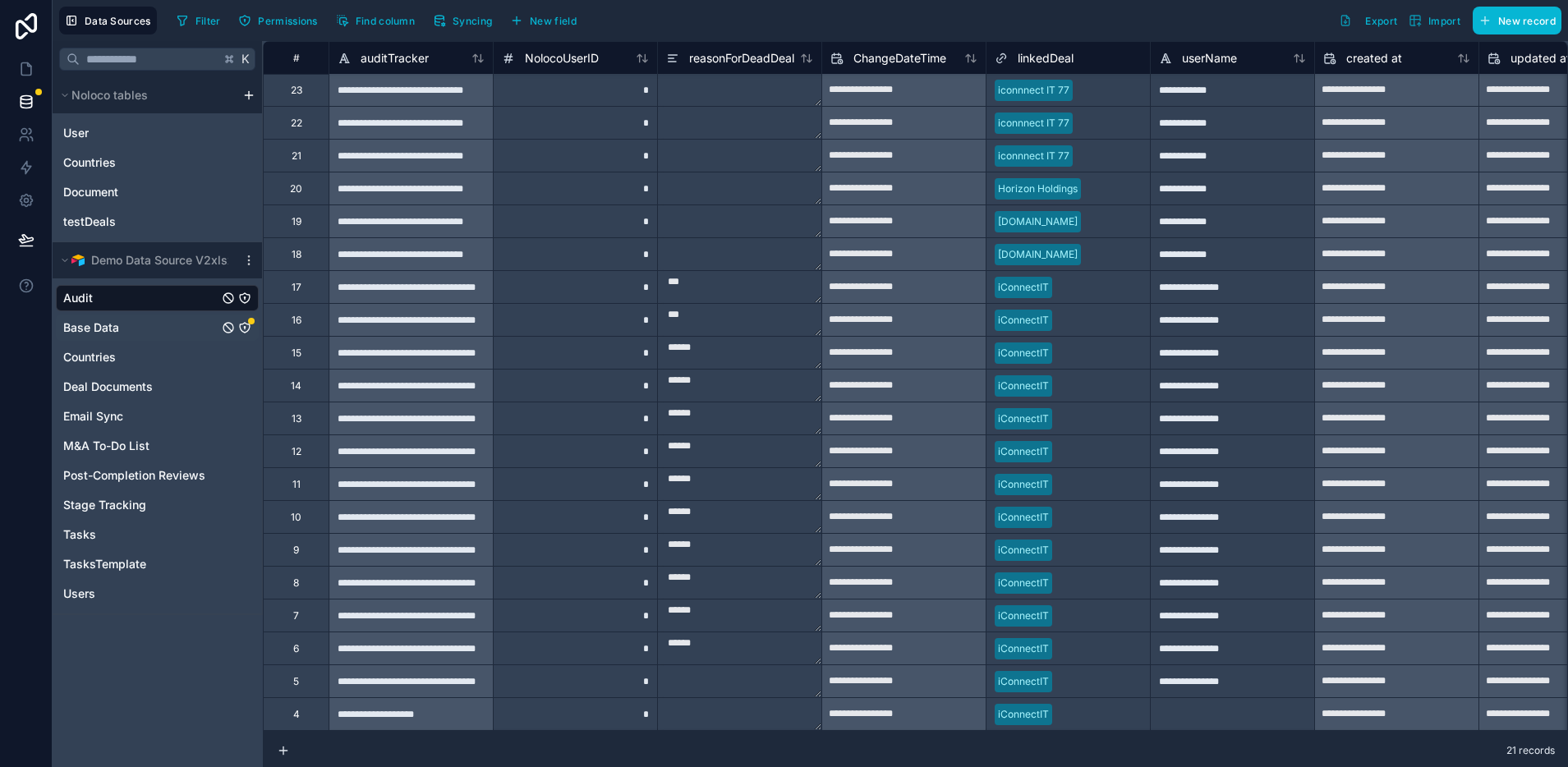
click at [86, 330] on span "Base Data" at bounding box center [91, 327] width 56 height 17
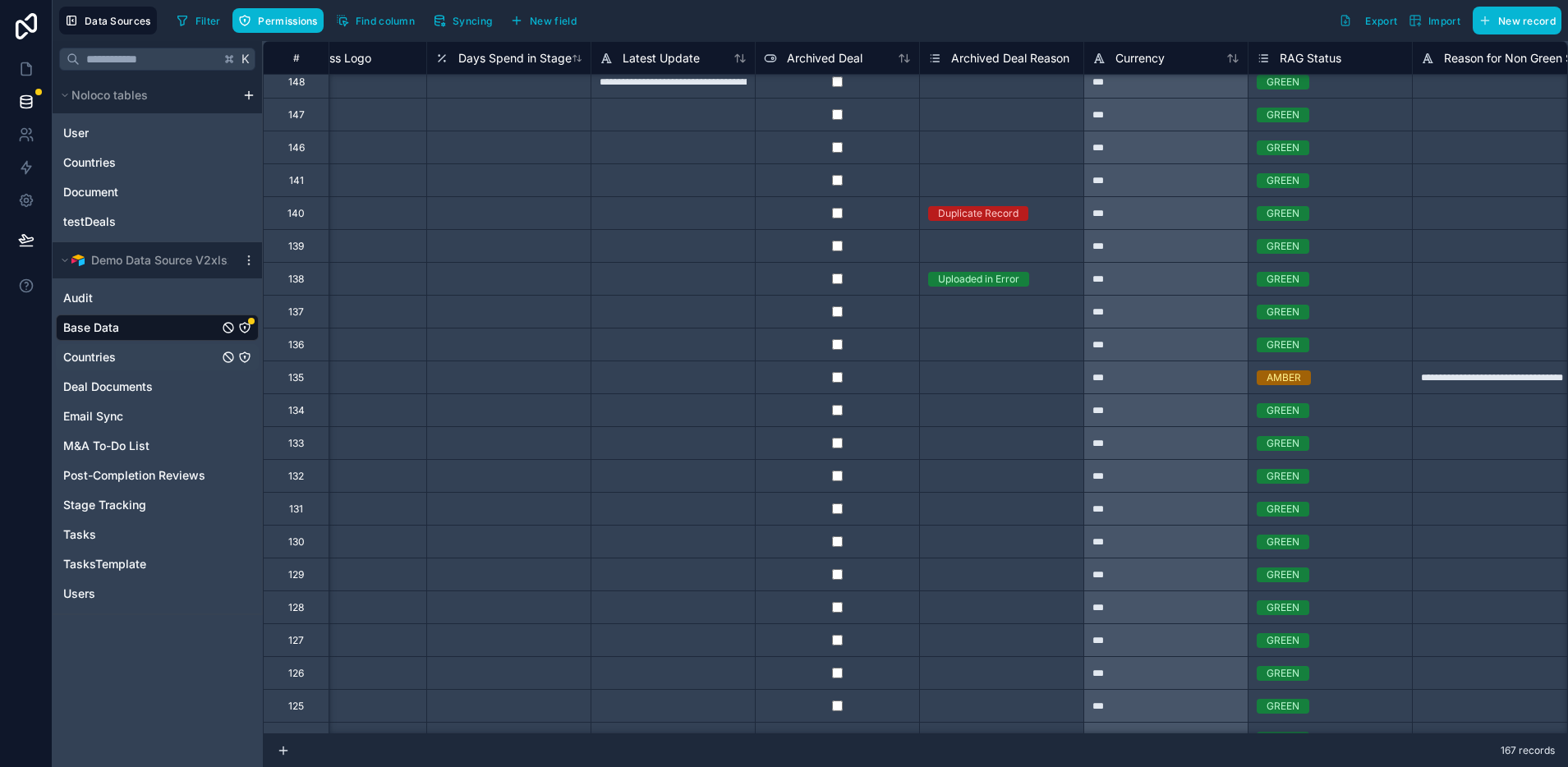
scroll to position [766, 11732]
click at [85, 356] on span "Countries" at bounding box center [89, 357] width 52 height 17
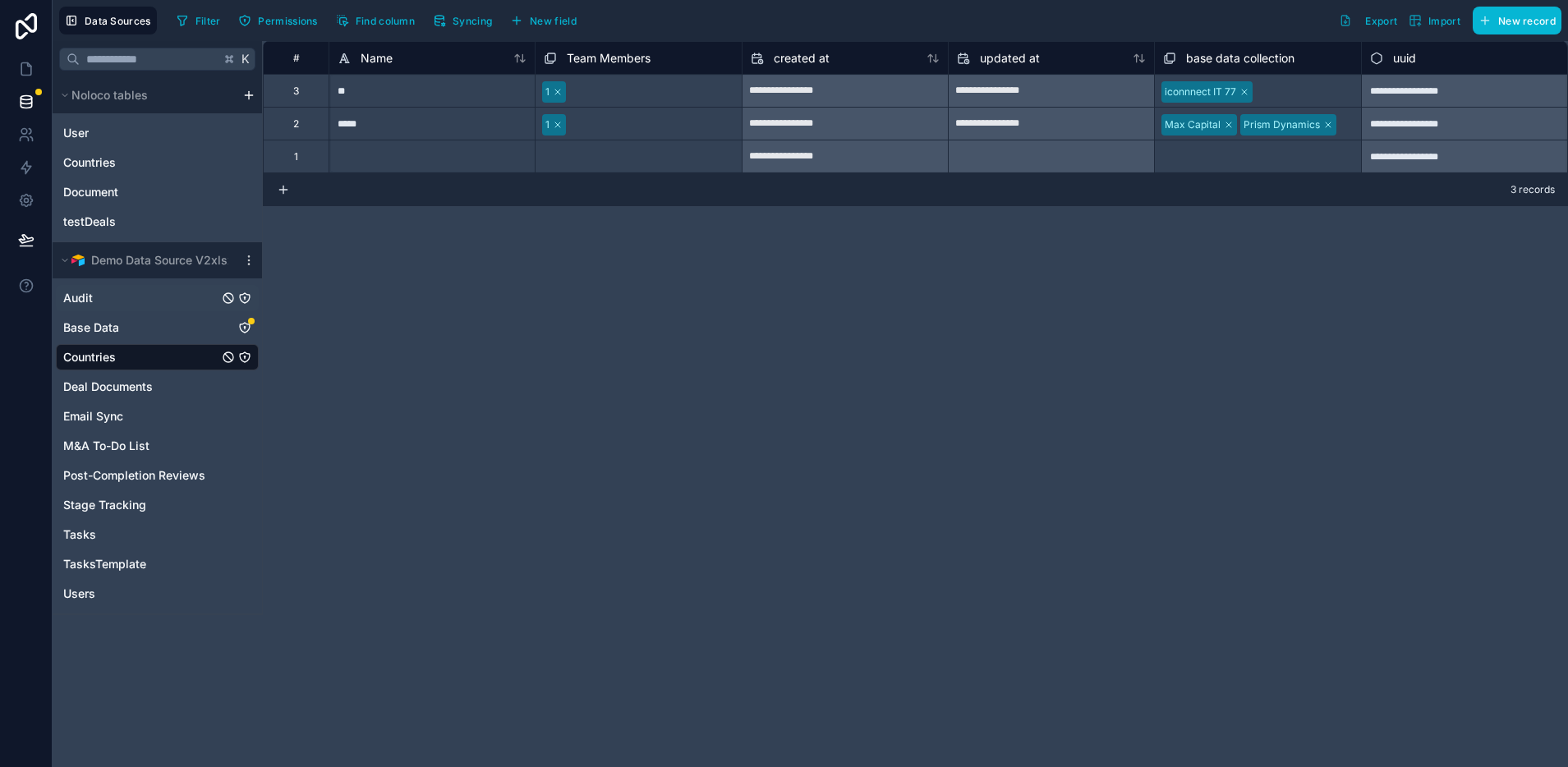
click at [88, 299] on span "Audit" at bounding box center [78, 298] width 29 height 17
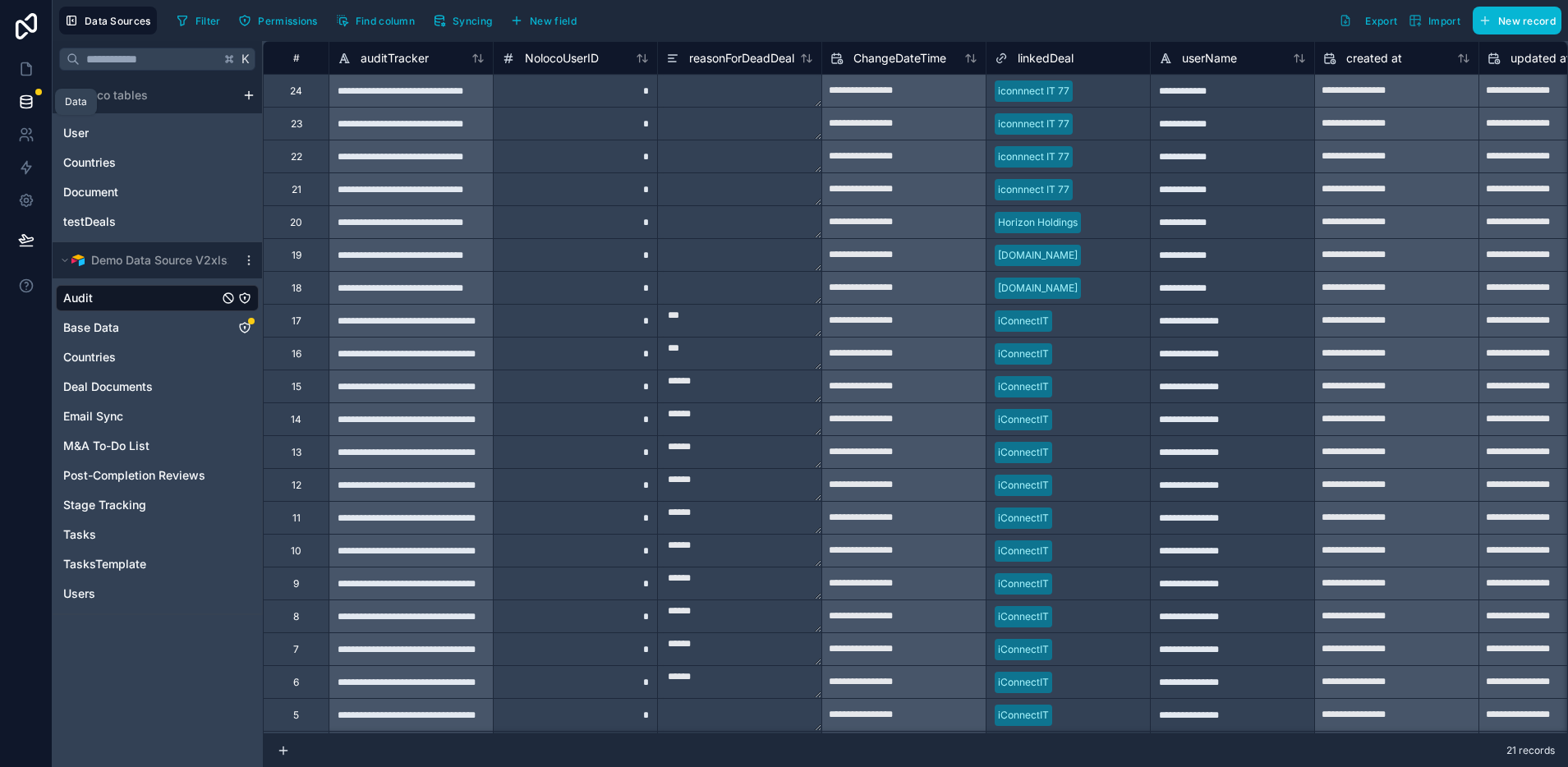
click at [23, 102] on icon at bounding box center [27, 102] width 17 height 17
click at [22, 64] on icon at bounding box center [27, 69] width 17 height 17
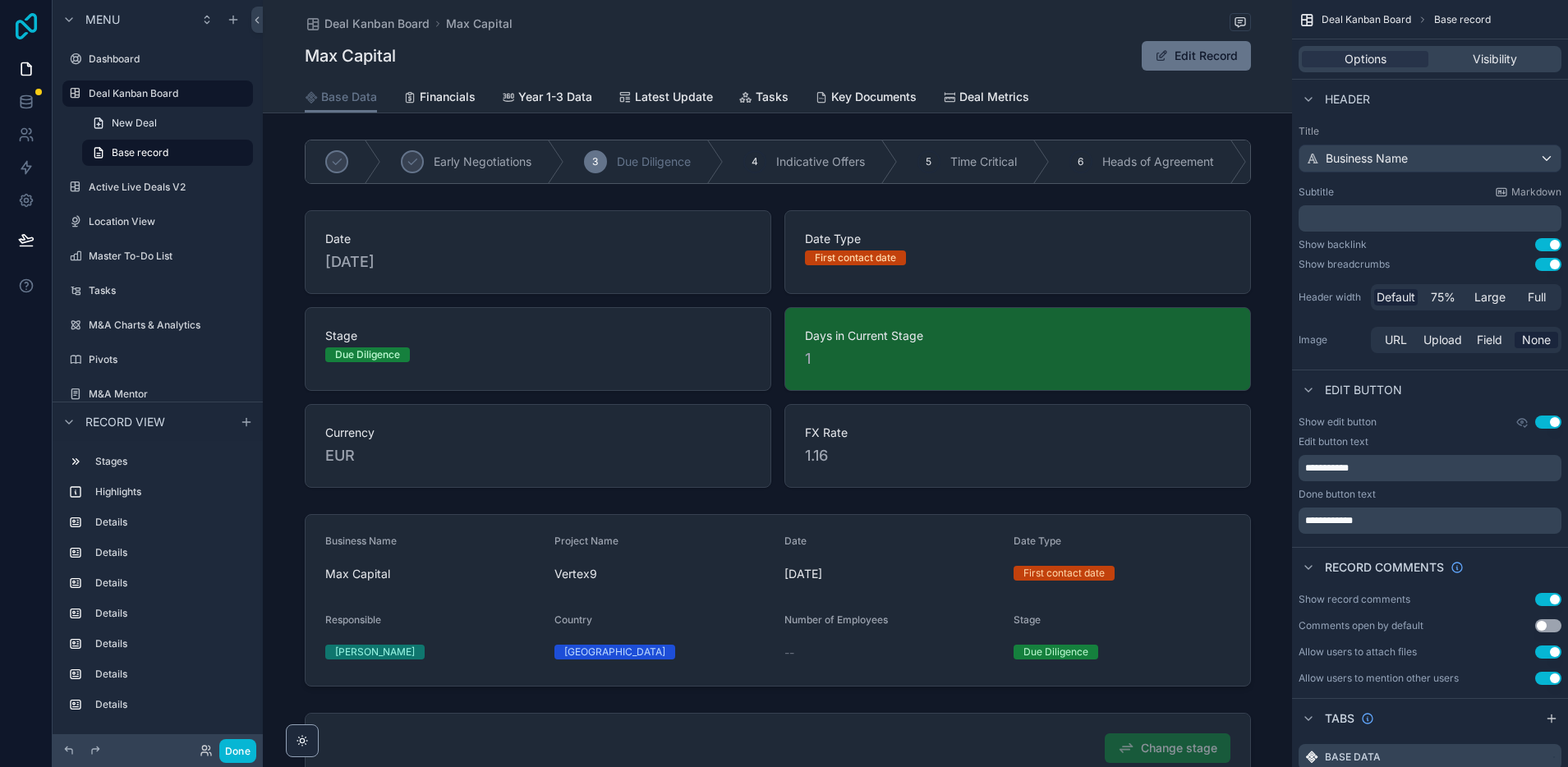
click at [29, 23] on icon at bounding box center [27, 26] width 33 height 27
